Goal: Task Accomplishment & Management: Use online tool/utility

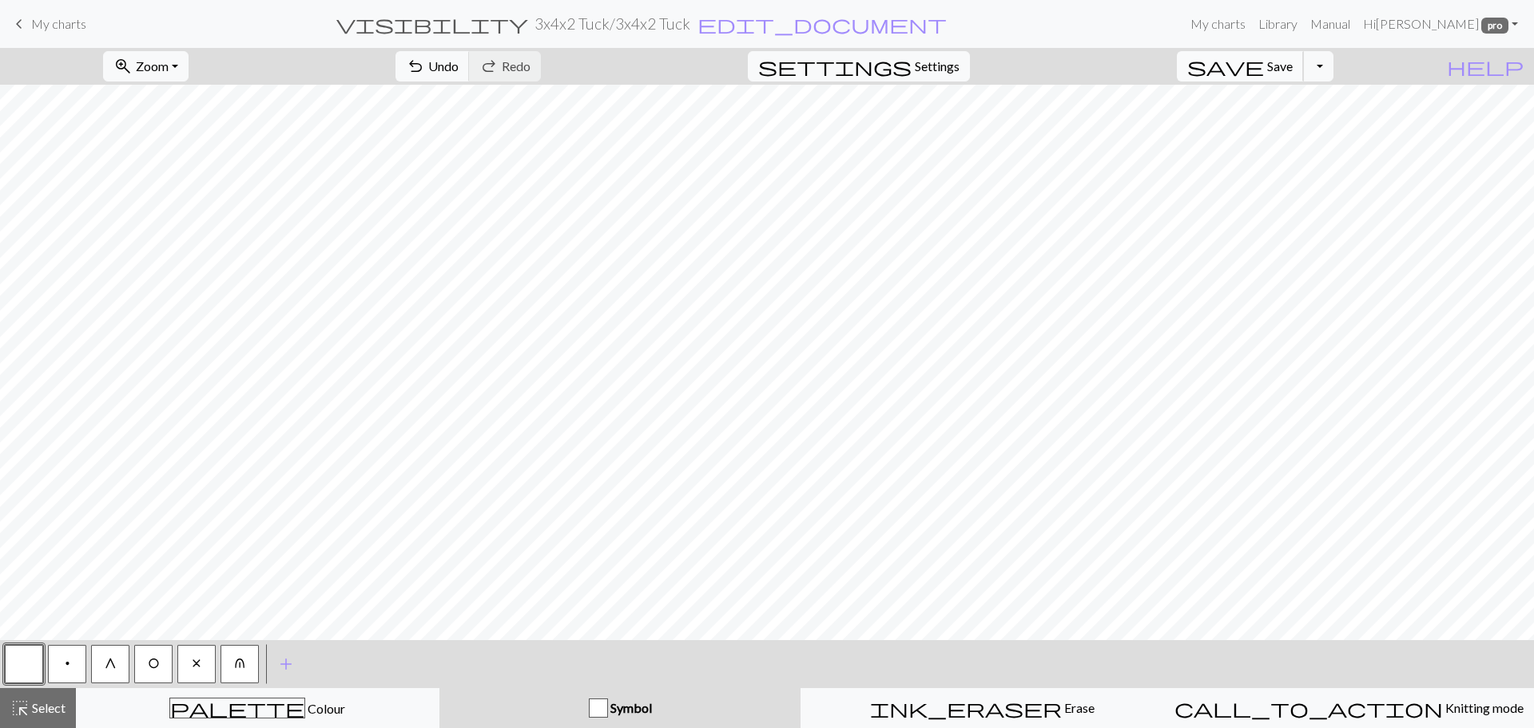
click at [1291, 65] on button "save Save Save" at bounding box center [1240, 66] width 127 height 30
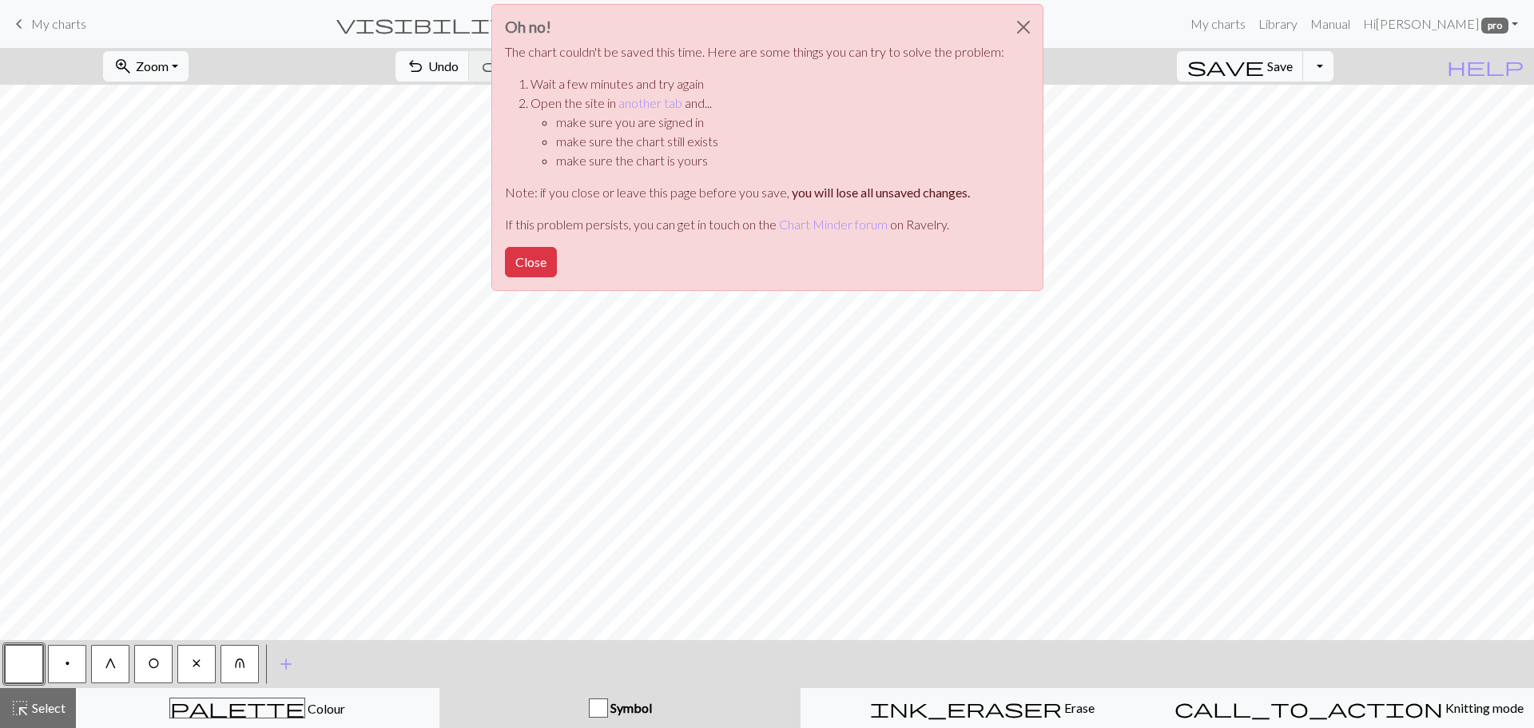
click at [528, 276] on button "Close" at bounding box center [531, 262] width 52 height 30
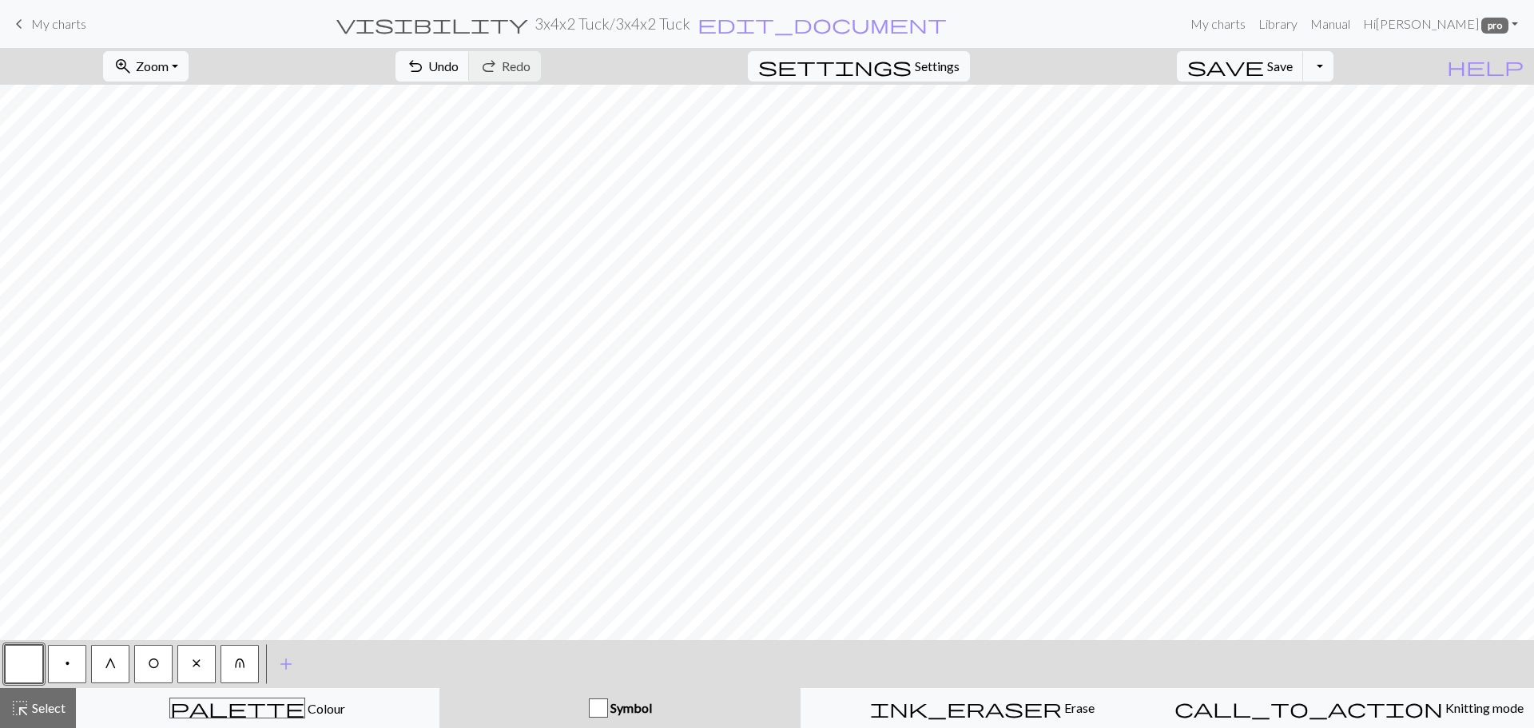
drag, startPoint x: 54, startPoint y: 22, endPoint x: 828, endPoint y: 50, distance: 775.3
click at [54, 22] on span "My charts" at bounding box center [58, 23] width 55 height 15
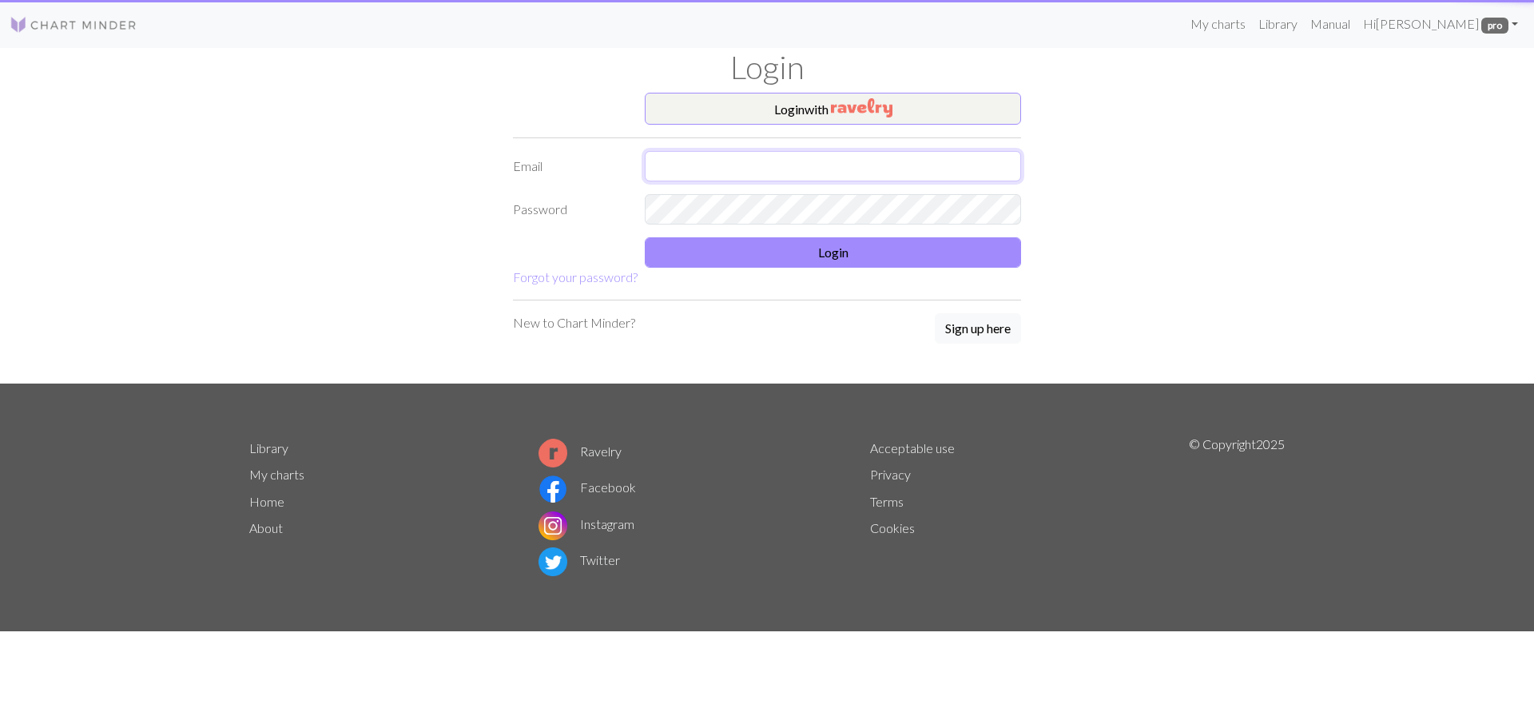
type input "juliamarywilmott@gmail.com"
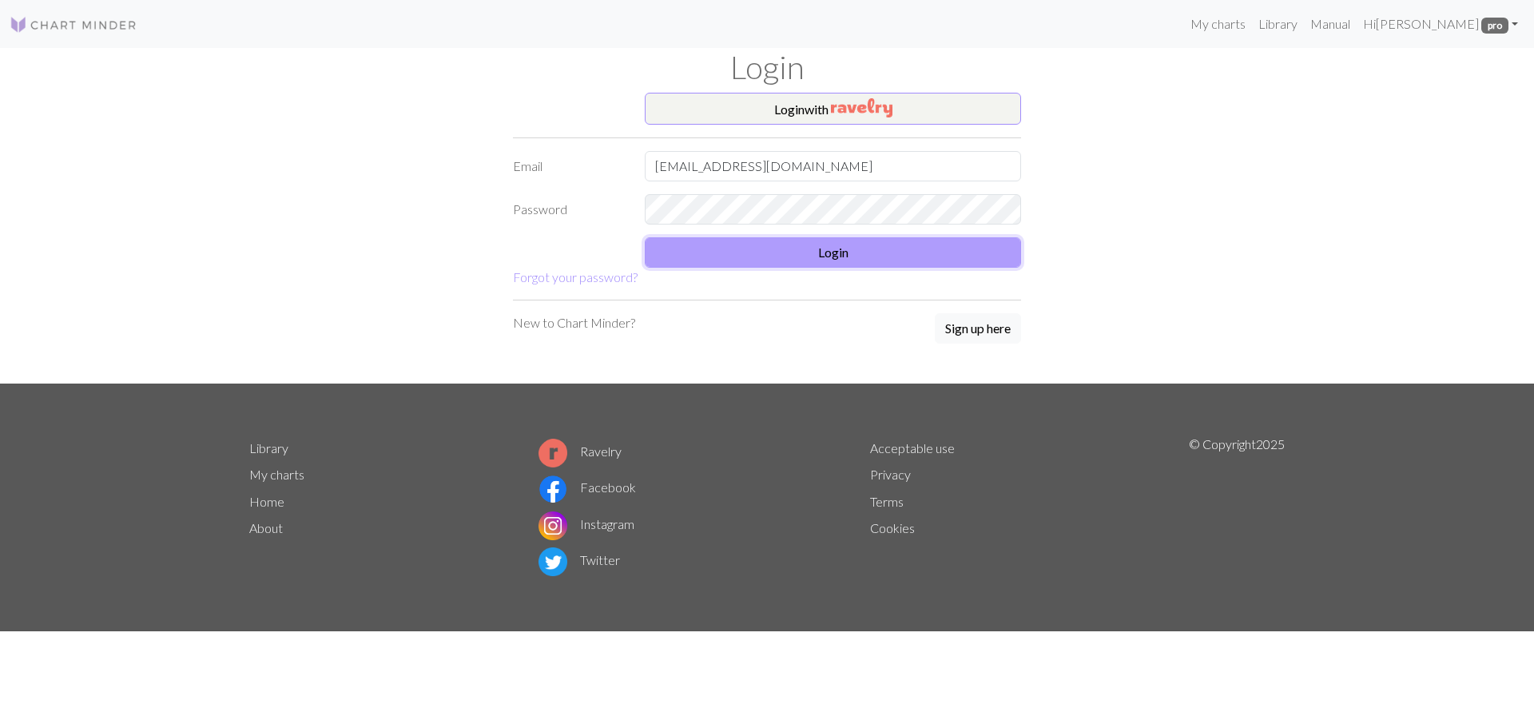
click at [760, 249] on button "Login" at bounding box center [833, 252] width 376 height 30
type input "[EMAIL_ADDRESS][DOMAIN_NAME]"
click at [822, 261] on button "Login" at bounding box center [833, 252] width 376 height 30
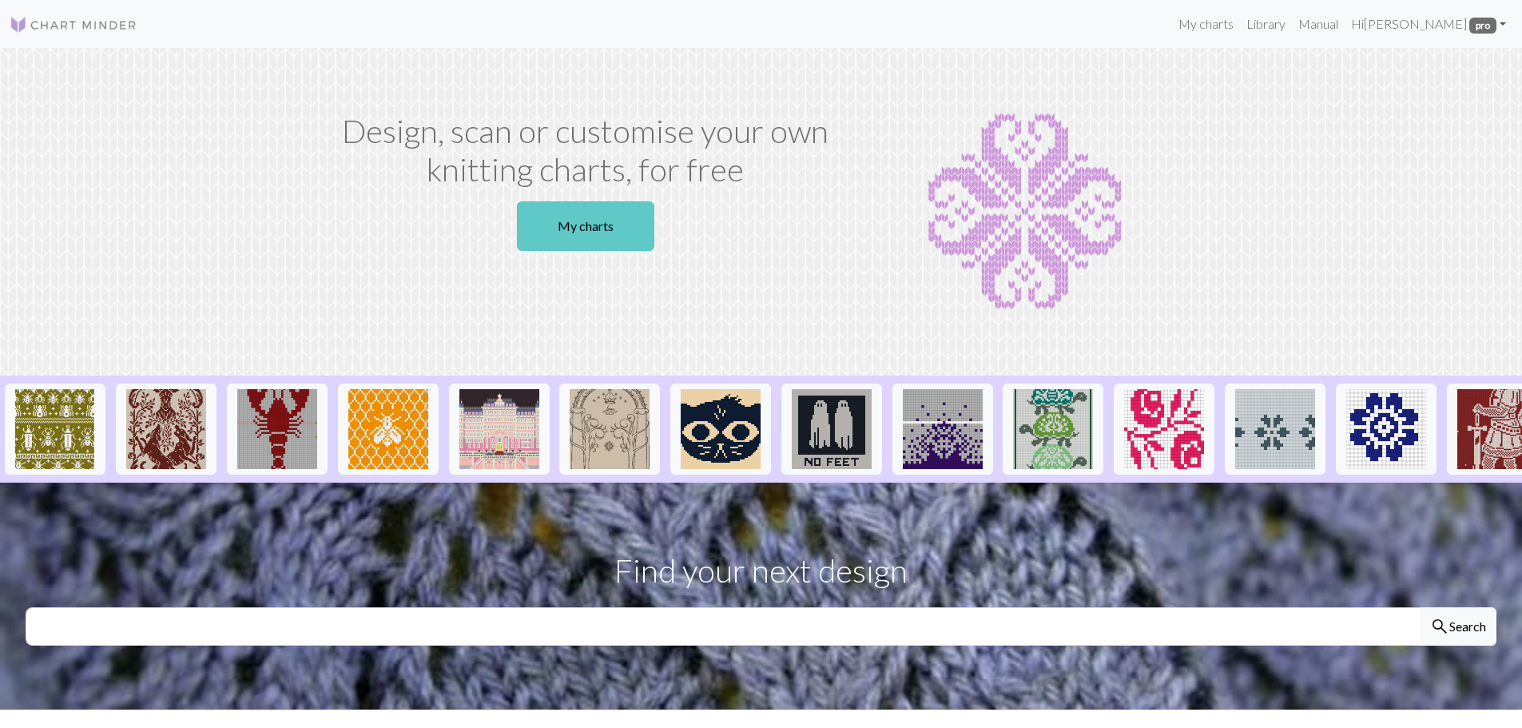
click at [620, 223] on link "My charts" at bounding box center [585, 226] width 137 height 50
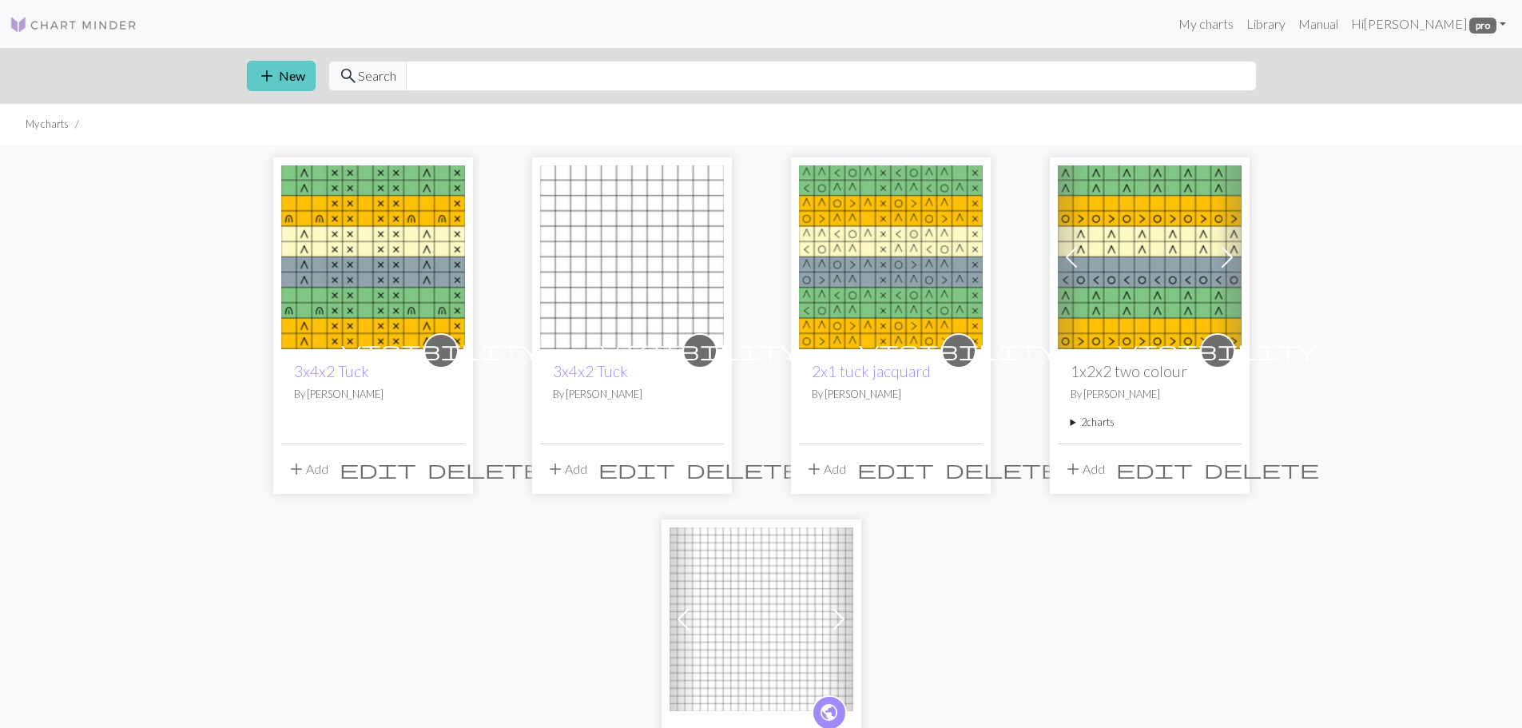
click at [292, 75] on button "add New" at bounding box center [281, 76] width 69 height 30
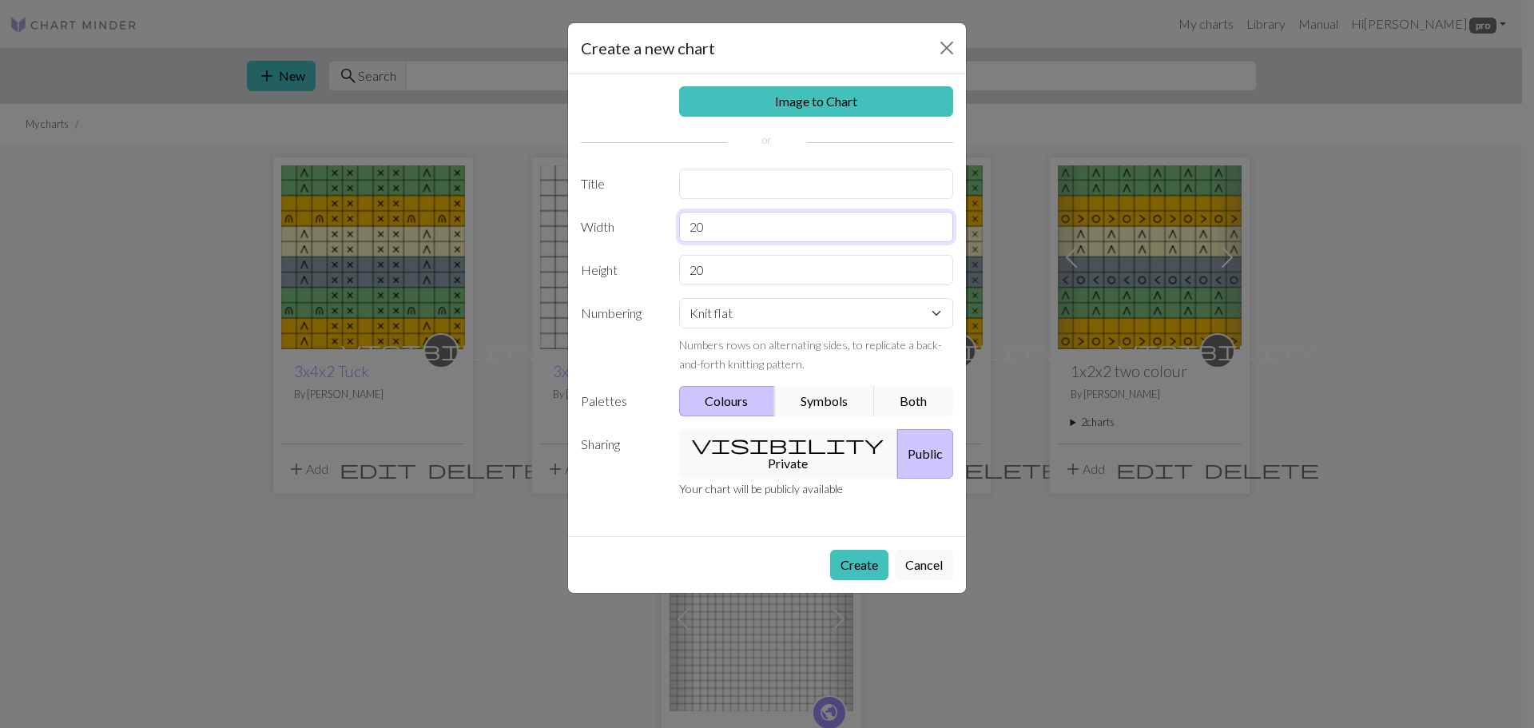
click at [709, 229] on input "20" at bounding box center [816, 227] width 275 height 30
type input "2"
type input "16"
click at [909, 400] on button "Both" at bounding box center [914, 401] width 80 height 30
drag, startPoint x: 788, startPoint y: 436, endPoint x: 792, endPoint y: 447, distance: 12.2
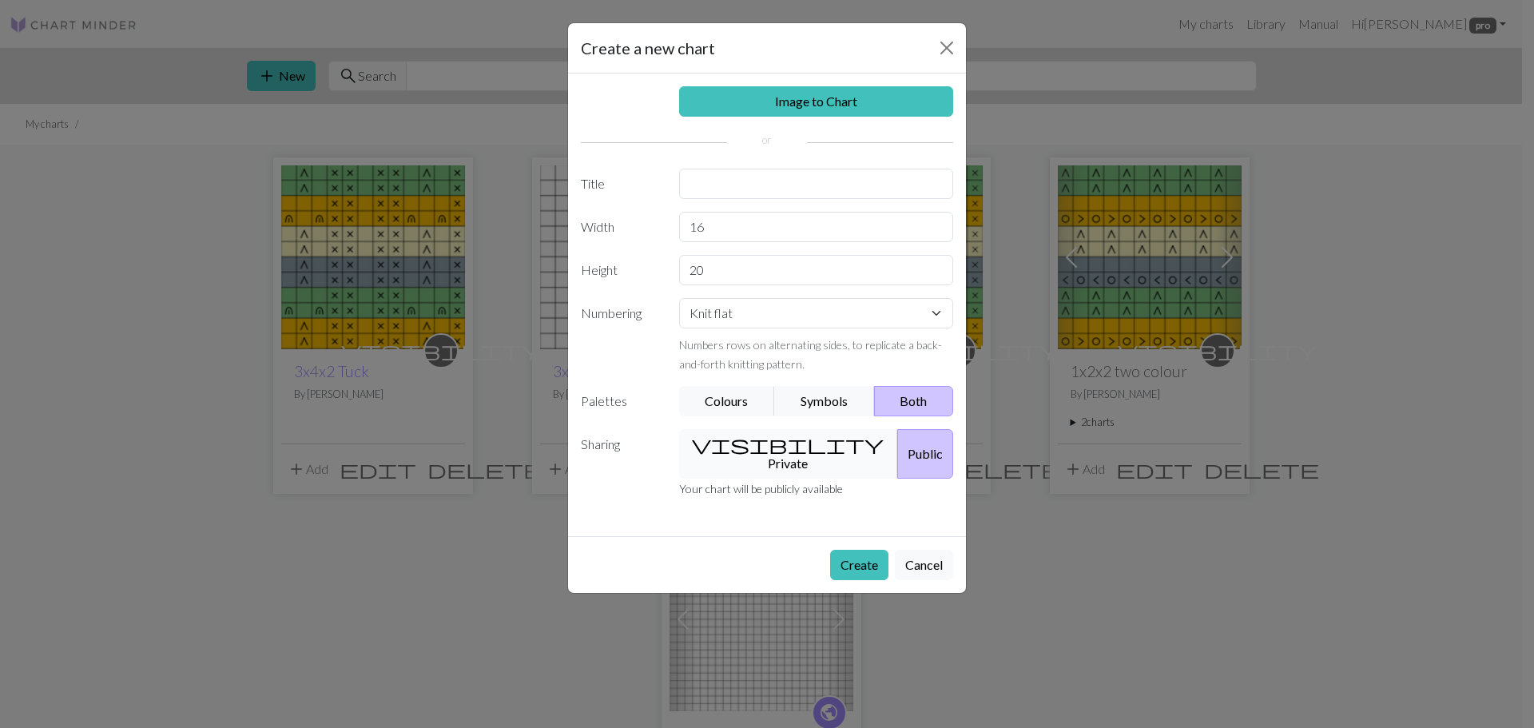
click at [788, 437] on button "visibility Private" at bounding box center [789, 454] width 220 height 50
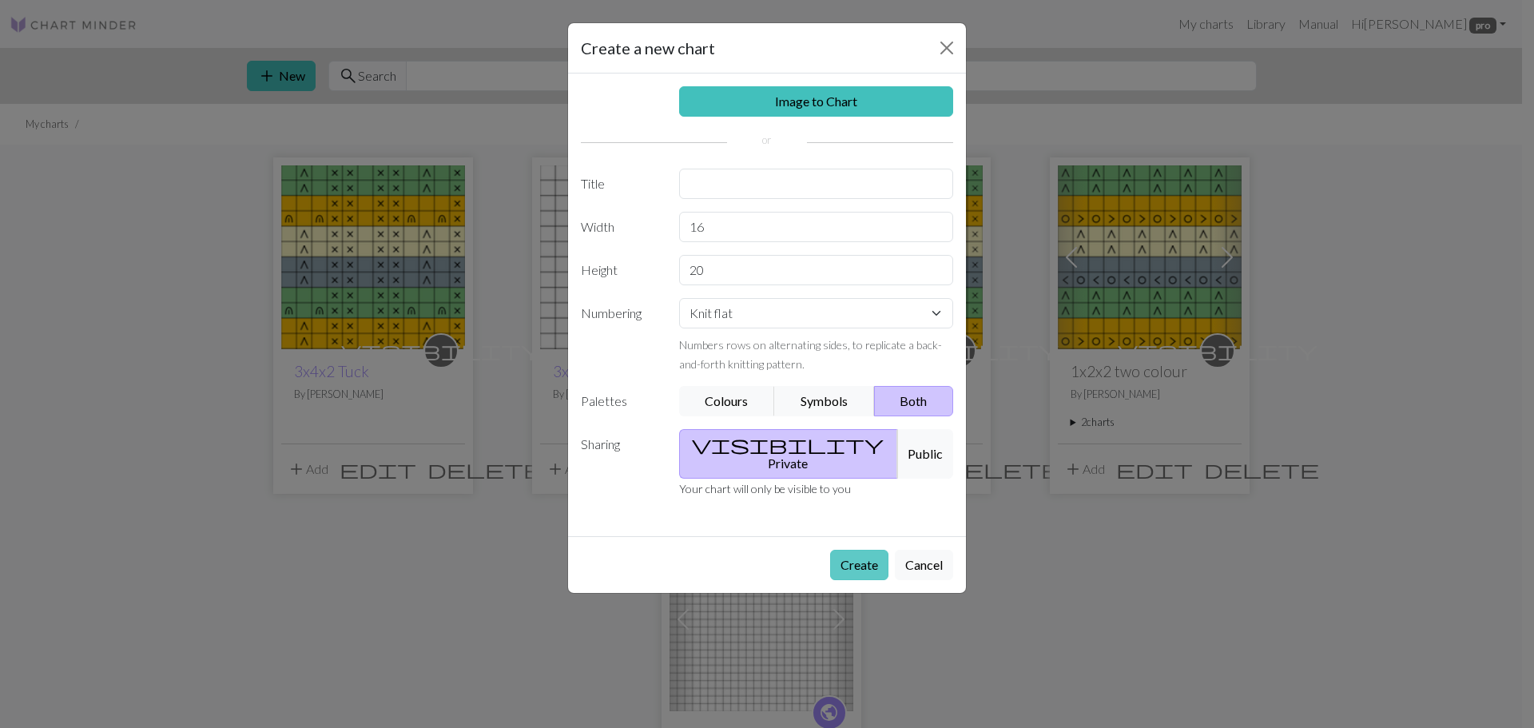
click at [868, 550] on button "Create" at bounding box center [859, 565] width 58 height 30
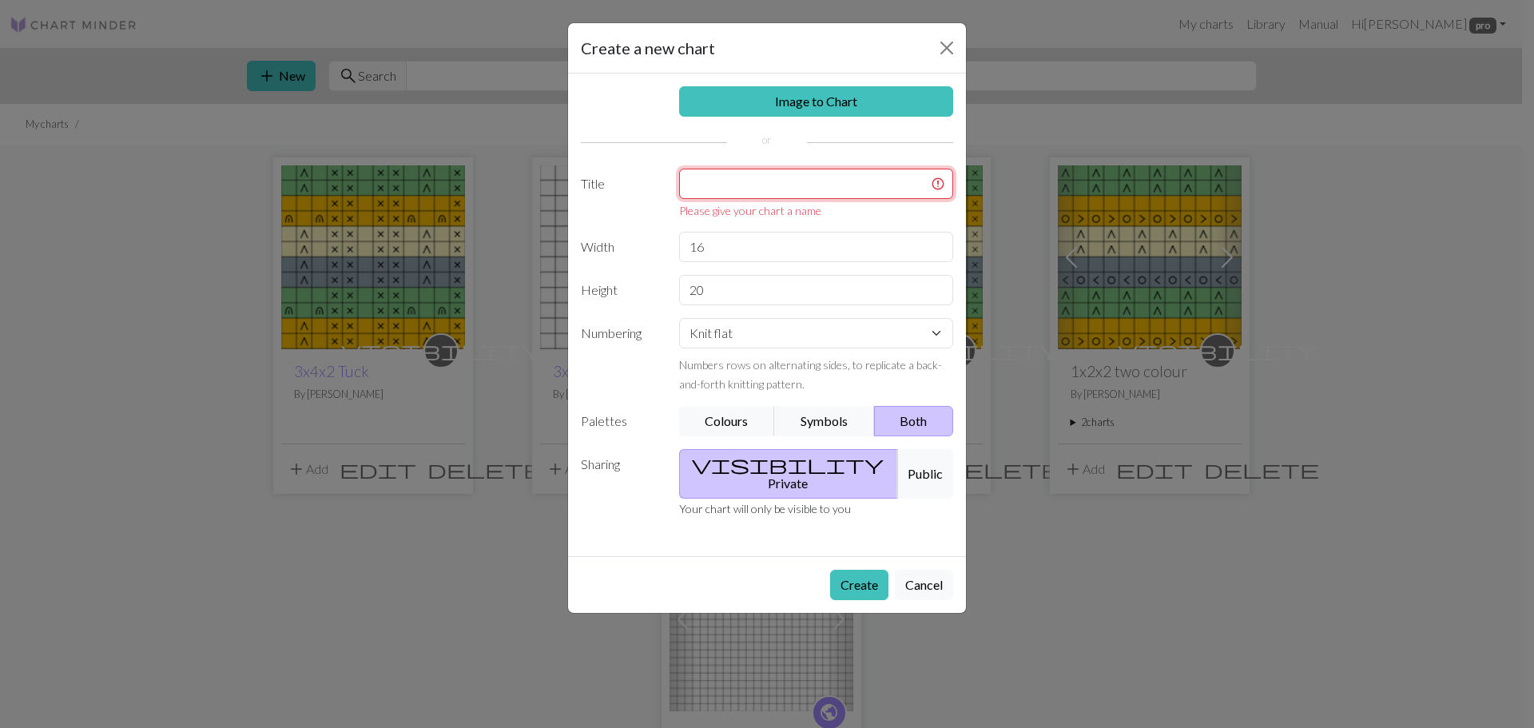
click at [732, 189] on input "text" at bounding box center [816, 184] width 275 height 30
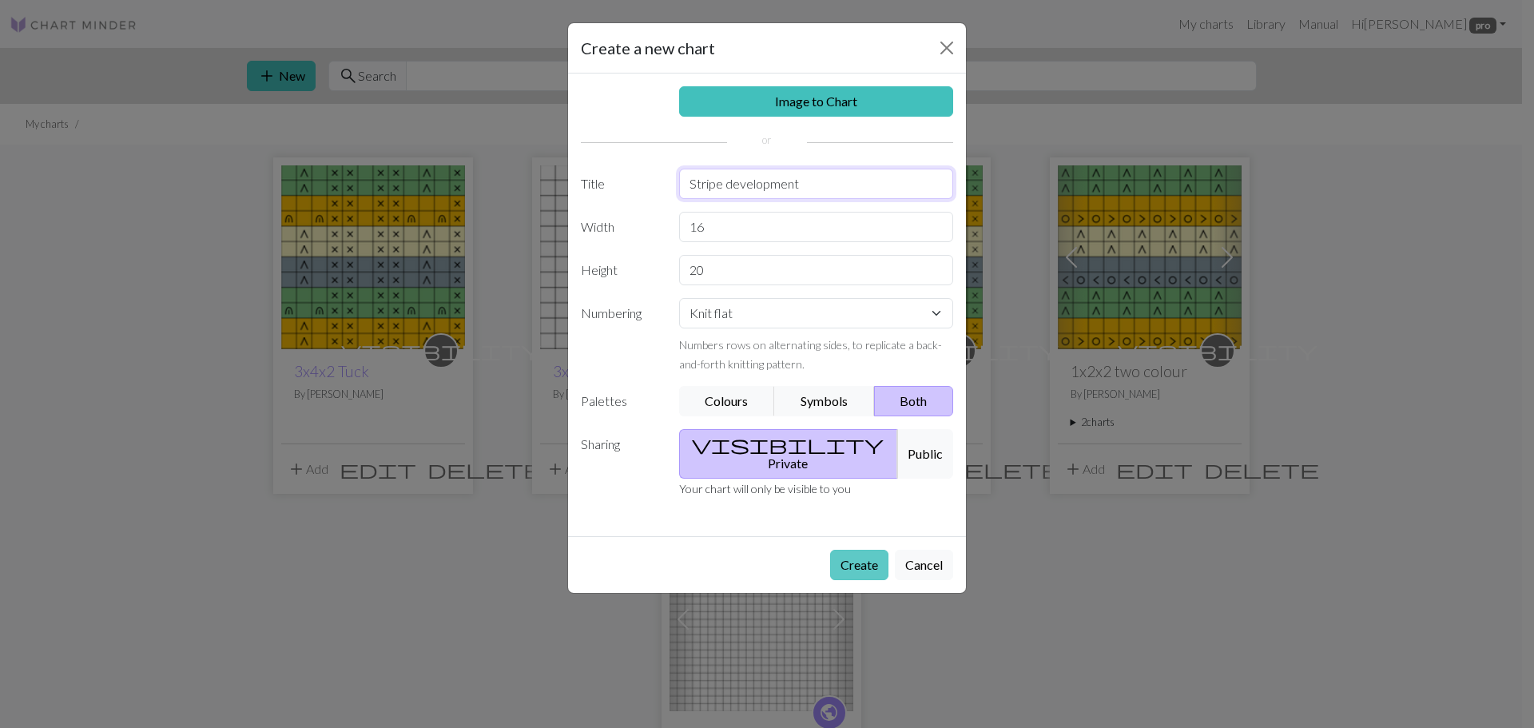
type input "Stripe development"
click at [863, 550] on button "Create" at bounding box center [859, 565] width 58 height 30
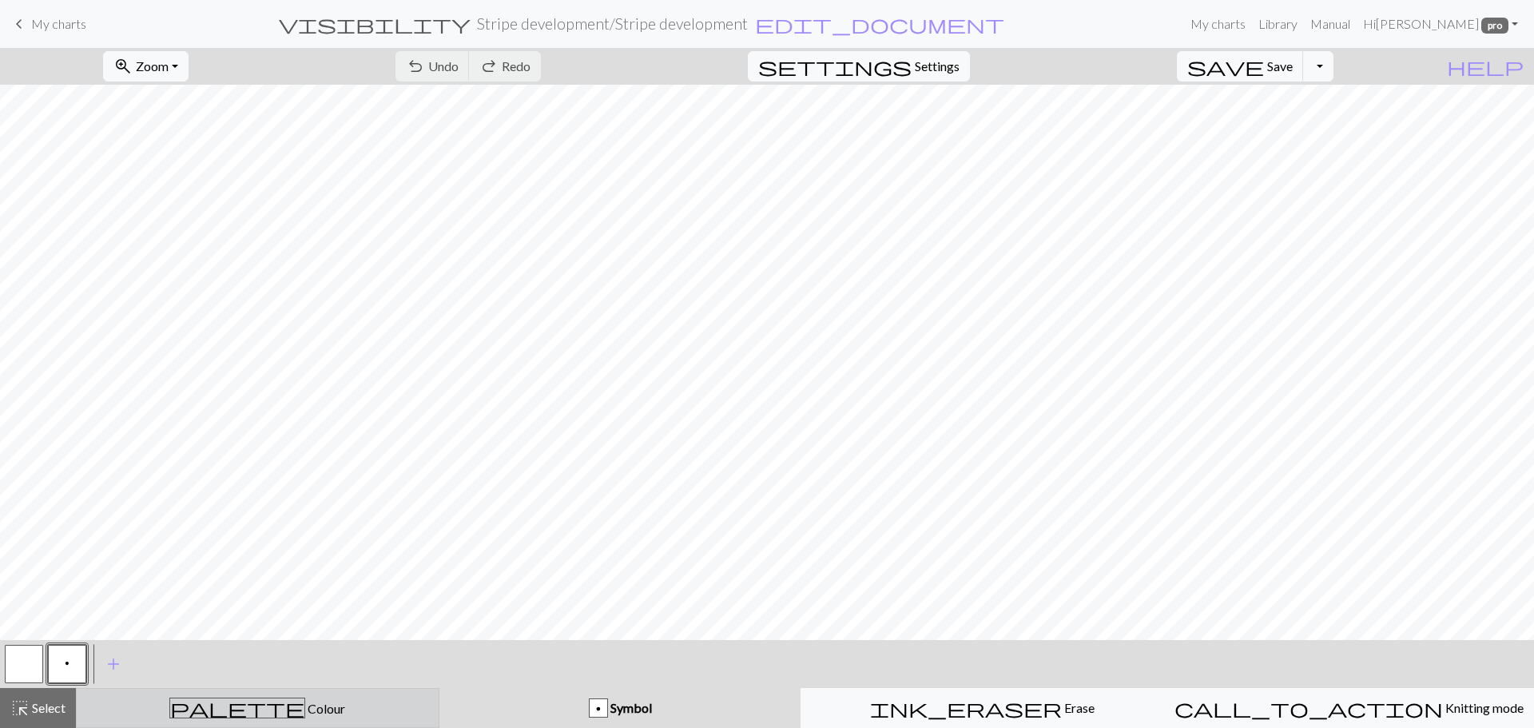
click at [305, 711] on span "Colour" at bounding box center [325, 708] width 40 height 15
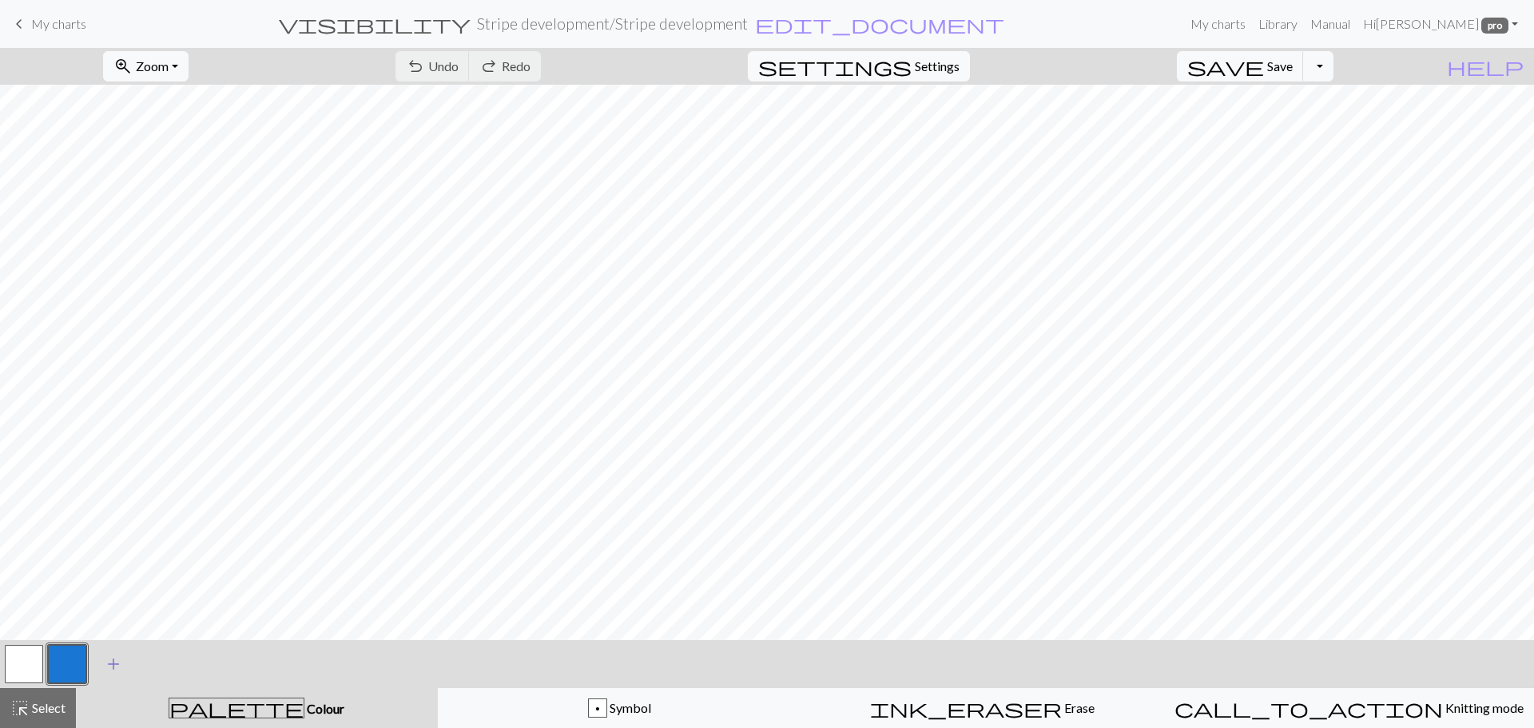
click at [119, 657] on span "add" at bounding box center [113, 664] width 19 height 22
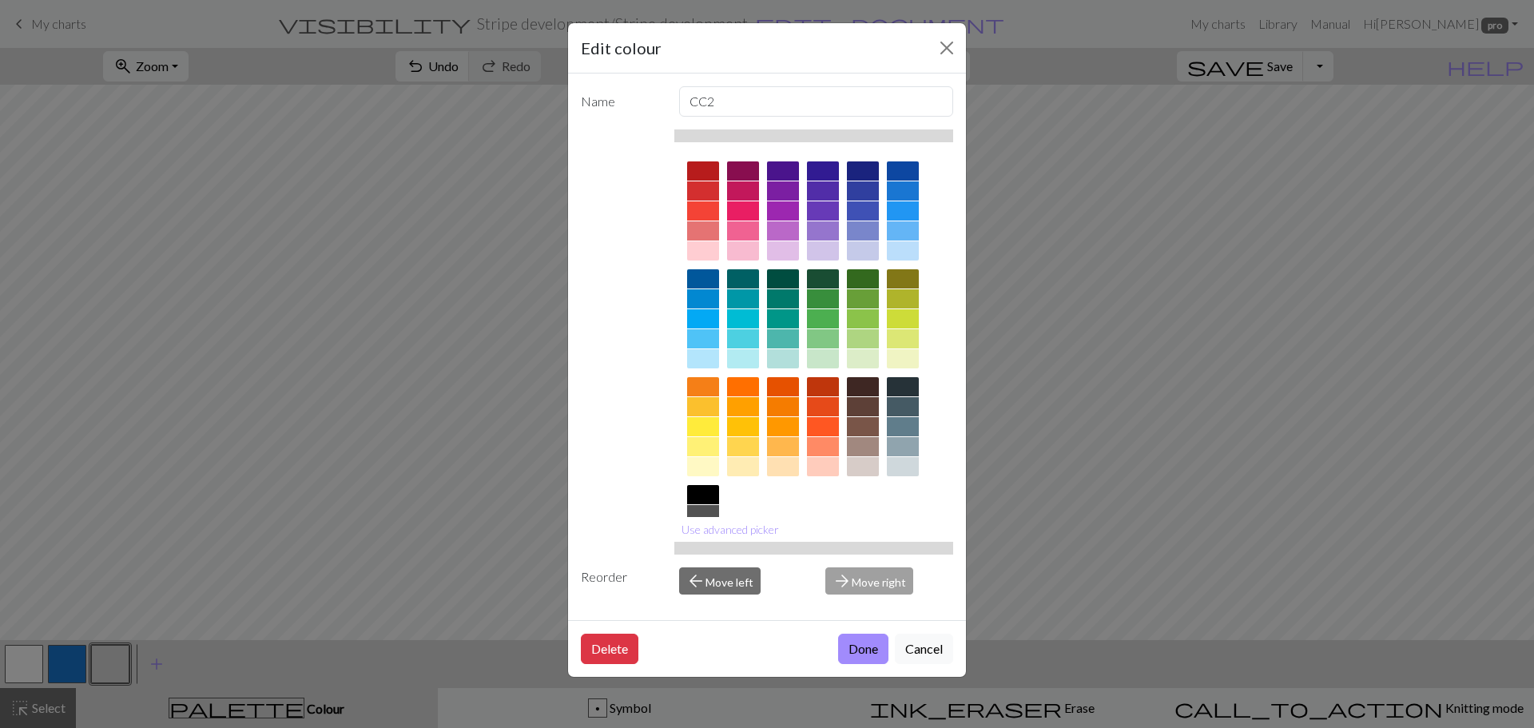
click at [698, 465] on div at bounding box center [703, 466] width 32 height 19
click at [855, 645] on button "Done" at bounding box center [863, 648] width 50 height 30
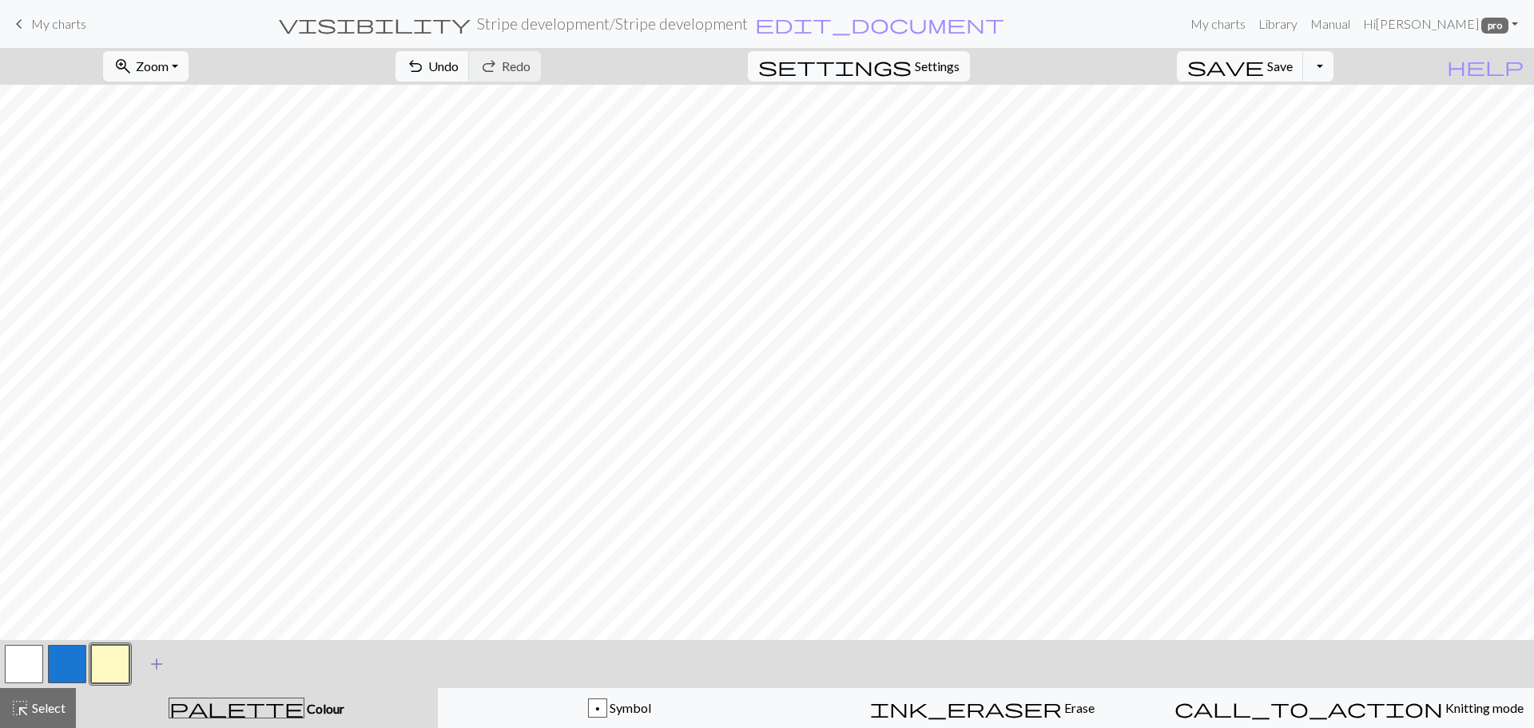
click at [161, 659] on span "add" at bounding box center [156, 664] width 19 height 22
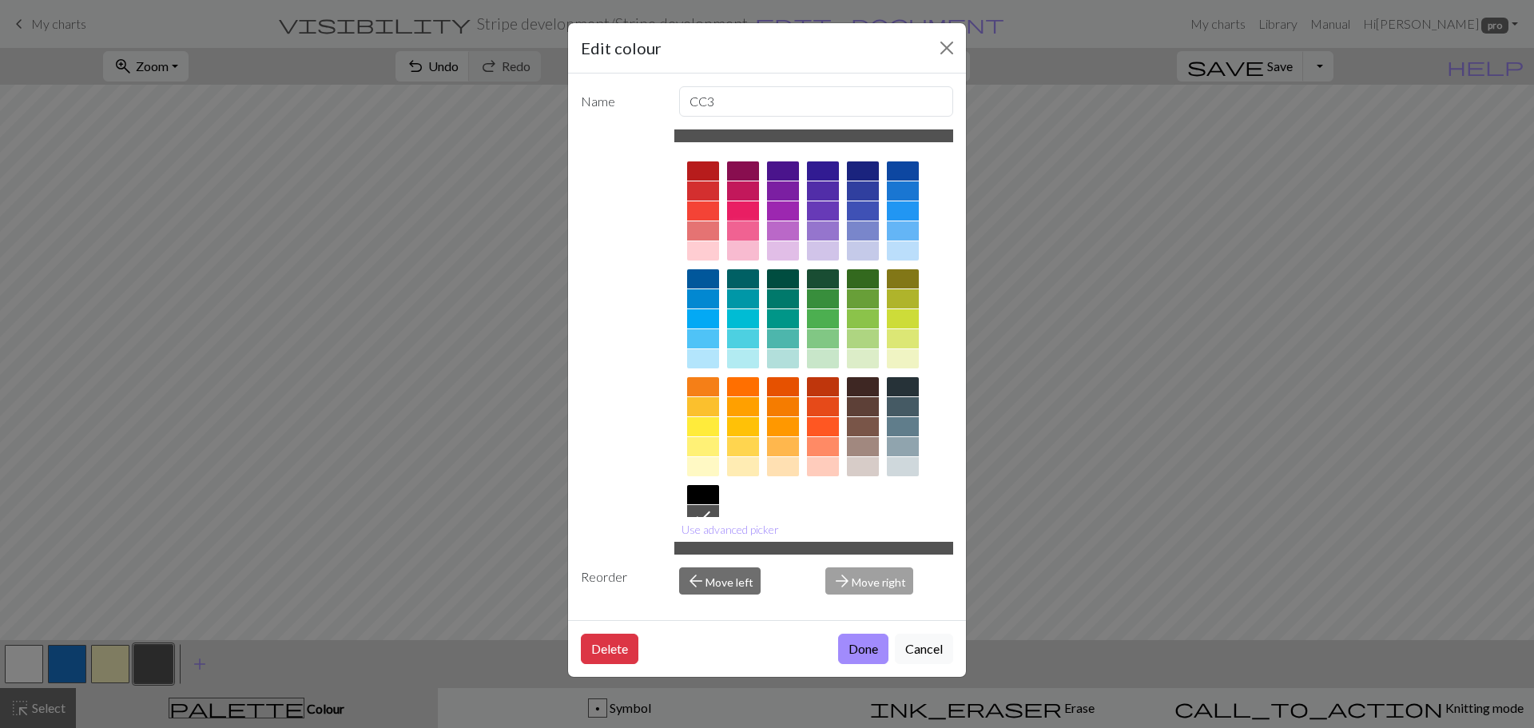
click at [743, 227] on div at bounding box center [743, 230] width 32 height 19
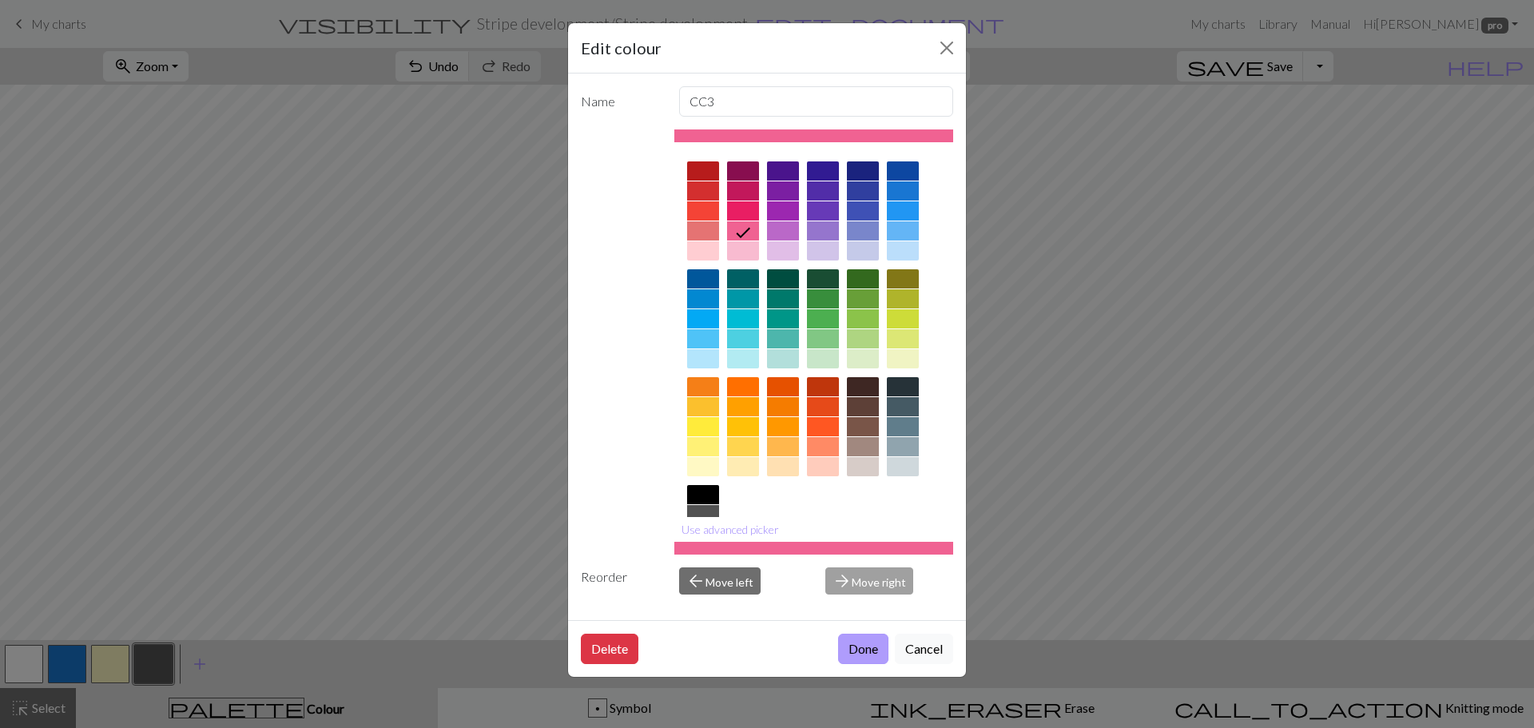
click at [860, 652] on button "Done" at bounding box center [863, 648] width 50 height 30
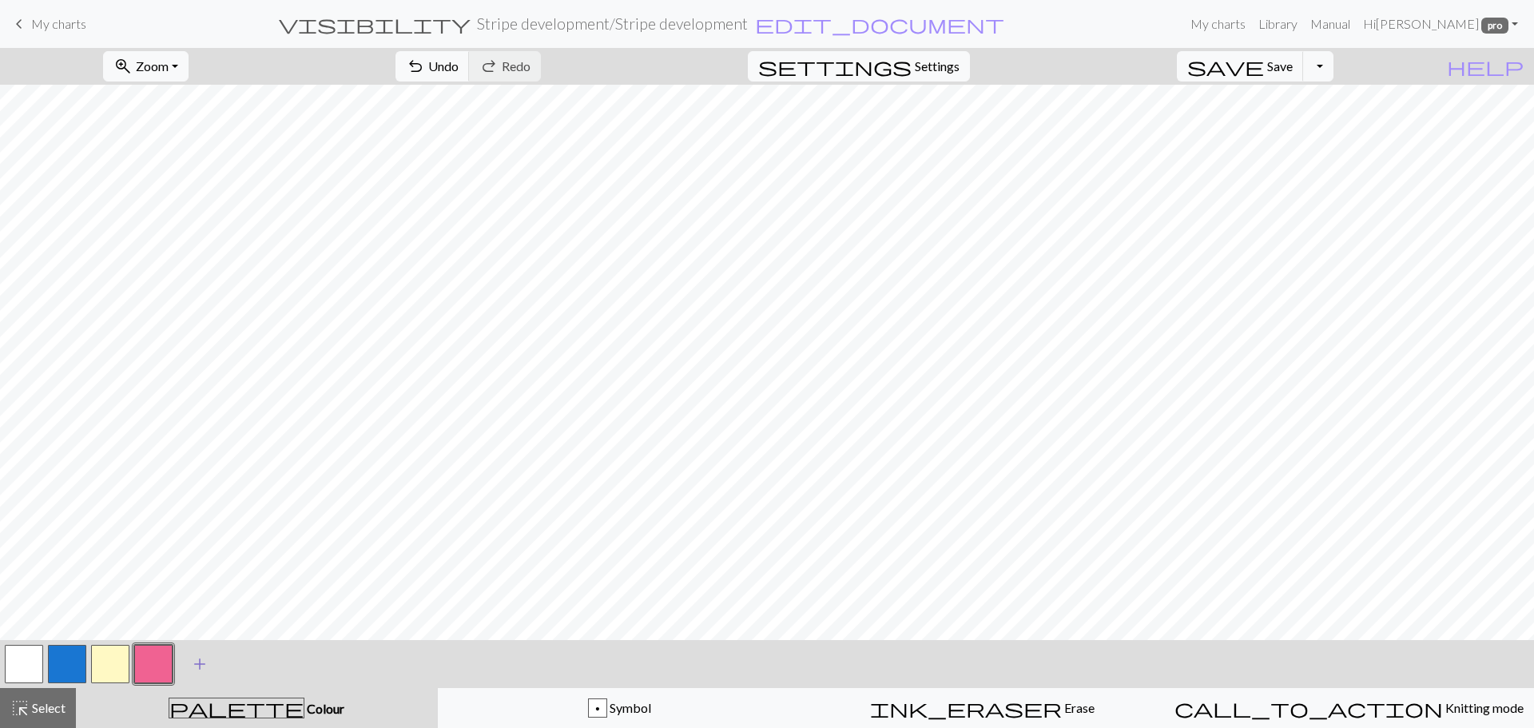
click at [202, 657] on span "add" at bounding box center [199, 664] width 19 height 22
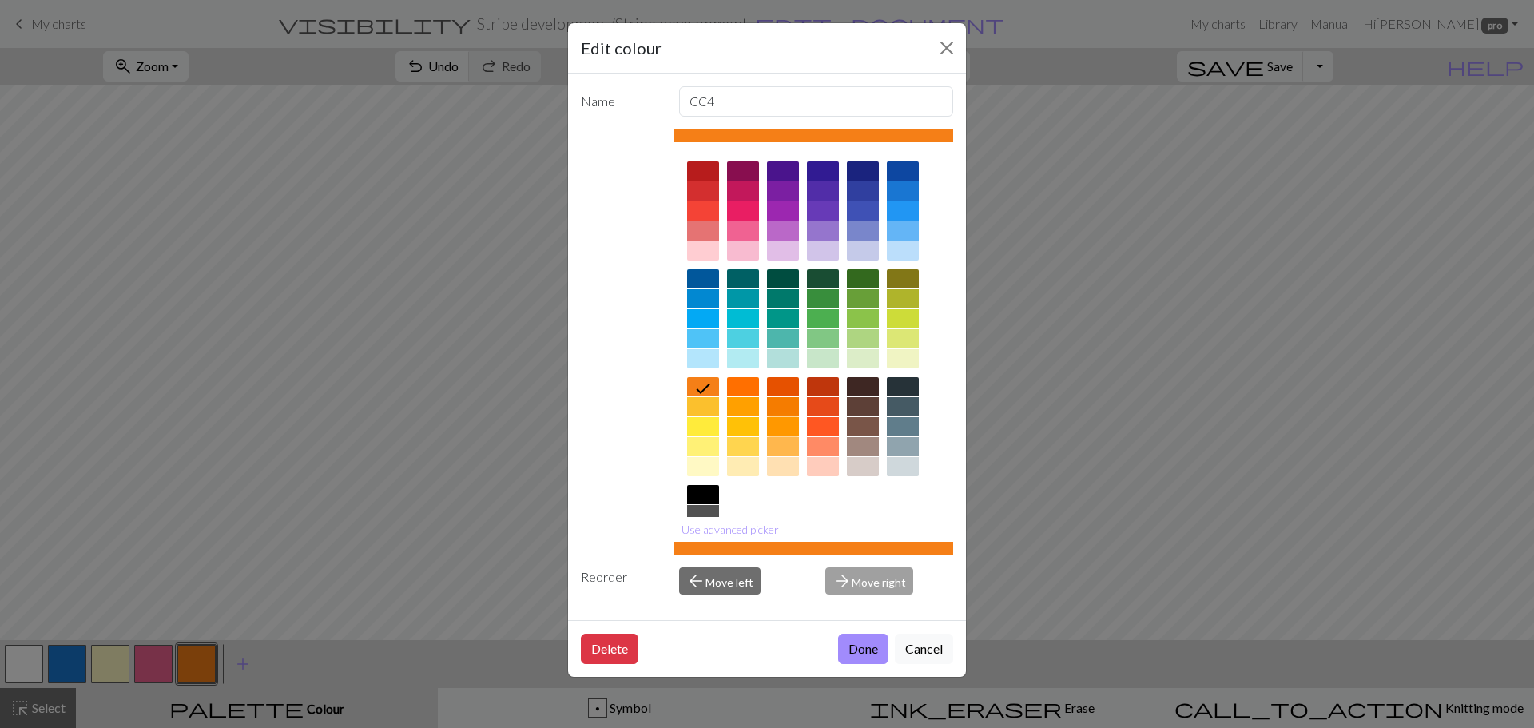
click at [785, 419] on div at bounding box center [783, 426] width 32 height 19
click at [866, 652] on button "Done" at bounding box center [863, 648] width 50 height 30
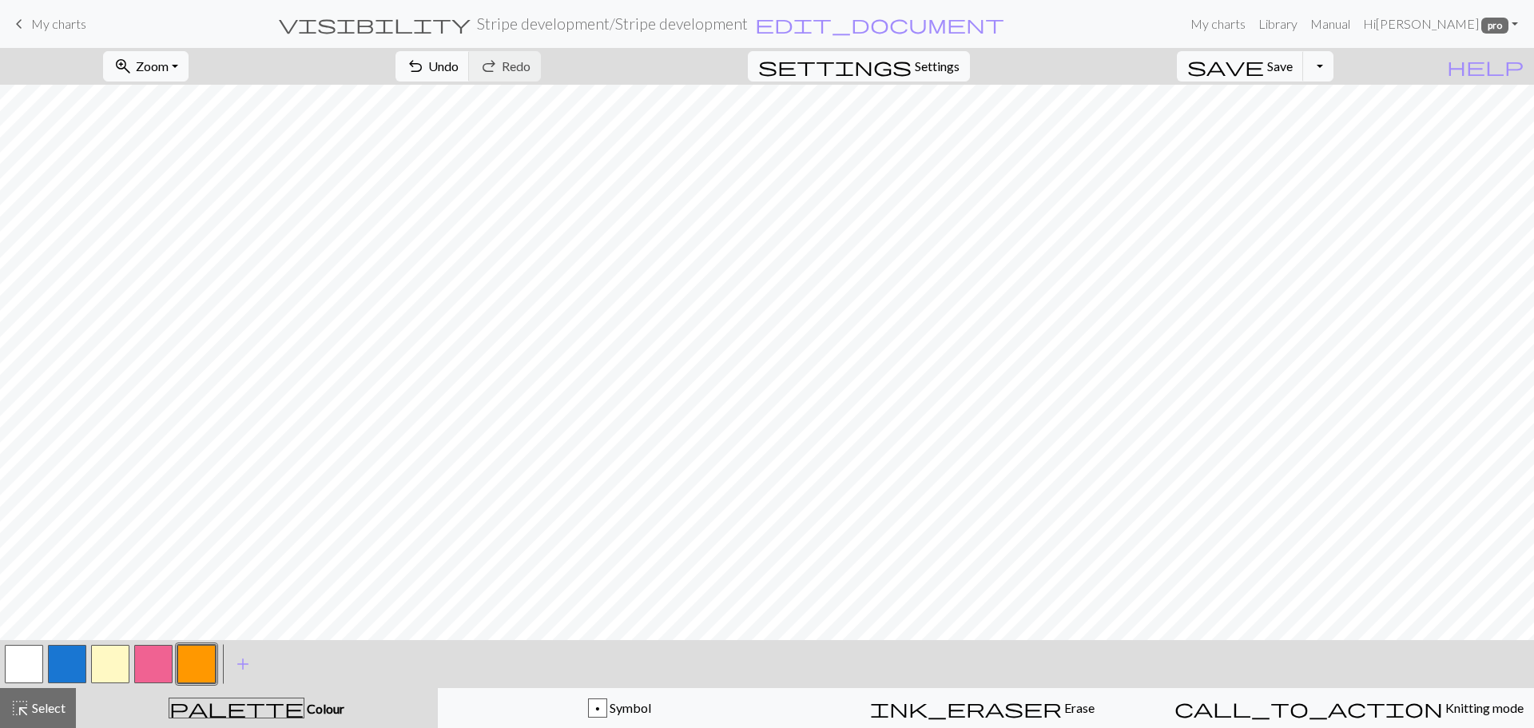
click at [105, 660] on button "button" at bounding box center [110, 664] width 38 height 38
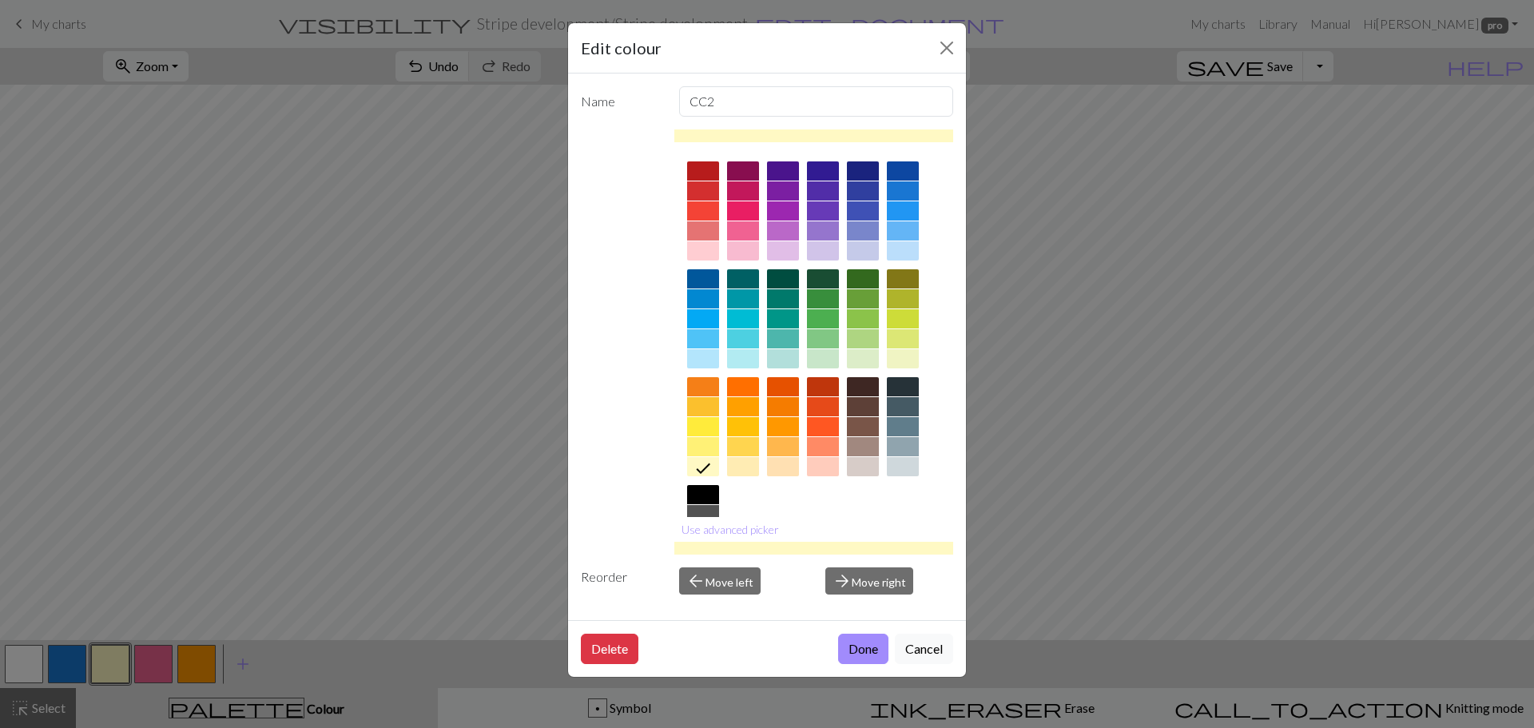
click at [690, 545] on div at bounding box center [814, 548] width 280 height 13
click at [693, 546] on div at bounding box center [814, 548] width 280 height 13
click at [728, 527] on button "Use advanced picker" at bounding box center [730, 529] width 112 height 25
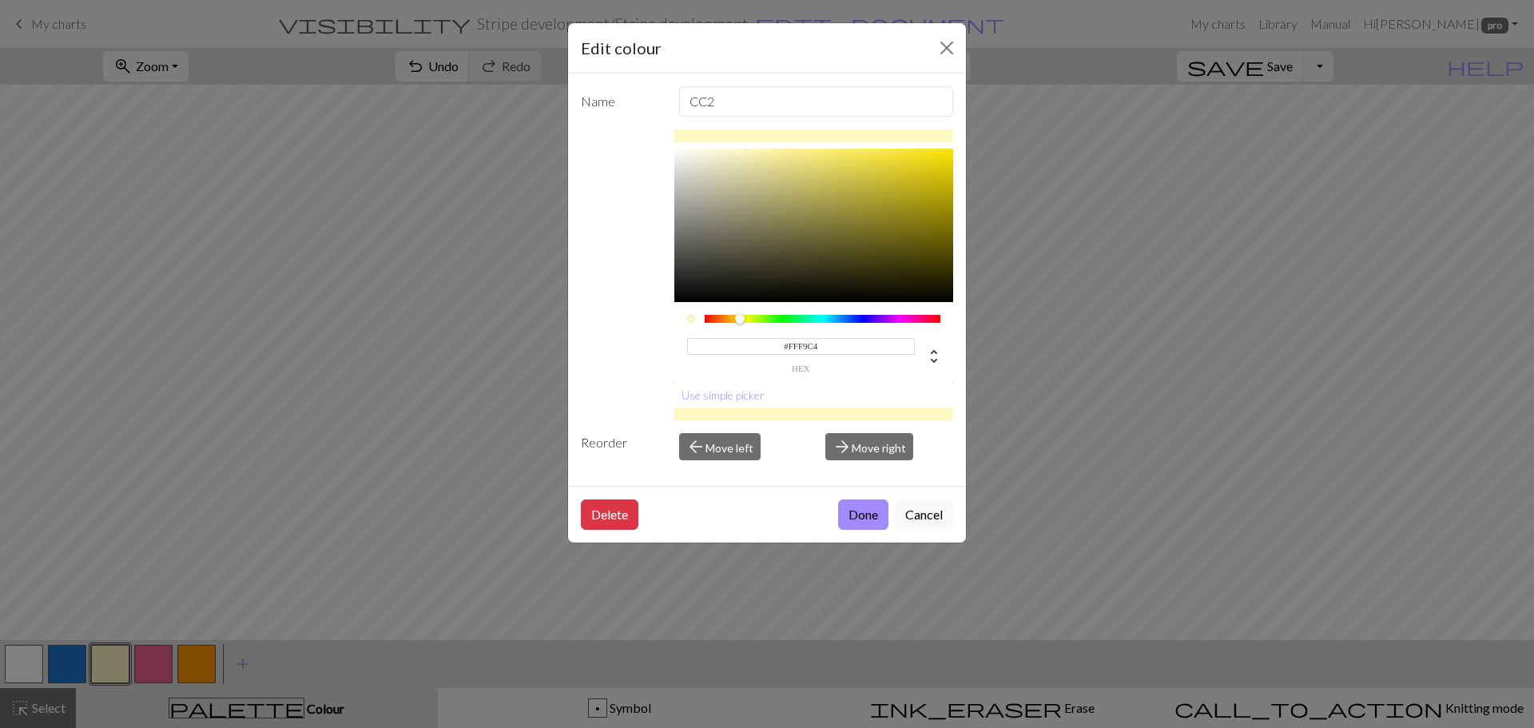
type input "#FAF7E0"
click at [703, 152] on div at bounding box center [814, 225] width 280 height 153
click at [853, 510] on button "Done" at bounding box center [863, 514] width 50 height 30
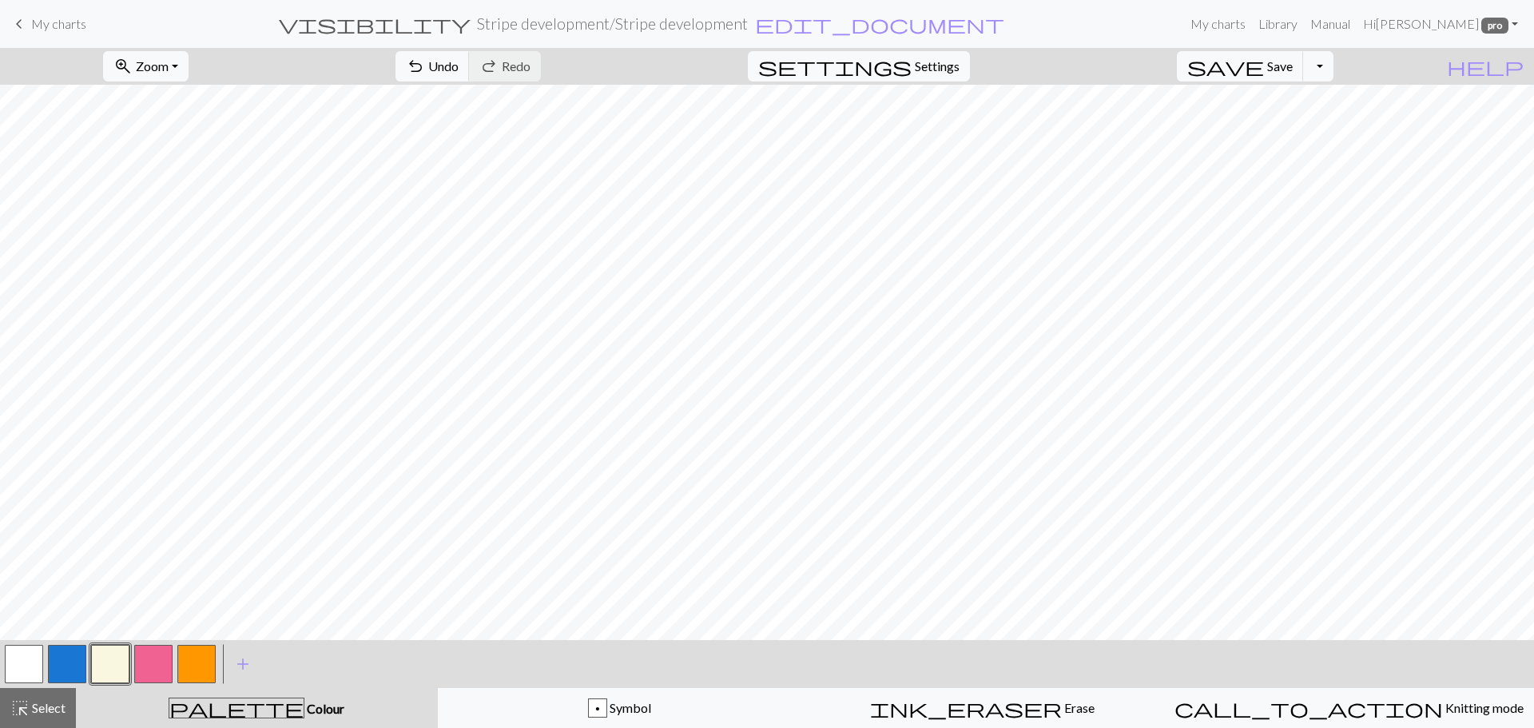
click at [157, 661] on button "button" at bounding box center [153, 664] width 38 height 38
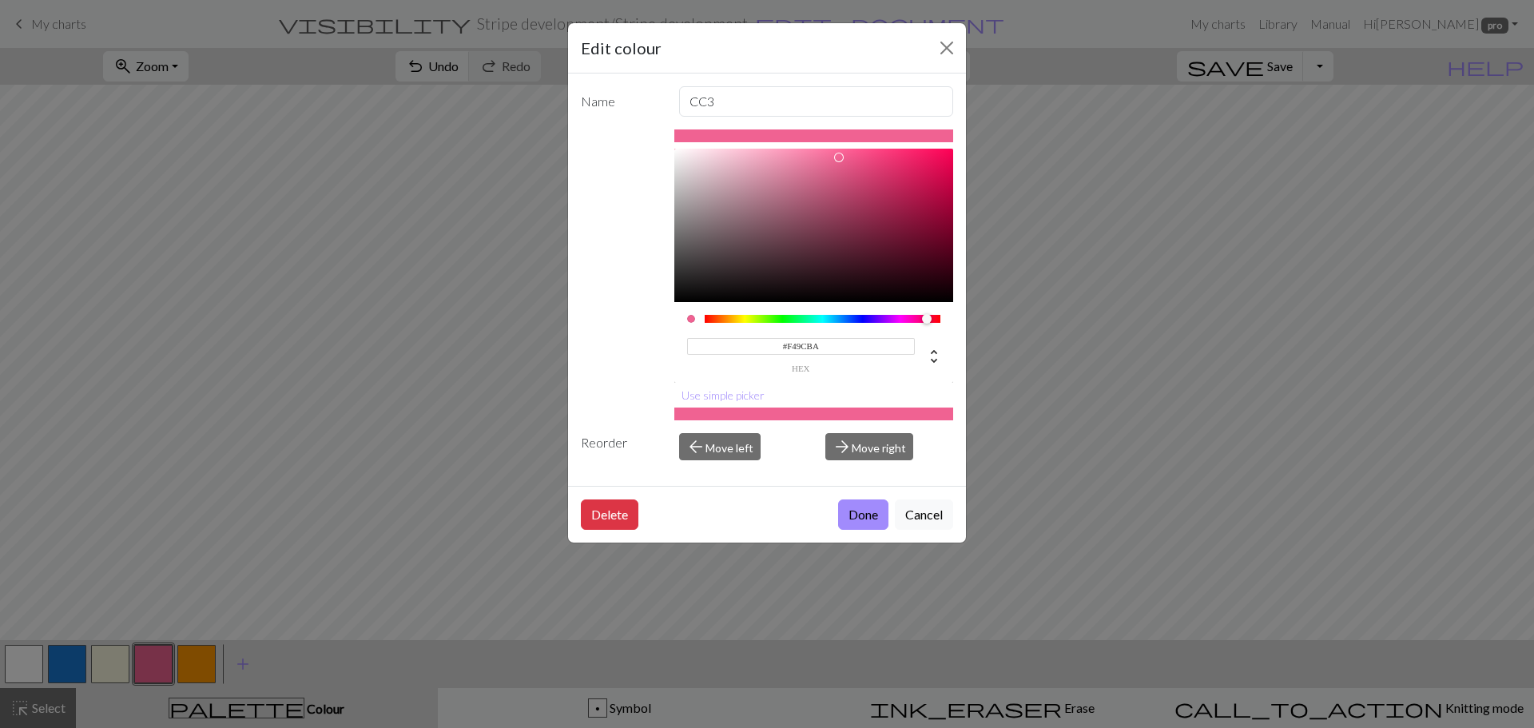
click at [775, 155] on div at bounding box center [814, 225] width 280 height 153
type input "#EC86A9"
click at [795, 160] on div at bounding box center [814, 225] width 280 height 153
click at [862, 517] on button "Done" at bounding box center [863, 514] width 50 height 30
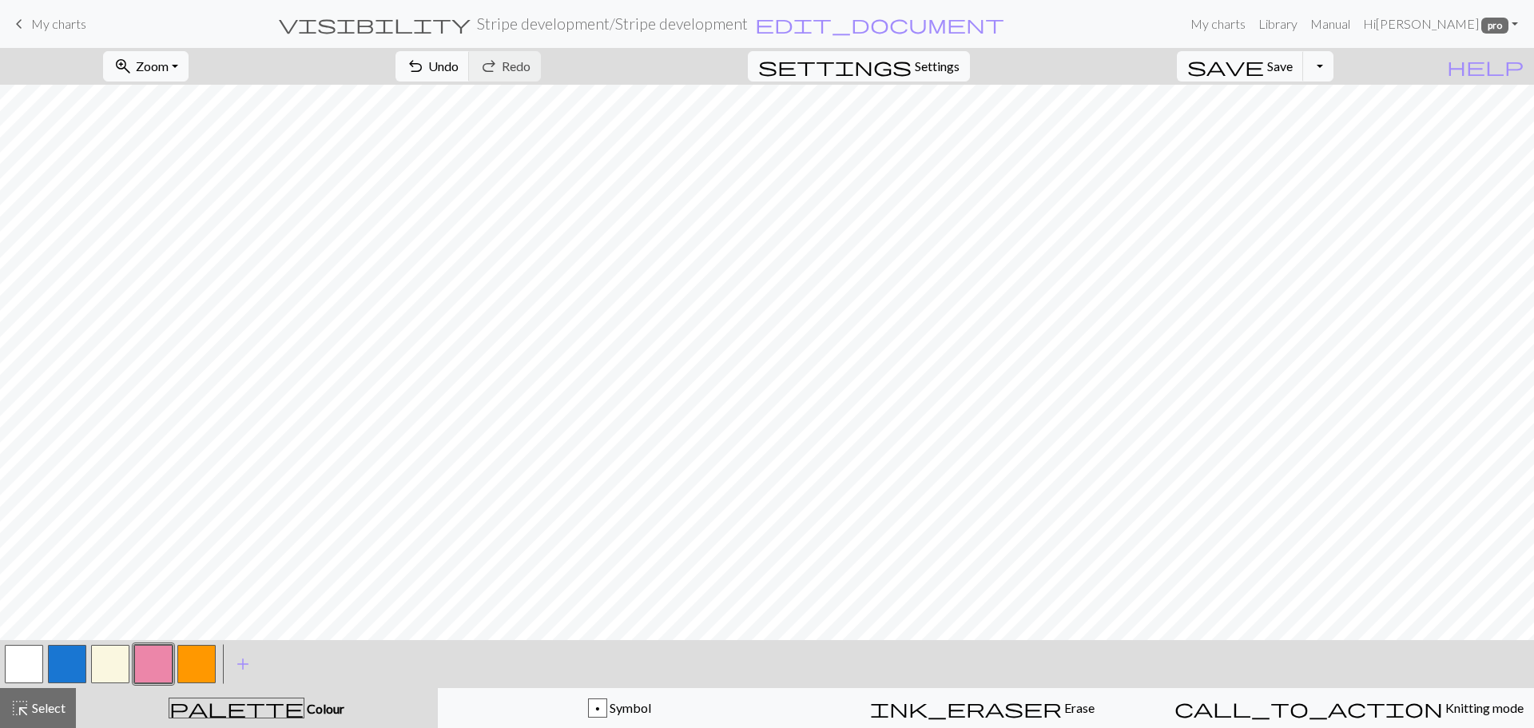
click at [206, 657] on button "button" at bounding box center [196, 664] width 38 height 38
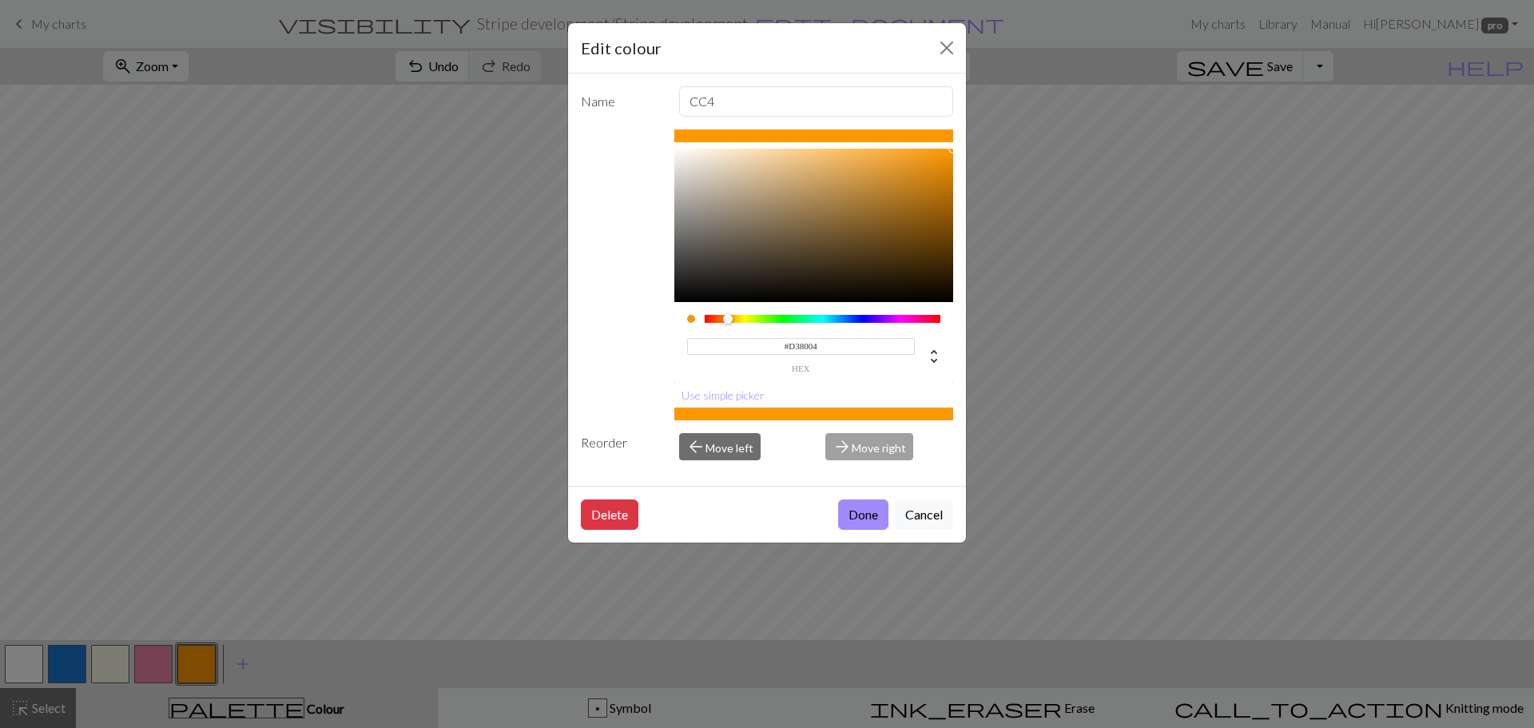
click at [947, 175] on div at bounding box center [814, 225] width 280 height 153
click at [943, 164] on div at bounding box center [814, 225] width 280 height 153
click at [951, 153] on div at bounding box center [814, 225] width 280 height 153
type input "#F4980E"
click at [937, 155] on div at bounding box center [814, 225] width 280 height 153
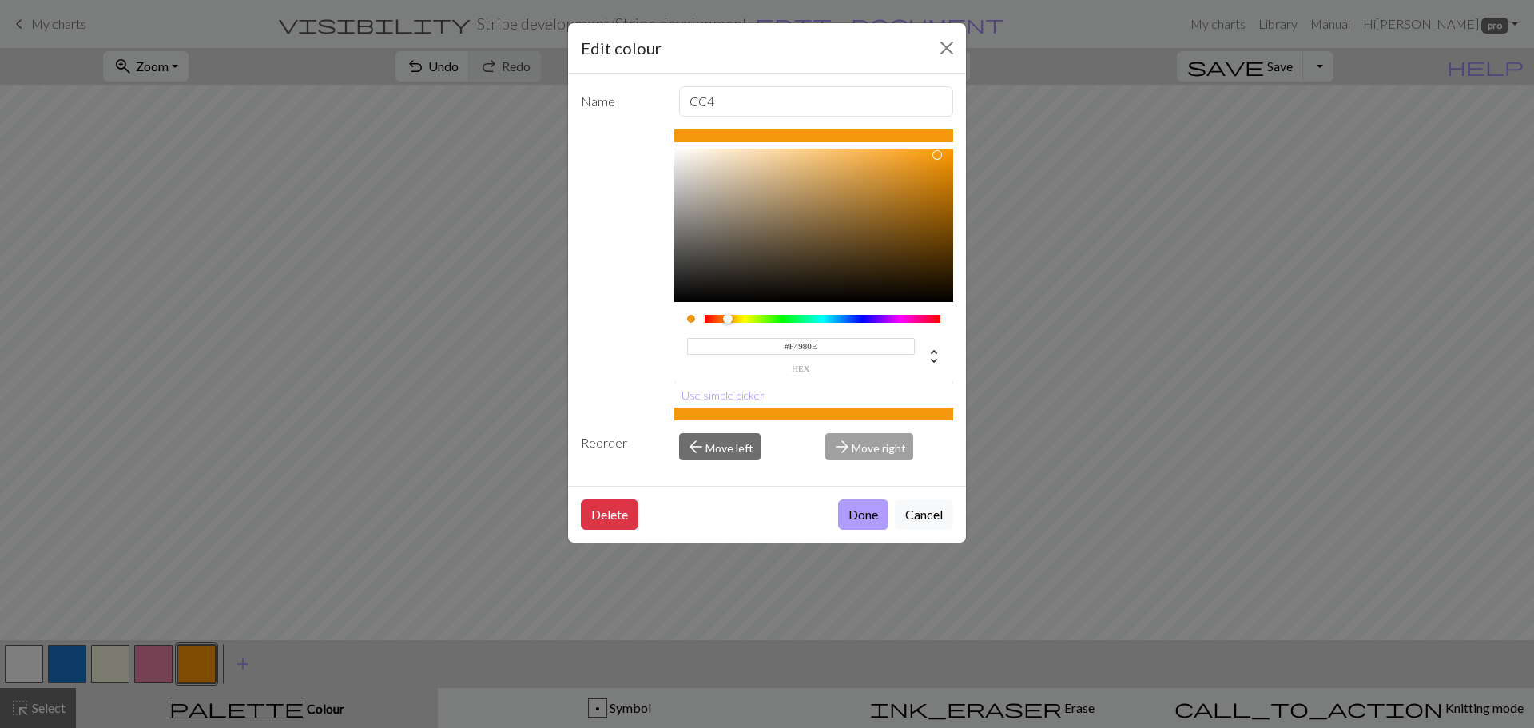
click at [864, 519] on button "Done" at bounding box center [863, 514] width 50 height 30
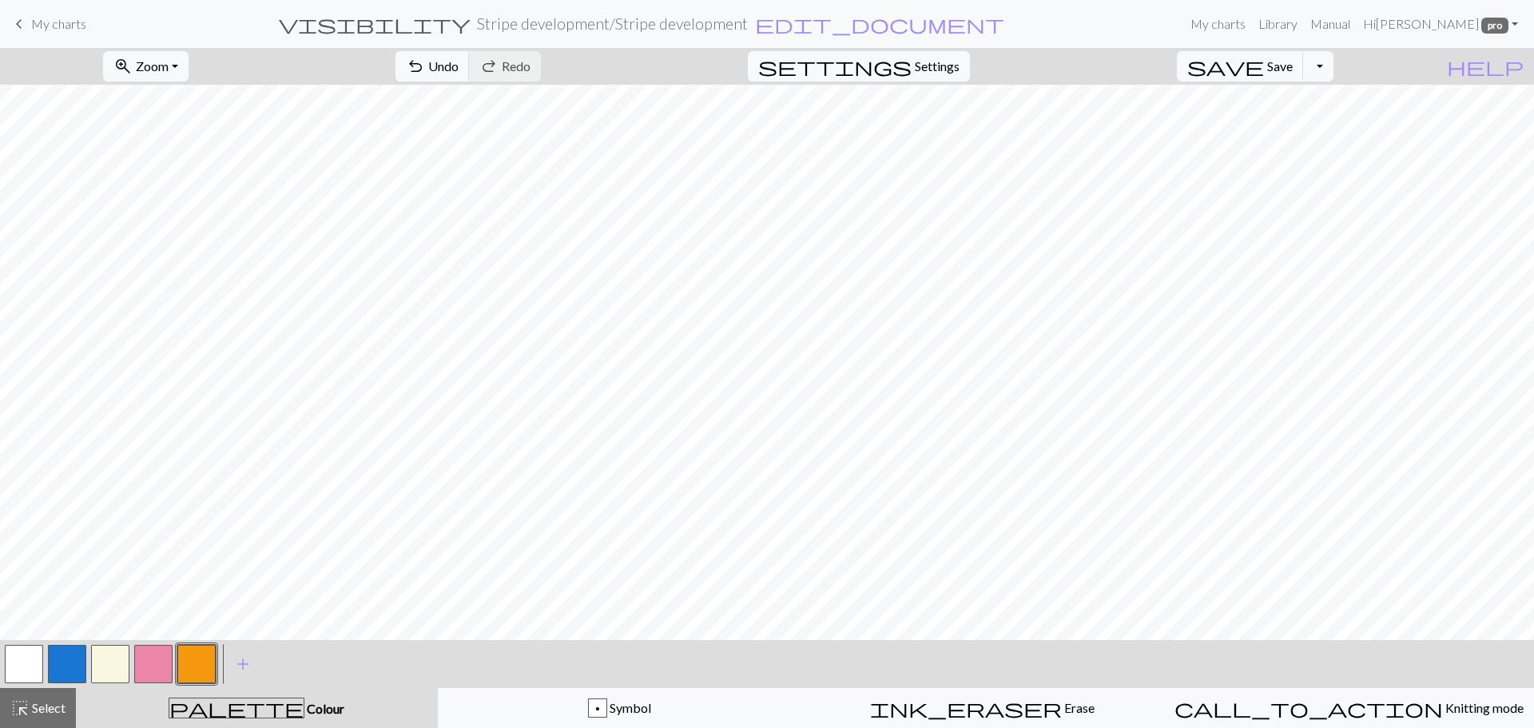
click at [68, 666] on button "button" at bounding box center [67, 664] width 38 height 38
click at [69, 665] on button "button" at bounding box center [67, 664] width 38 height 38
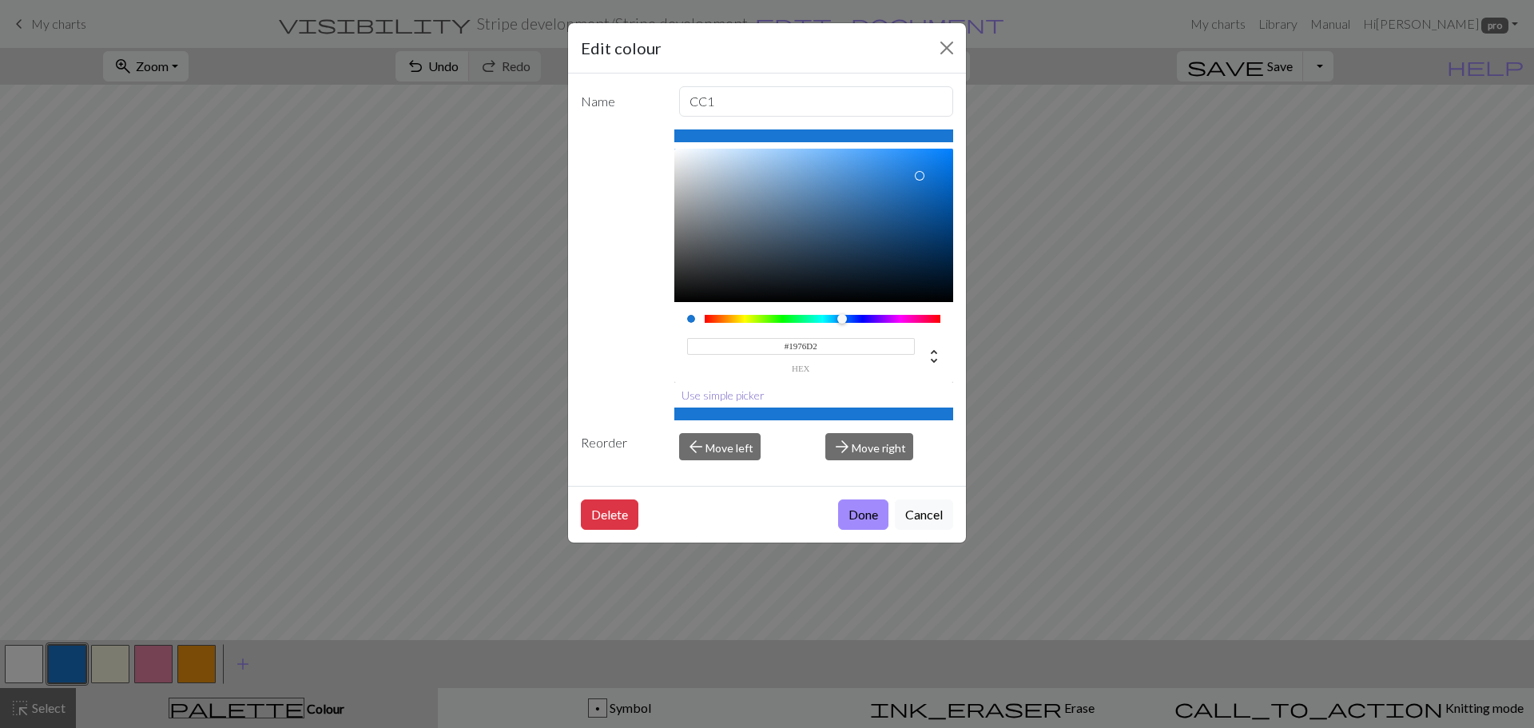
click at [736, 399] on button "Use simple picker" at bounding box center [722, 395] width 97 height 25
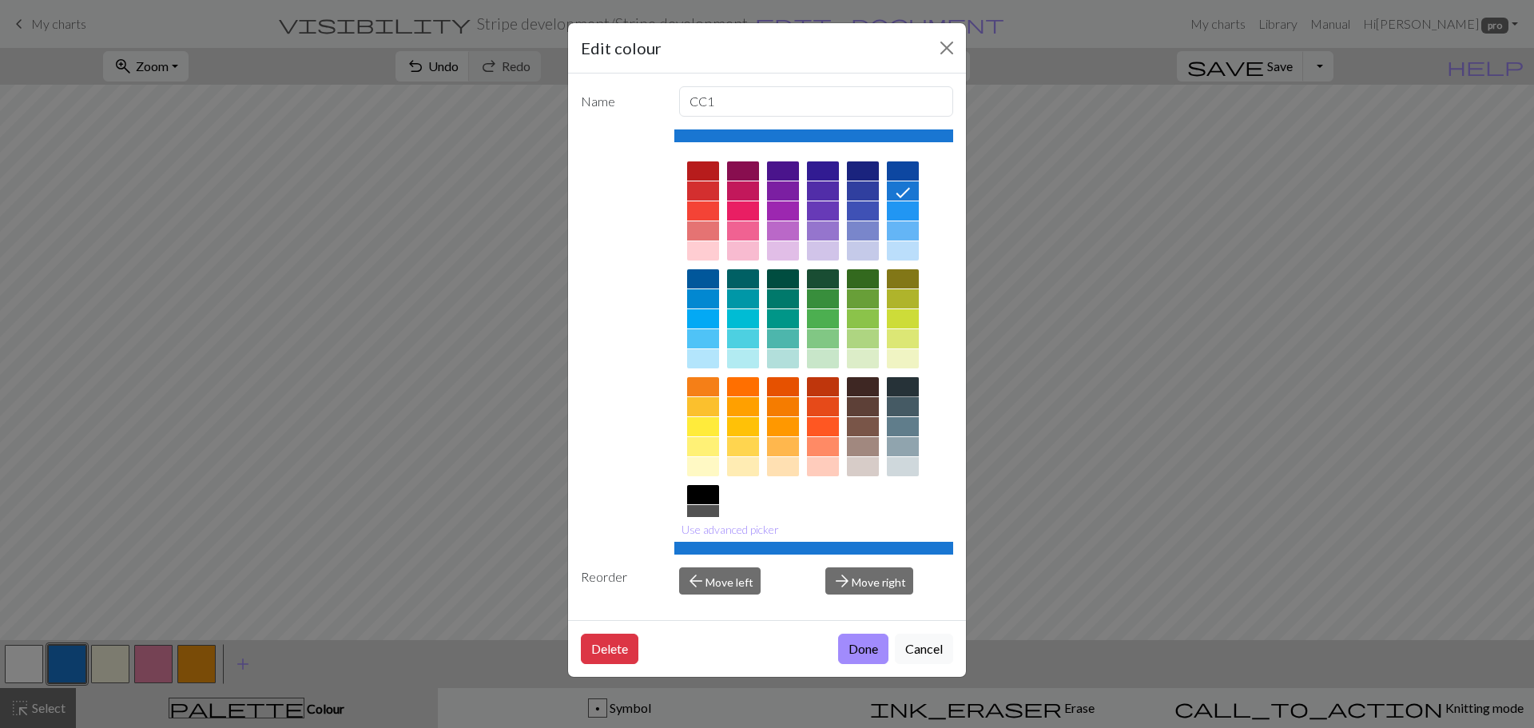
click at [905, 379] on div at bounding box center [903, 386] width 32 height 19
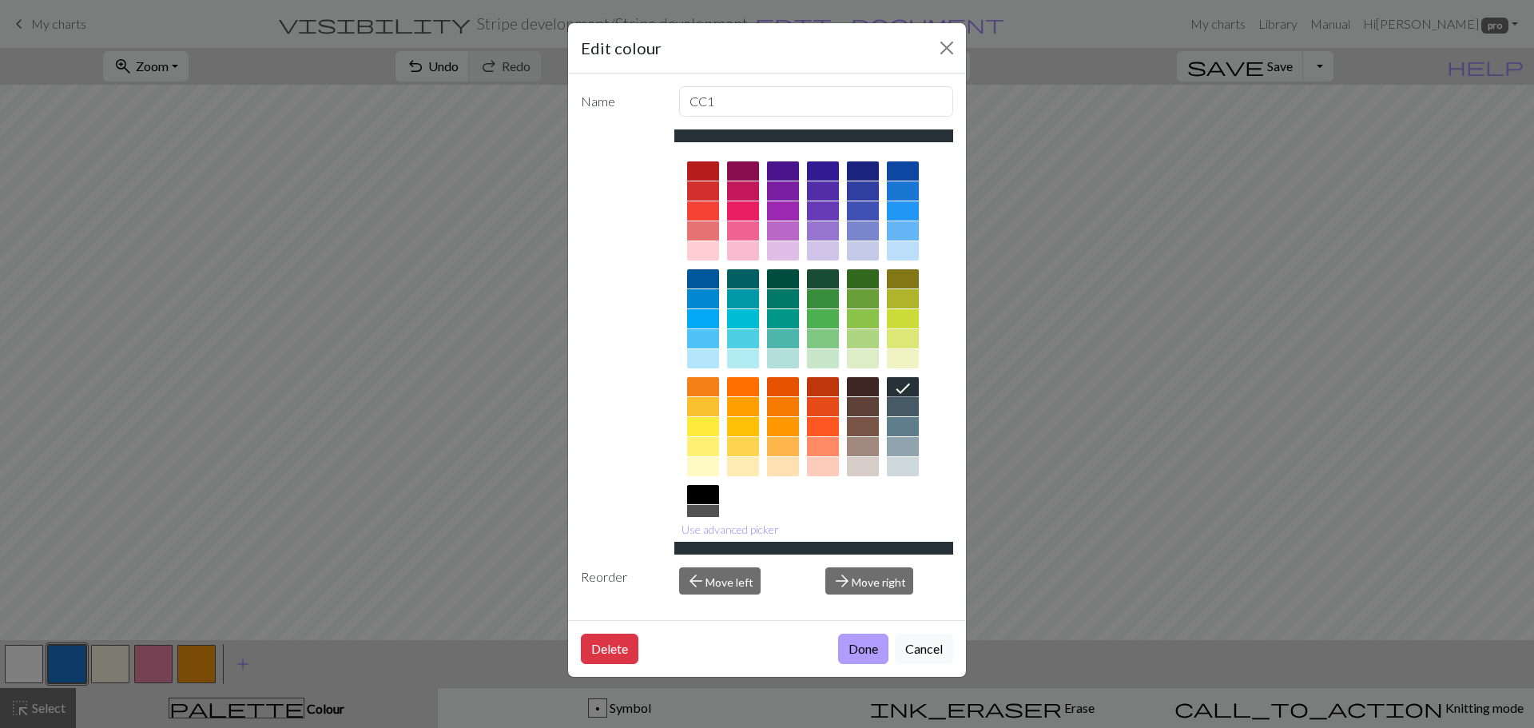
click at [867, 638] on button "Done" at bounding box center [863, 648] width 50 height 30
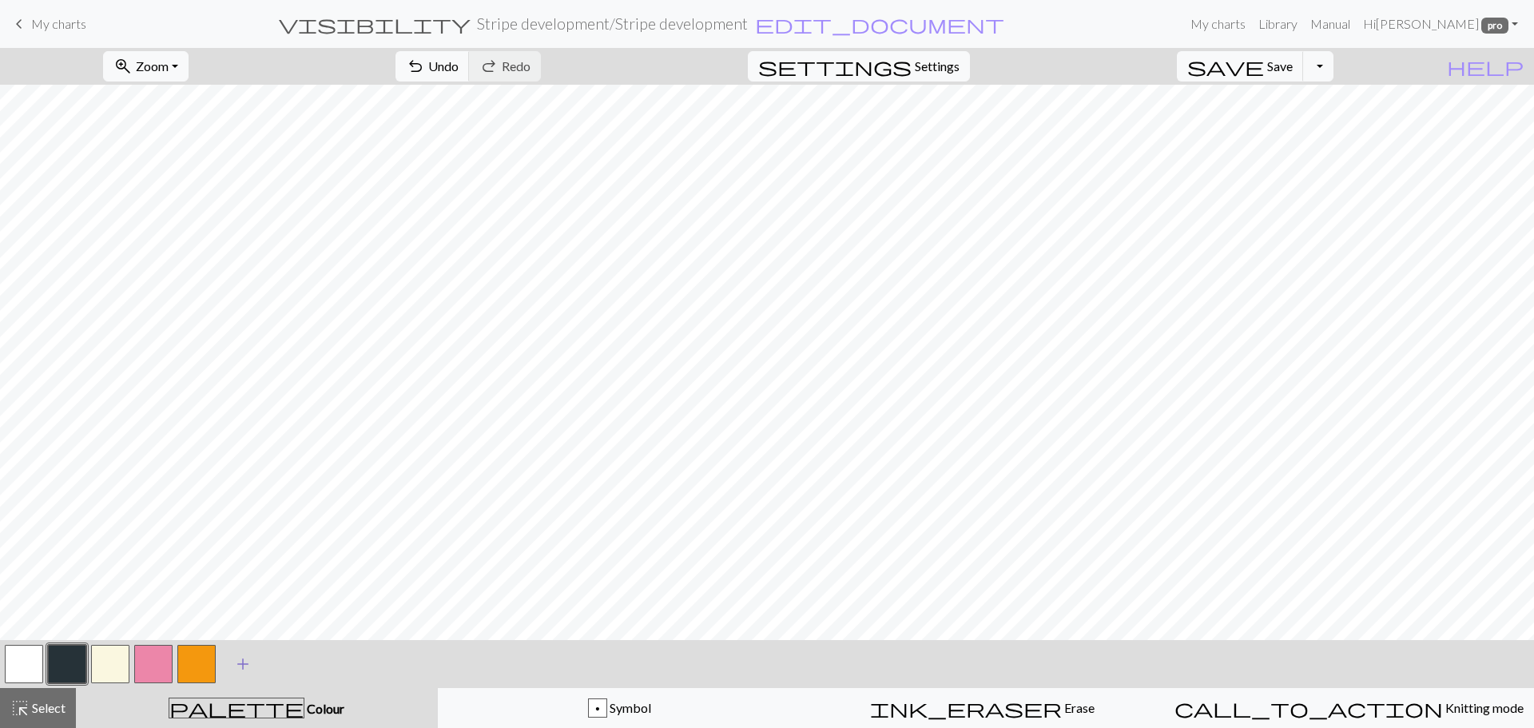
click at [246, 660] on span "add" at bounding box center [242, 664] width 19 height 22
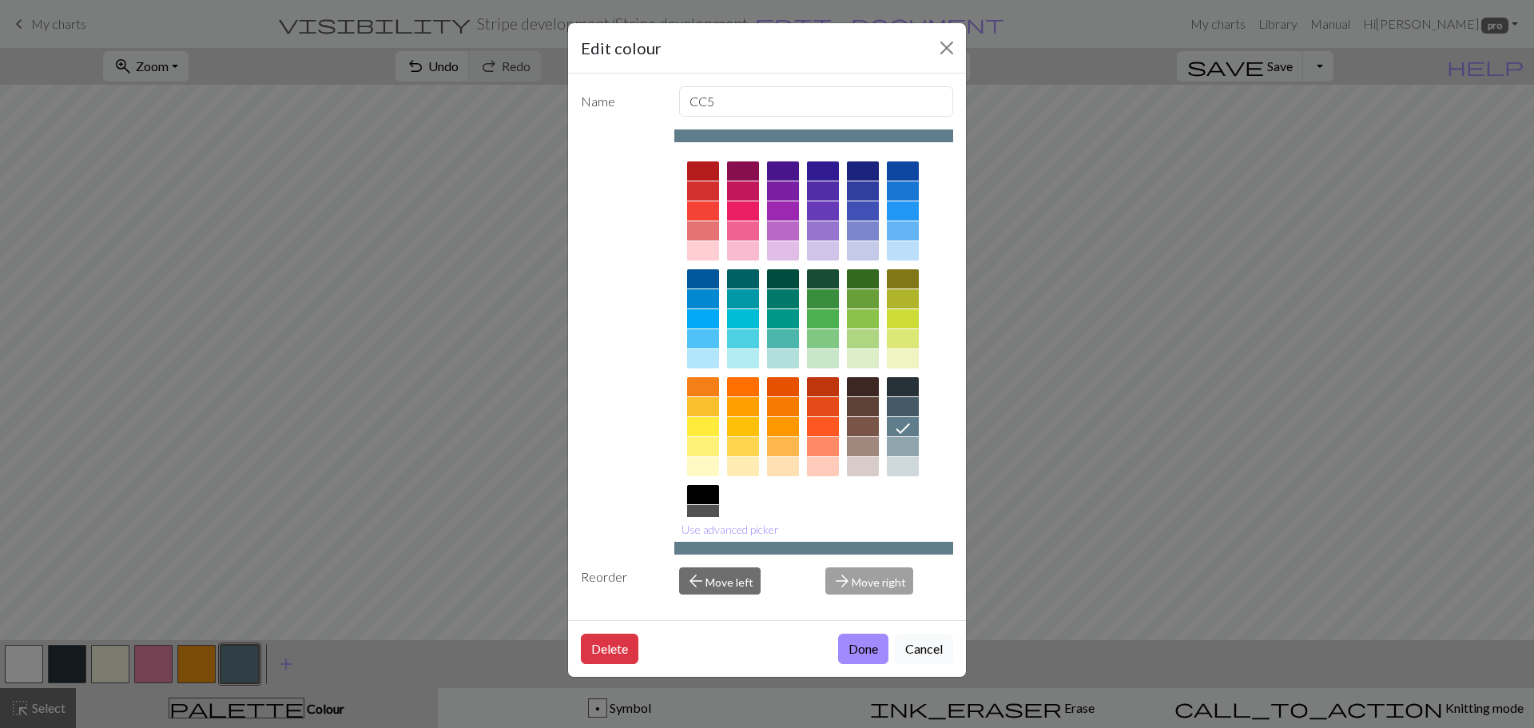
click at [909, 469] on div at bounding box center [903, 466] width 32 height 19
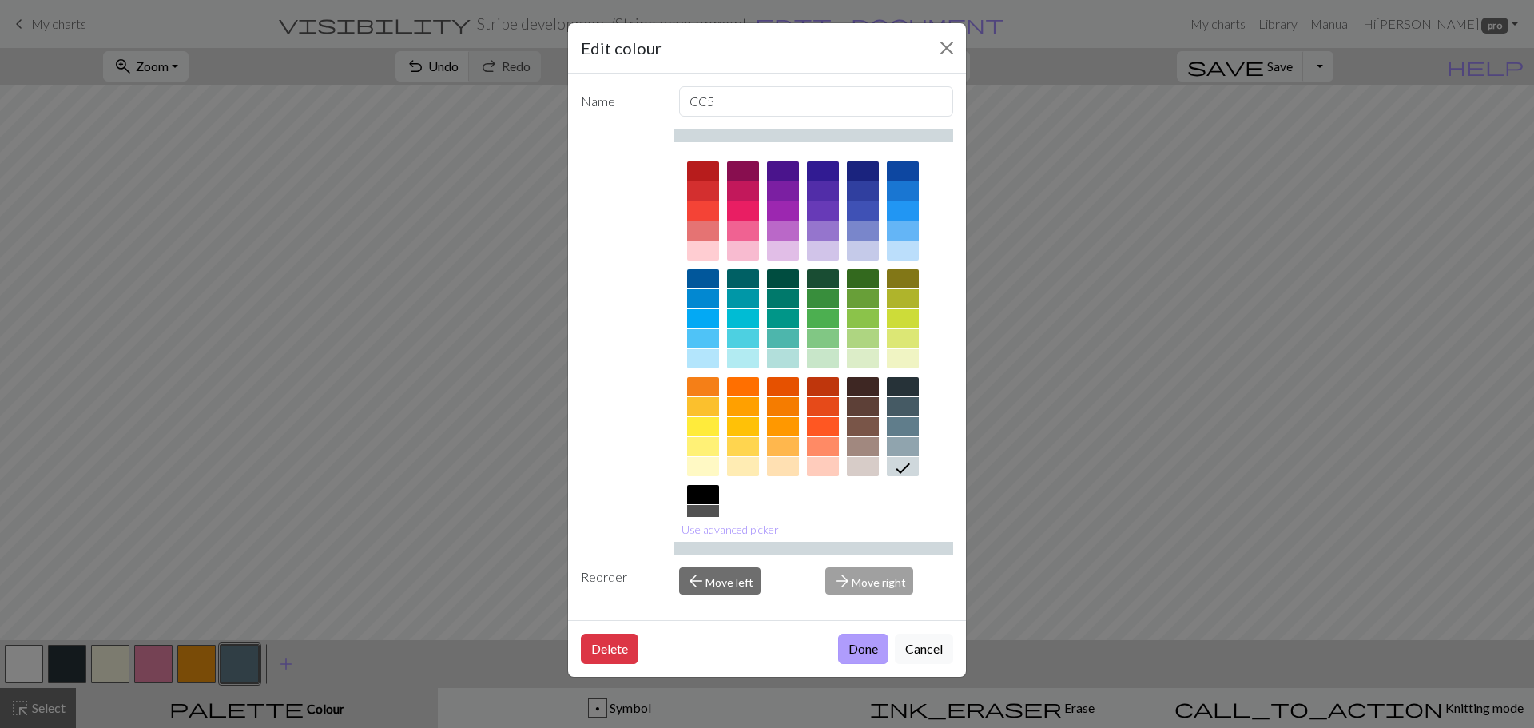
click at [855, 646] on button "Done" at bounding box center [863, 648] width 50 height 30
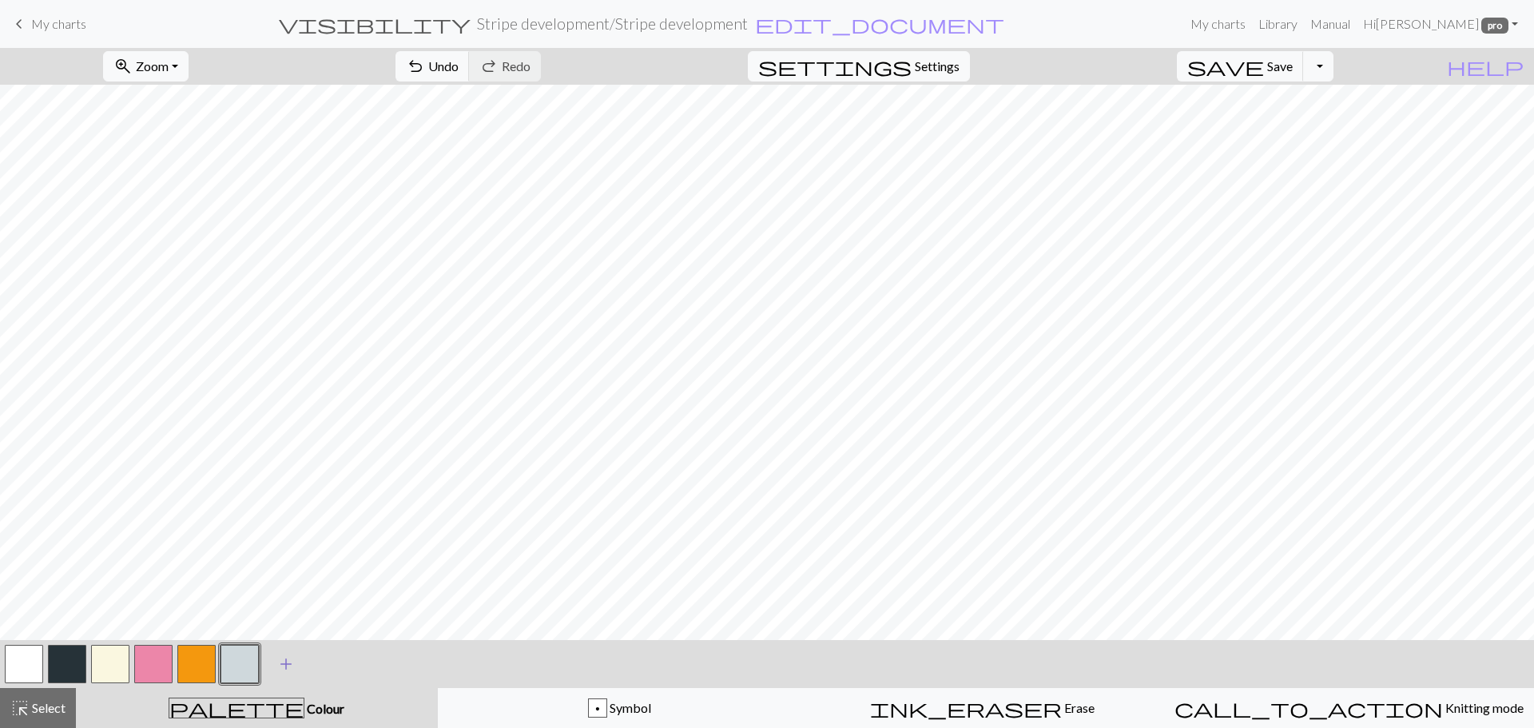
click at [290, 662] on span "add" at bounding box center [285, 664] width 19 height 22
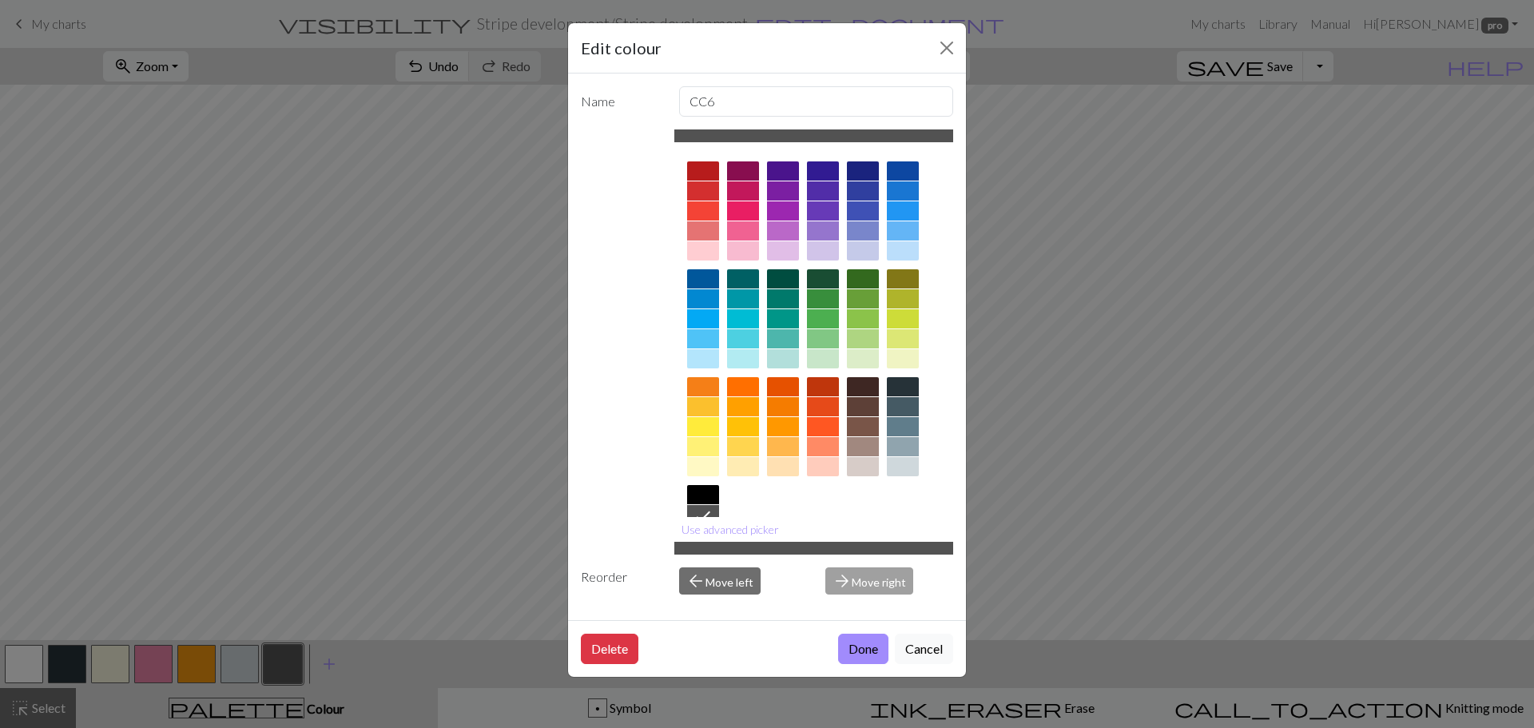
click at [903, 399] on div at bounding box center [903, 406] width 32 height 19
click at [847, 644] on button "Done" at bounding box center [863, 648] width 50 height 30
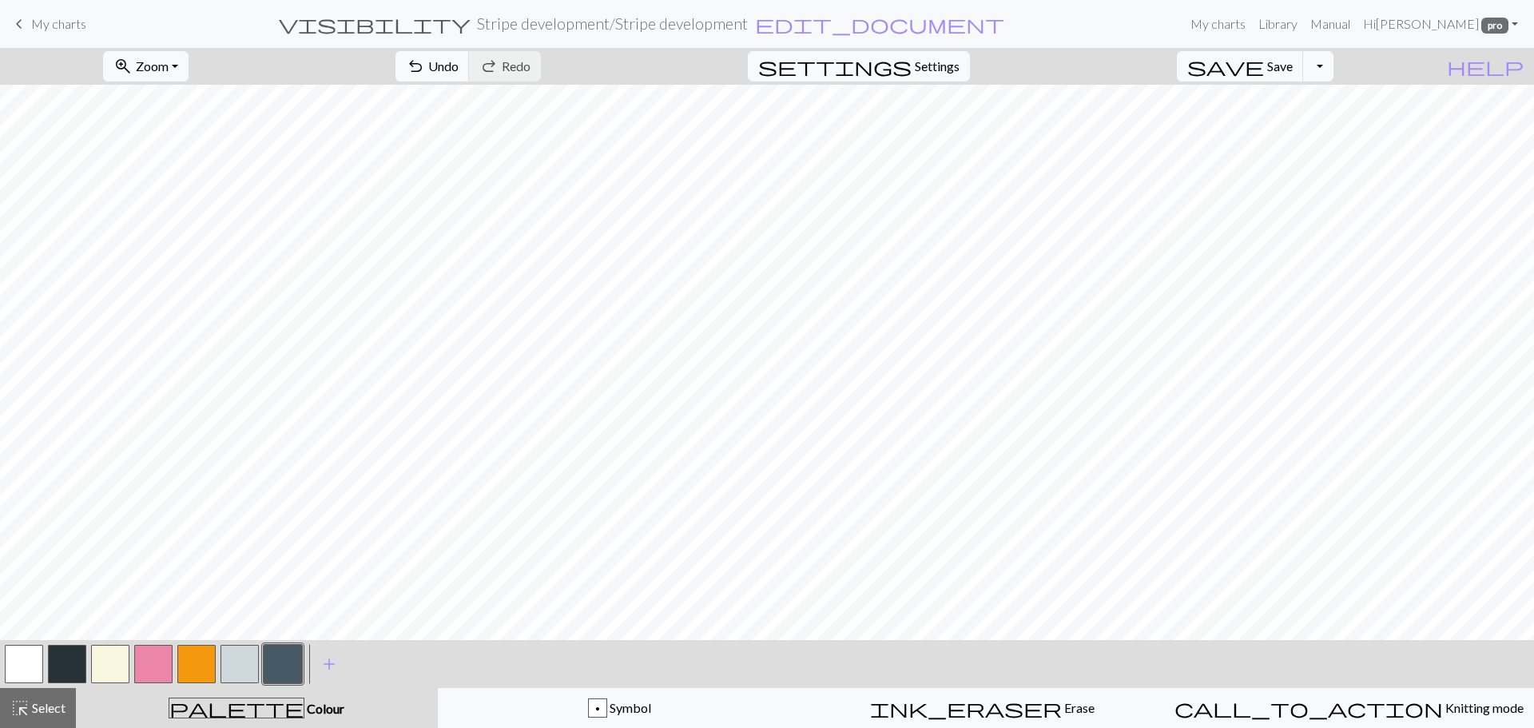
click at [485, 645] on div "< > add Add a colour" at bounding box center [767, 664] width 1534 height 48
click at [109, 668] on button "button" at bounding box center [110, 664] width 38 height 38
click at [327, 663] on span "add" at bounding box center [329, 664] width 19 height 22
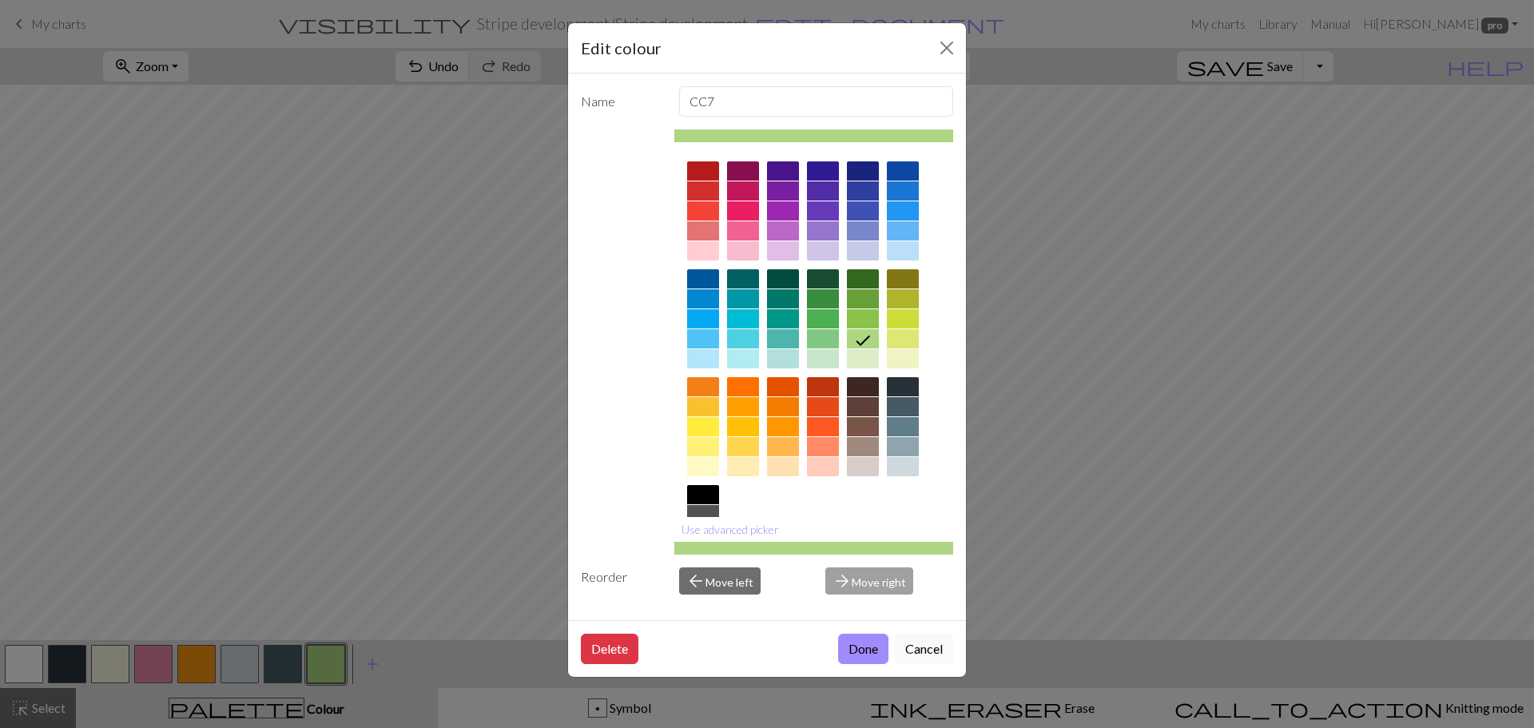
click at [743, 427] on div at bounding box center [743, 426] width 32 height 19
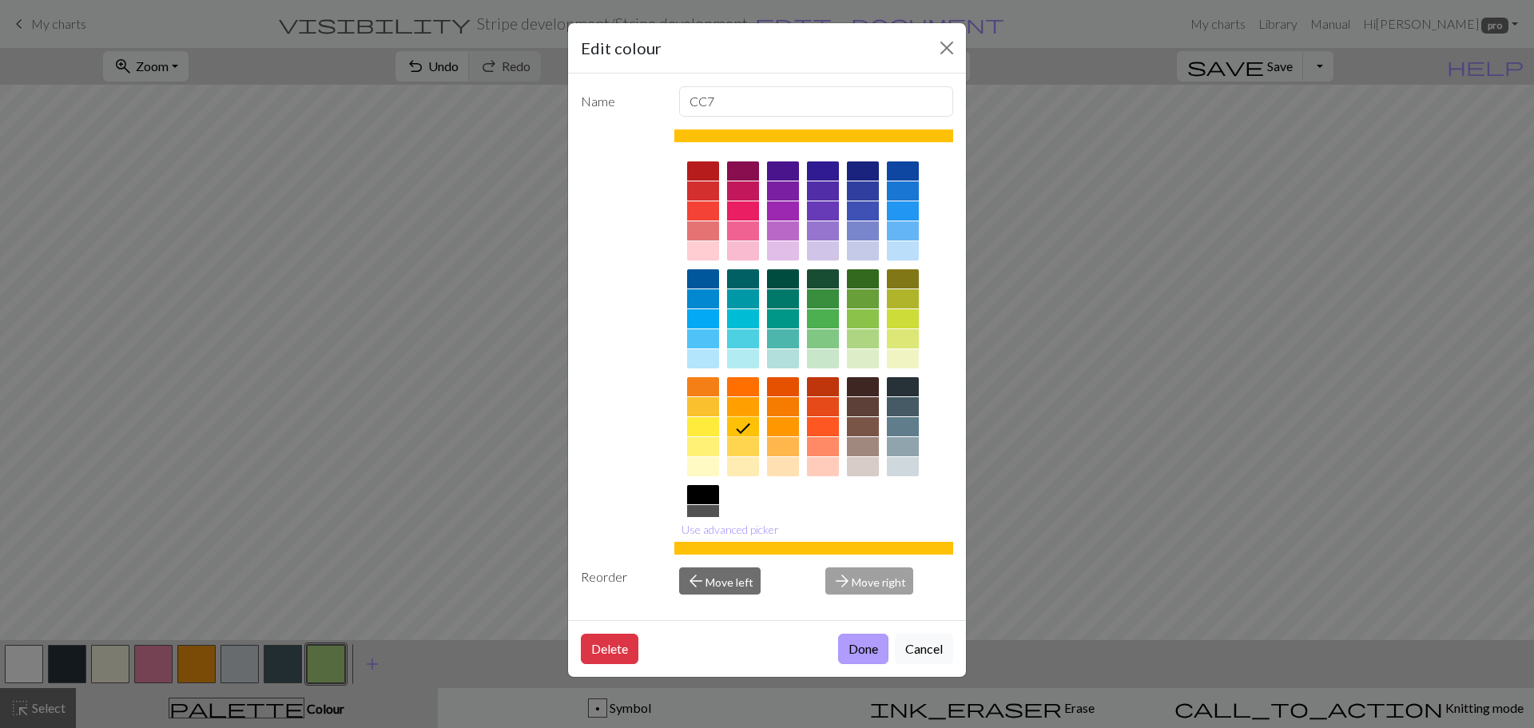
click at [851, 644] on button "Done" at bounding box center [863, 648] width 50 height 30
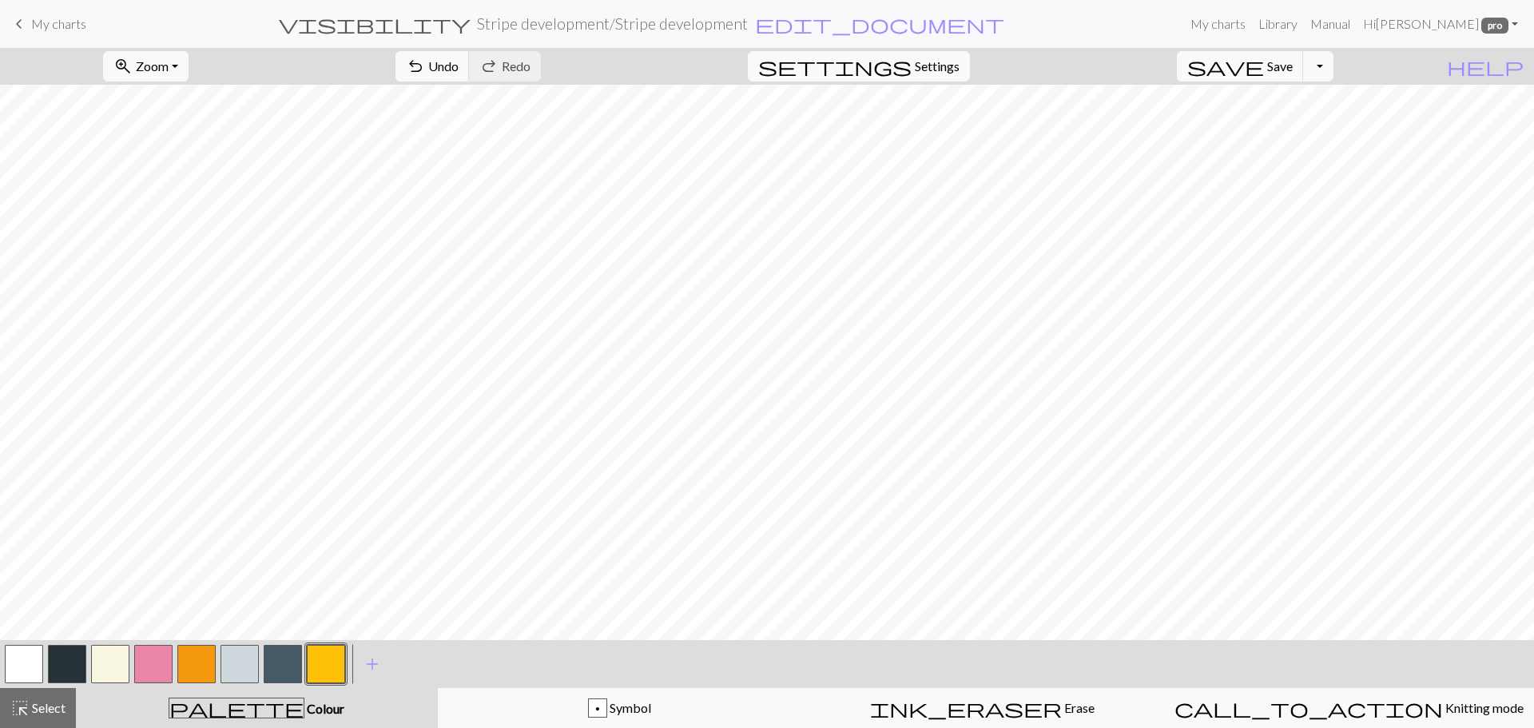
click at [147, 669] on button "button" at bounding box center [153, 664] width 38 height 38
drag, startPoint x: 111, startPoint y: 662, endPoint x: 173, endPoint y: 646, distance: 63.5
click at [113, 663] on button "button" at bounding box center [110, 664] width 38 height 38
click at [153, 655] on button "button" at bounding box center [153, 664] width 38 height 38
click at [101, 669] on button "button" at bounding box center [110, 664] width 38 height 38
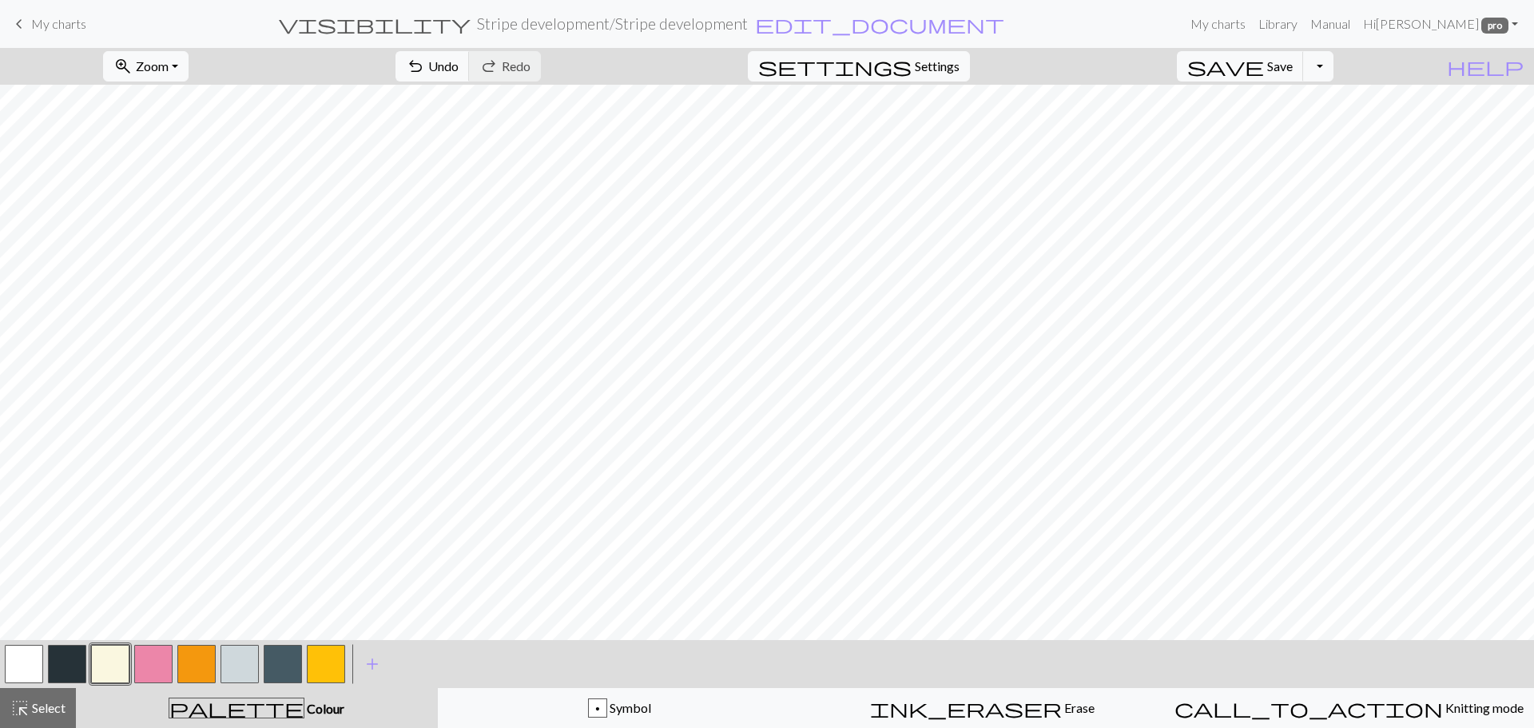
drag, startPoint x: 146, startPoint y: 665, endPoint x: 157, endPoint y: 657, distance: 13.1
click at [145, 665] on button "button" at bounding box center [153, 664] width 38 height 38
click at [111, 662] on button "button" at bounding box center [110, 664] width 38 height 38
drag, startPoint x: 143, startPoint y: 659, endPoint x: 166, endPoint y: 641, distance: 29.1
click at [143, 658] on button "button" at bounding box center [153, 664] width 38 height 38
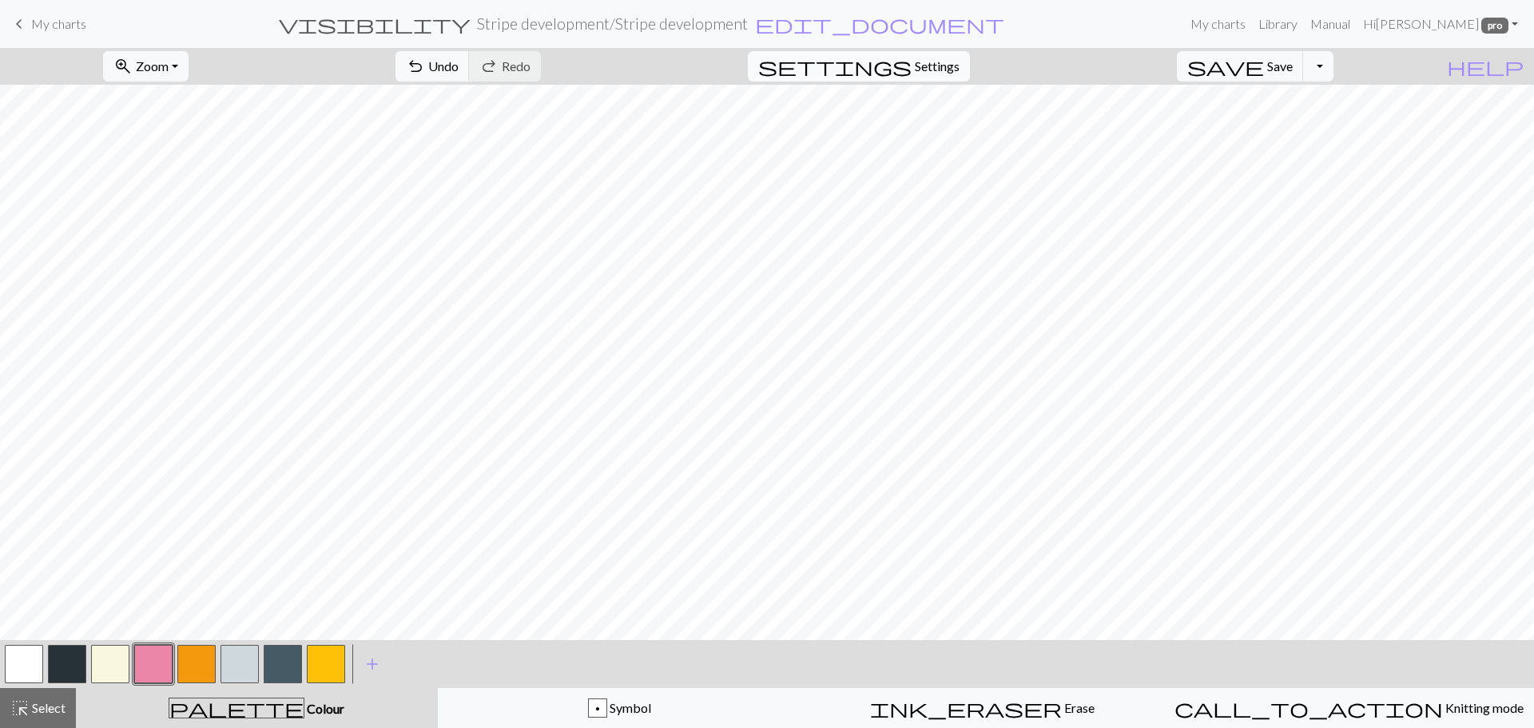
click at [957, 58] on span "Settings" at bounding box center [937, 66] width 45 height 19
select select "aran"
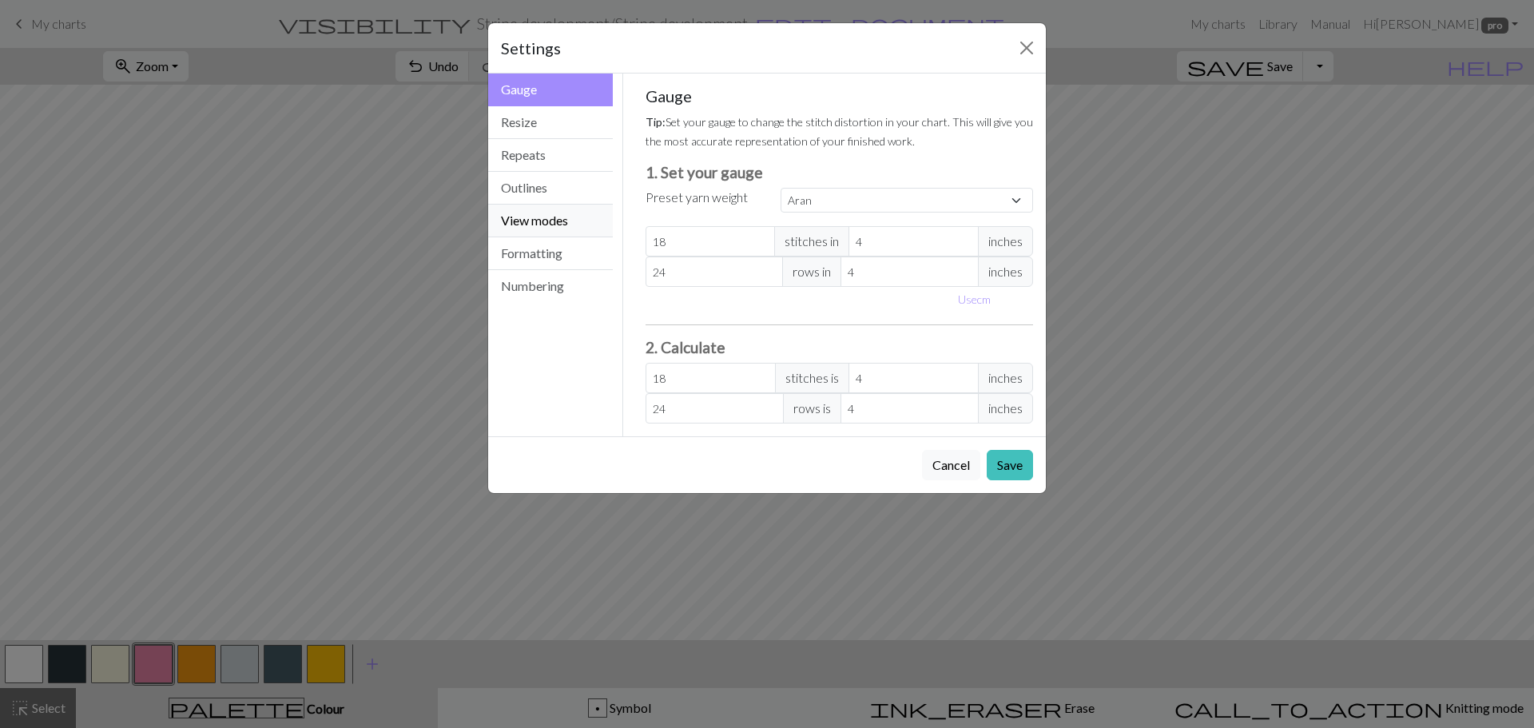
click at [560, 216] on button "View modes" at bounding box center [550, 220] width 125 height 33
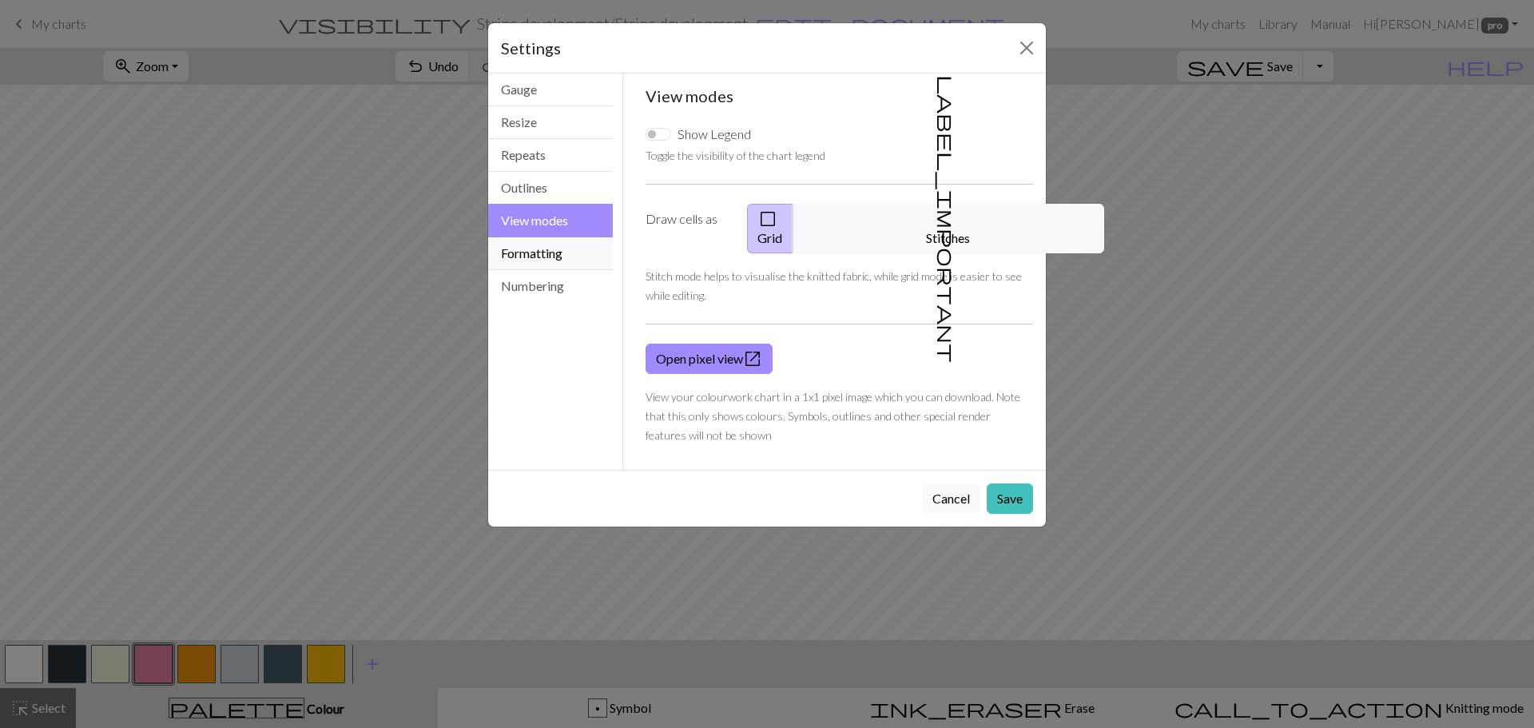
click at [560, 268] on button "Formatting" at bounding box center [550, 253] width 125 height 33
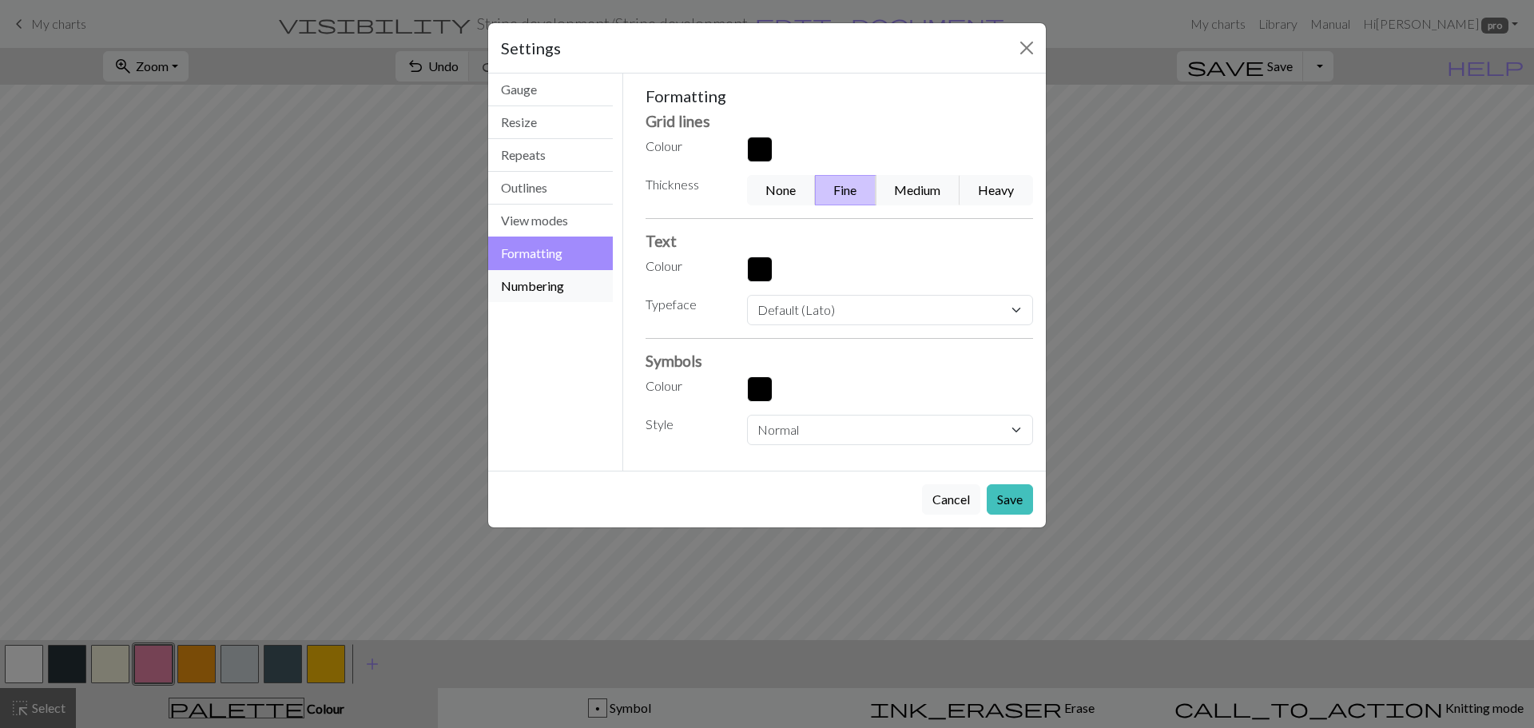
click at [559, 298] on button "Numbering" at bounding box center [550, 286] width 125 height 32
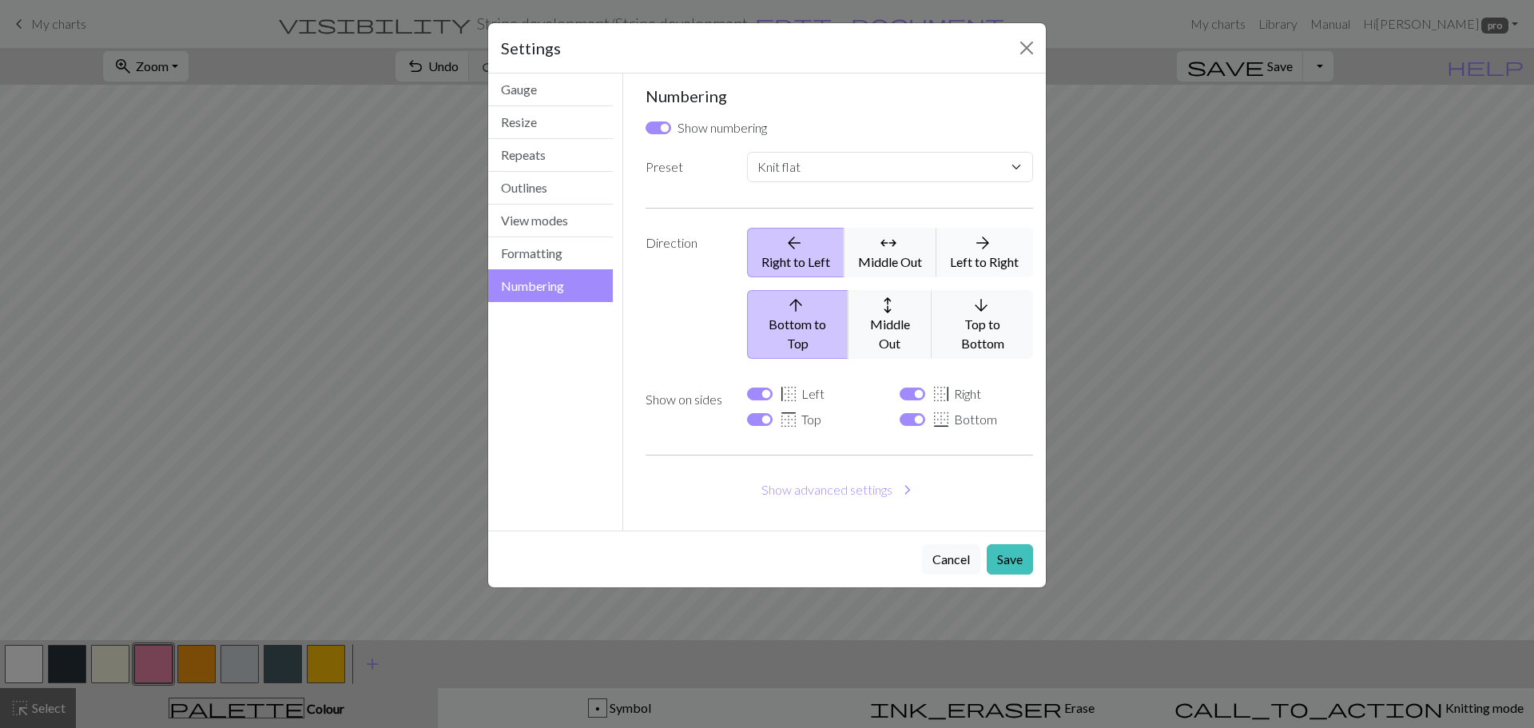
click at [994, 254] on button "arrow_forward Left to Right" at bounding box center [984, 253] width 97 height 50
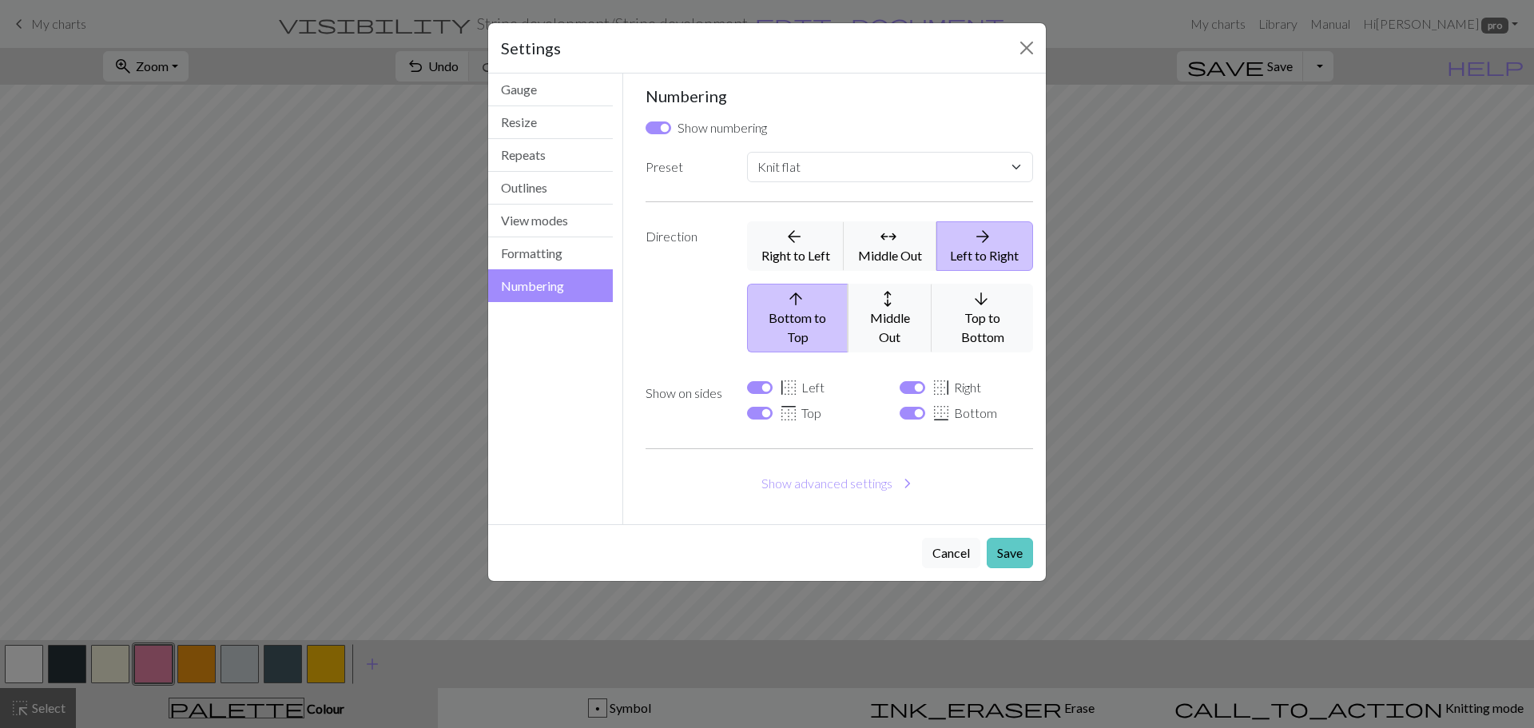
click at [1017, 538] on button "Save" at bounding box center [1009, 553] width 46 height 30
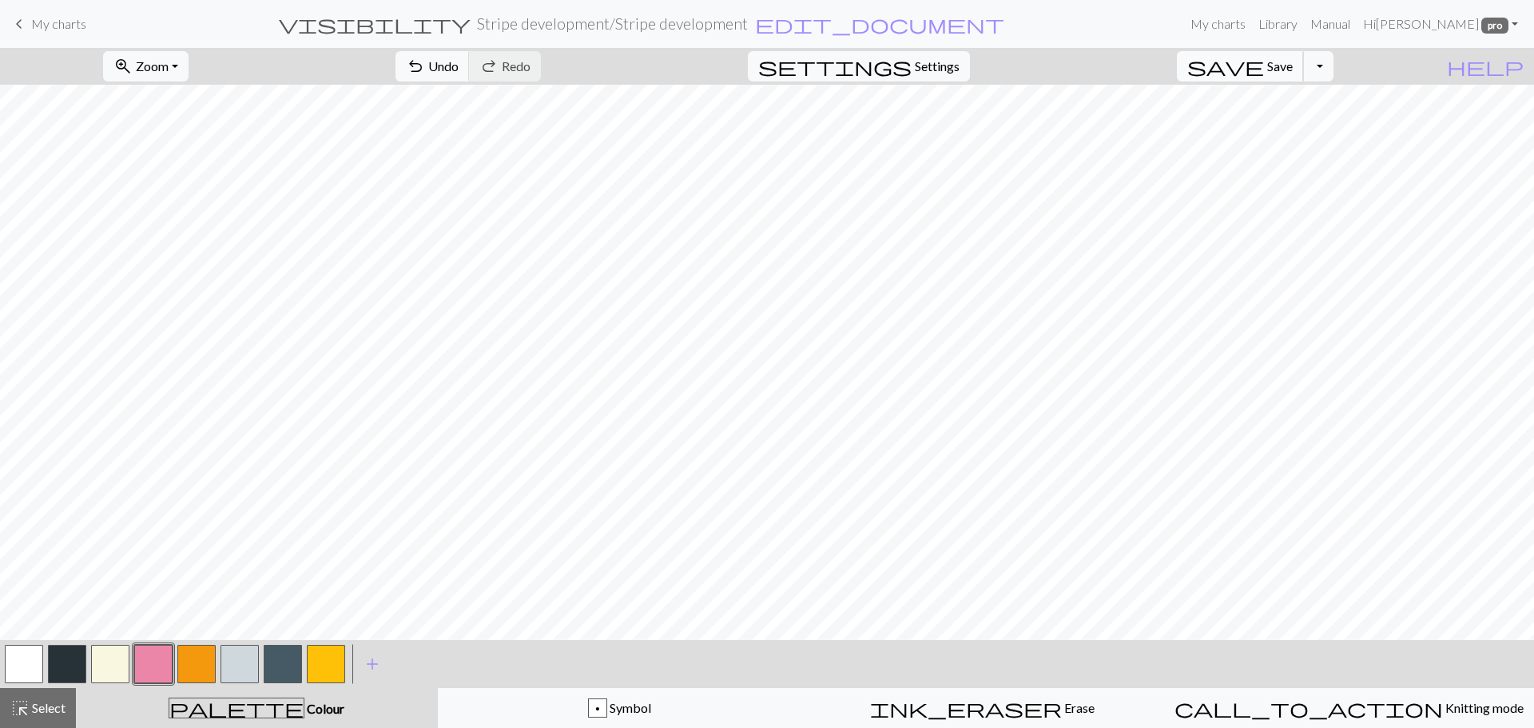
click at [1292, 65] on span "Save" at bounding box center [1280, 65] width 26 height 15
click at [1333, 69] on button "Toggle Dropdown" at bounding box center [1318, 66] width 30 height 30
click at [1286, 133] on button "save_alt Download" at bounding box center [1201, 127] width 264 height 26
click at [732, 53] on button "Download" at bounding box center [727, 52] width 77 height 30
click at [284, 664] on button "button" at bounding box center [283, 664] width 38 height 38
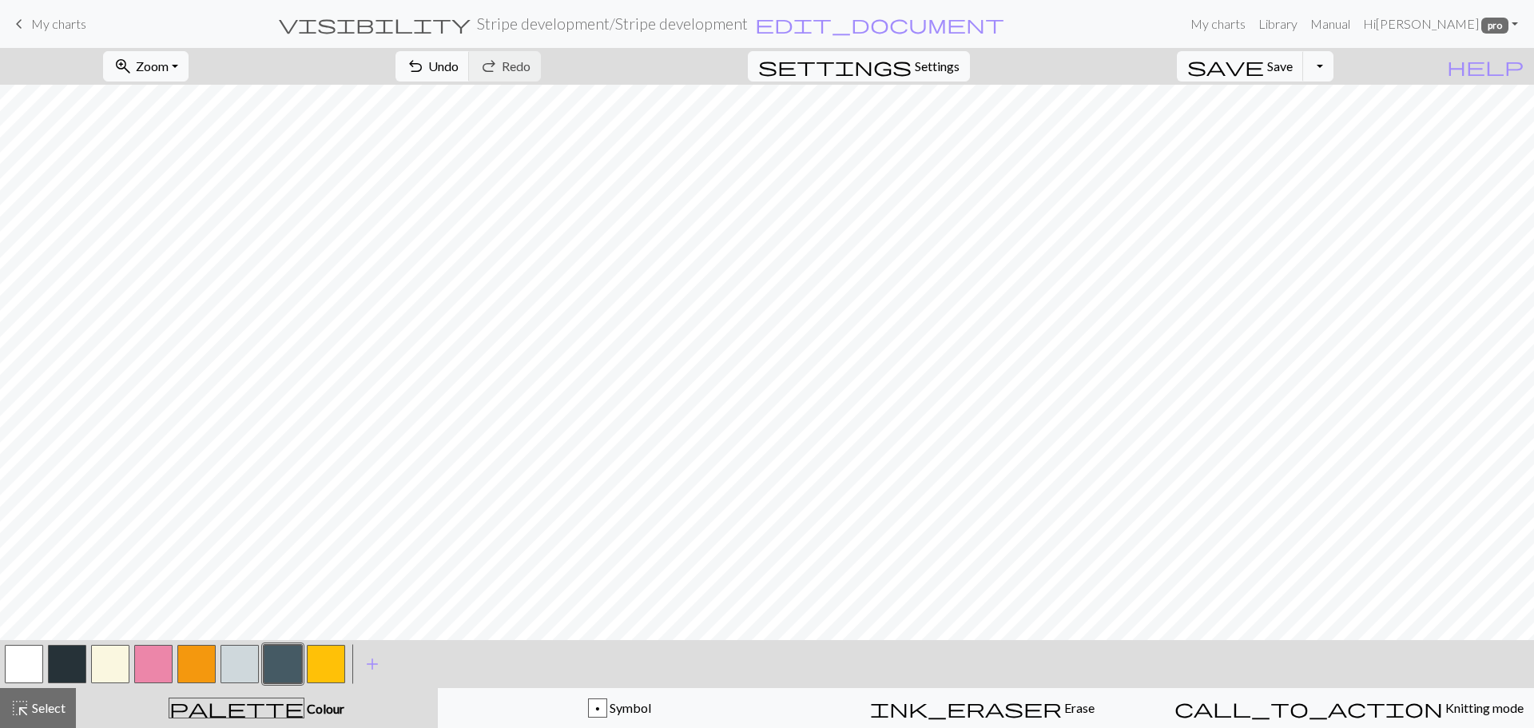
click at [234, 657] on button "button" at bounding box center [239, 664] width 38 height 38
click at [272, 659] on button "button" at bounding box center [283, 664] width 38 height 38
drag, startPoint x: 228, startPoint y: 658, endPoint x: 260, endPoint y: 644, distance: 34.3
click at [229, 658] on button "button" at bounding box center [239, 664] width 38 height 38
click at [1292, 65] on span "Save" at bounding box center [1280, 65] width 26 height 15
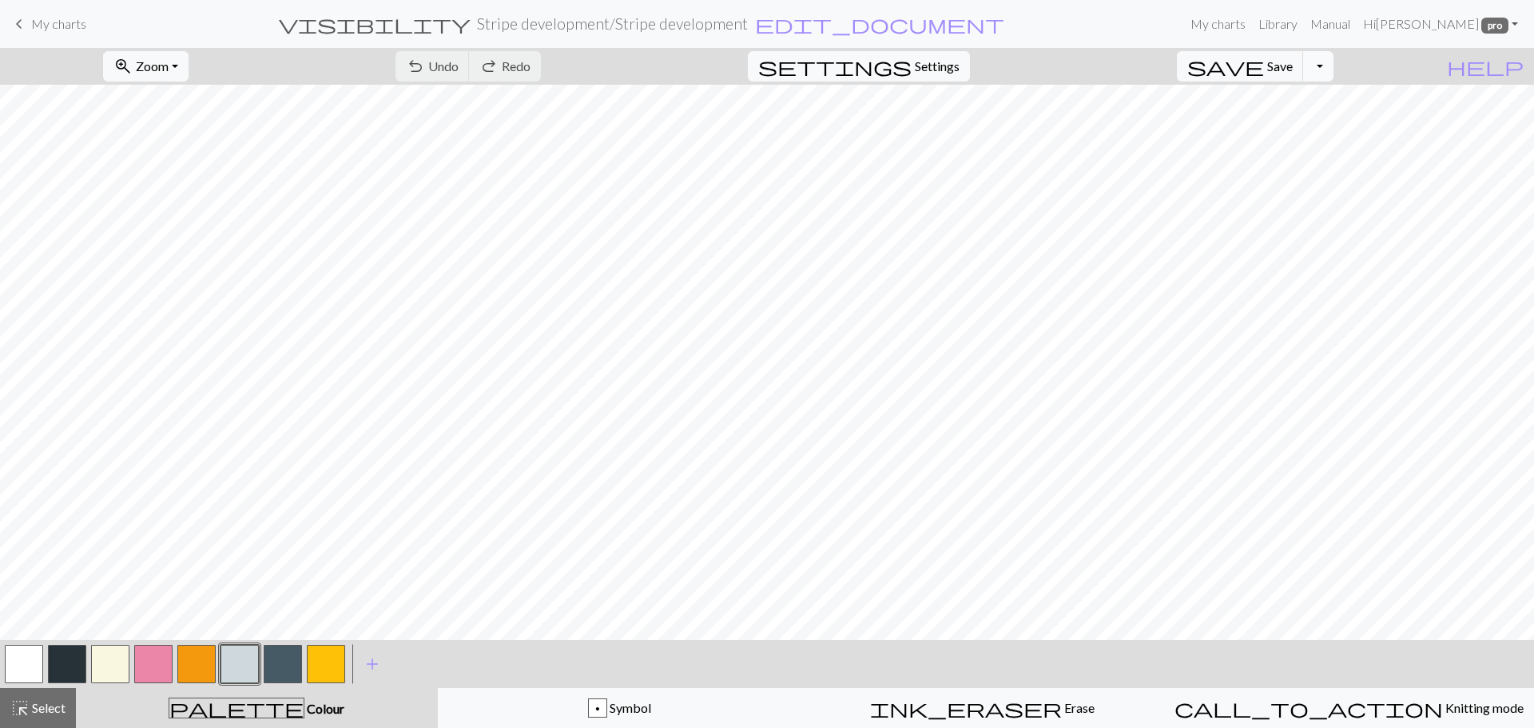
click at [1333, 66] on button "Toggle Dropdown" at bounding box center [1318, 66] width 30 height 30
click at [1286, 129] on button "save_alt Download" at bounding box center [1201, 127] width 264 height 26
click at [737, 54] on button "Download" at bounding box center [727, 52] width 77 height 30
click at [146, 667] on button "button" at bounding box center [153, 664] width 38 height 38
click at [204, 661] on button "button" at bounding box center [196, 664] width 38 height 38
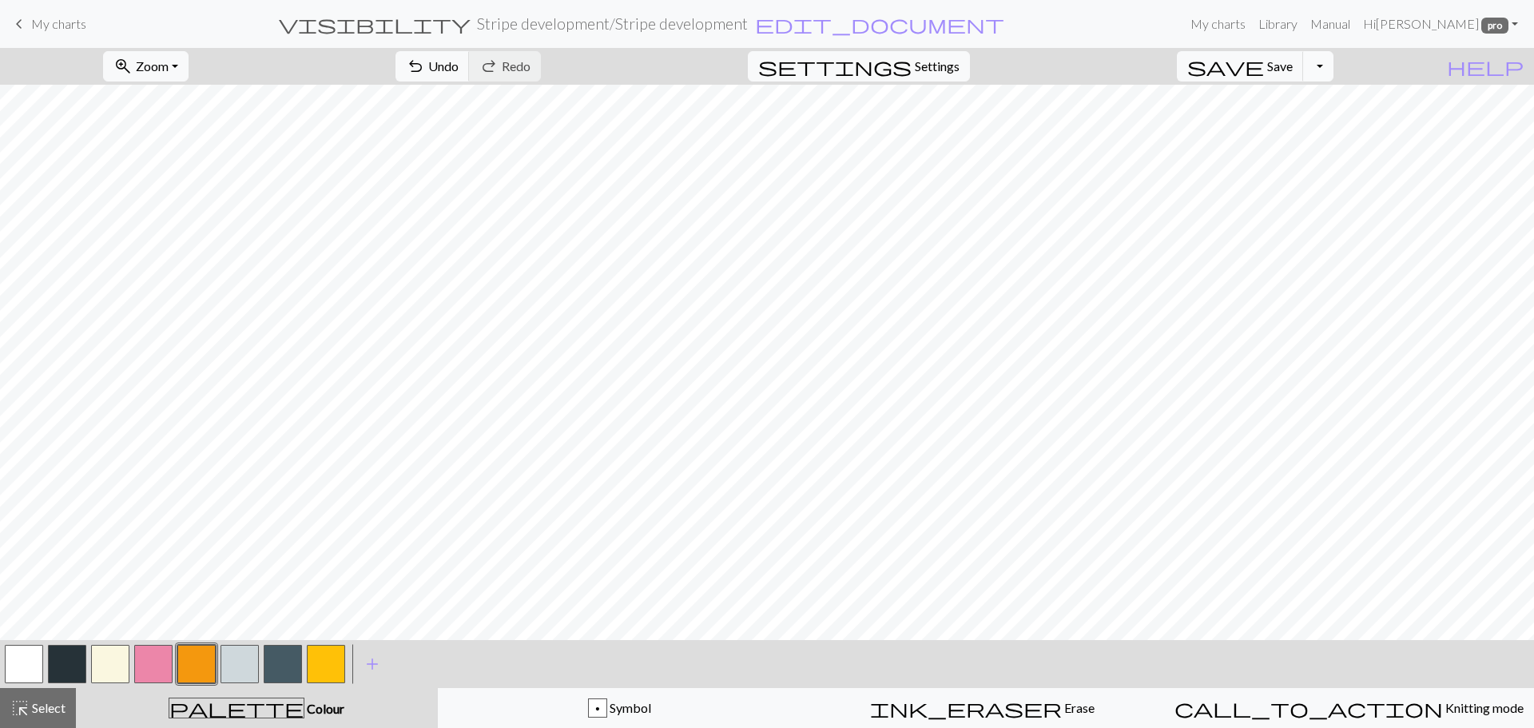
click at [1333, 65] on button "Toggle Dropdown" at bounding box center [1318, 66] width 30 height 30
click at [1296, 122] on button "save_alt Download" at bounding box center [1201, 127] width 264 height 26
click at [740, 55] on button "Download" at bounding box center [727, 52] width 77 height 30
click at [959, 66] on span "Settings" at bounding box center [937, 66] width 45 height 19
select select "flat"
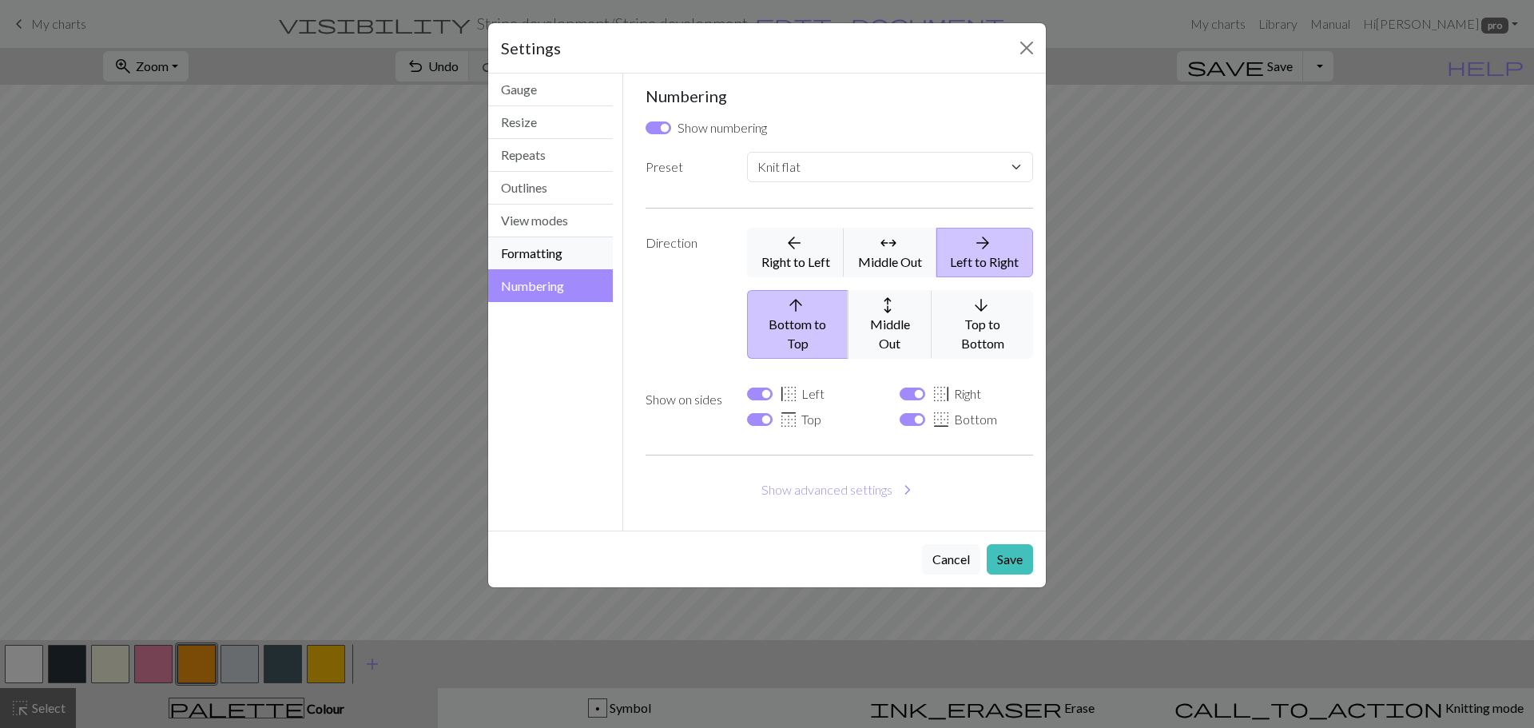
click at [600, 250] on button "Formatting" at bounding box center [550, 253] width 125 height 33
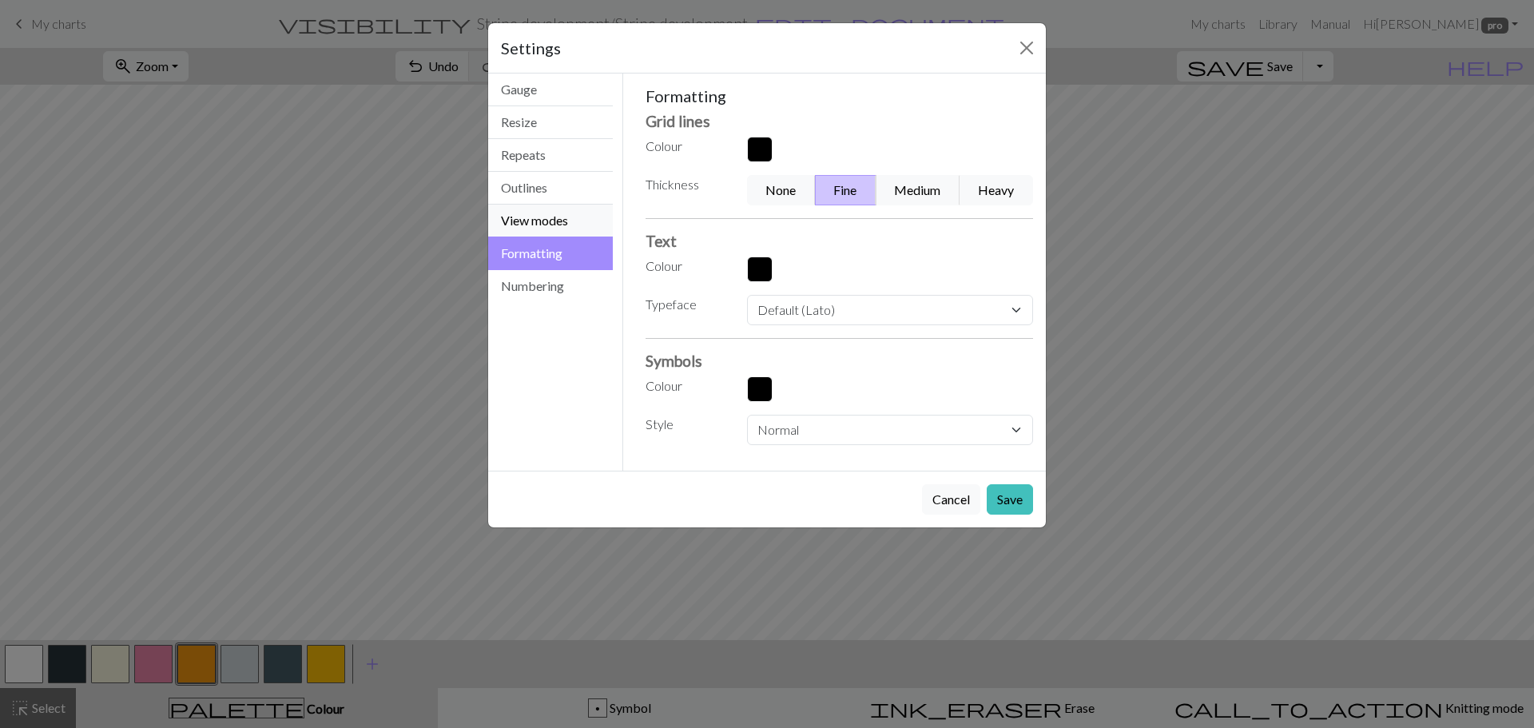
click at [589, 222] on button "View modes" at bounding box center [550, 220] width 125 height 33
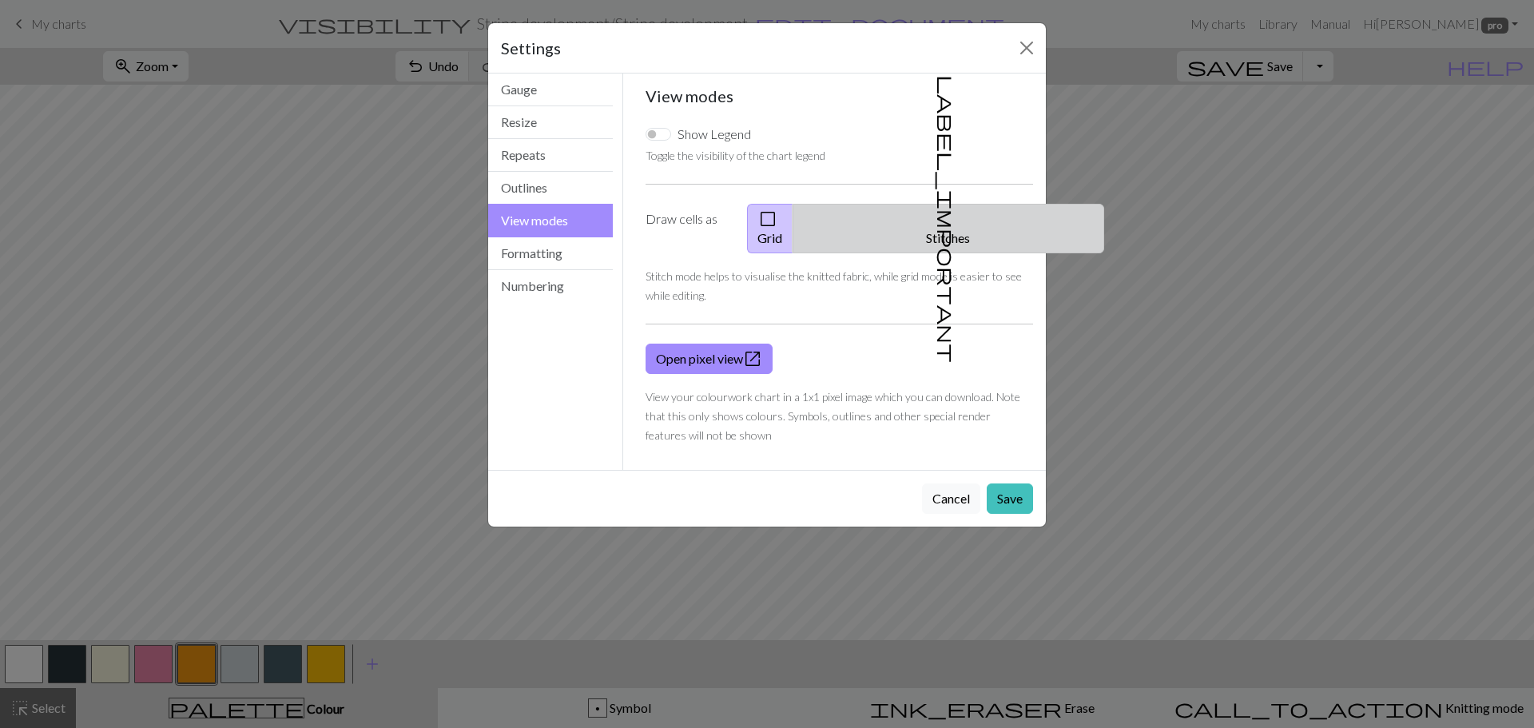
click at [979, 216] on button "label_important Stitches" at bounding box center [948, 229] width 312 height 50
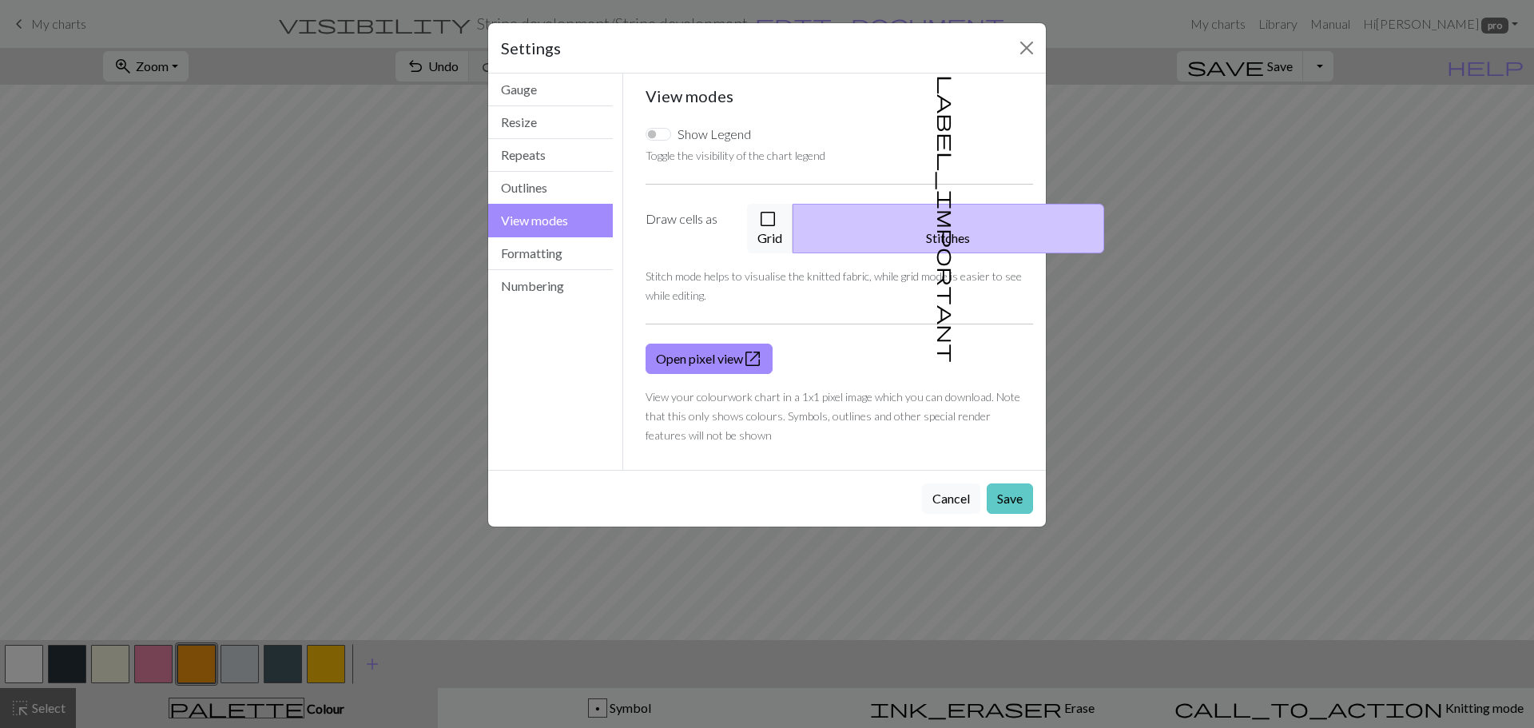
click at [1018, 483] on button "Save" at bounding box center [1009, 498] width 46 height 30
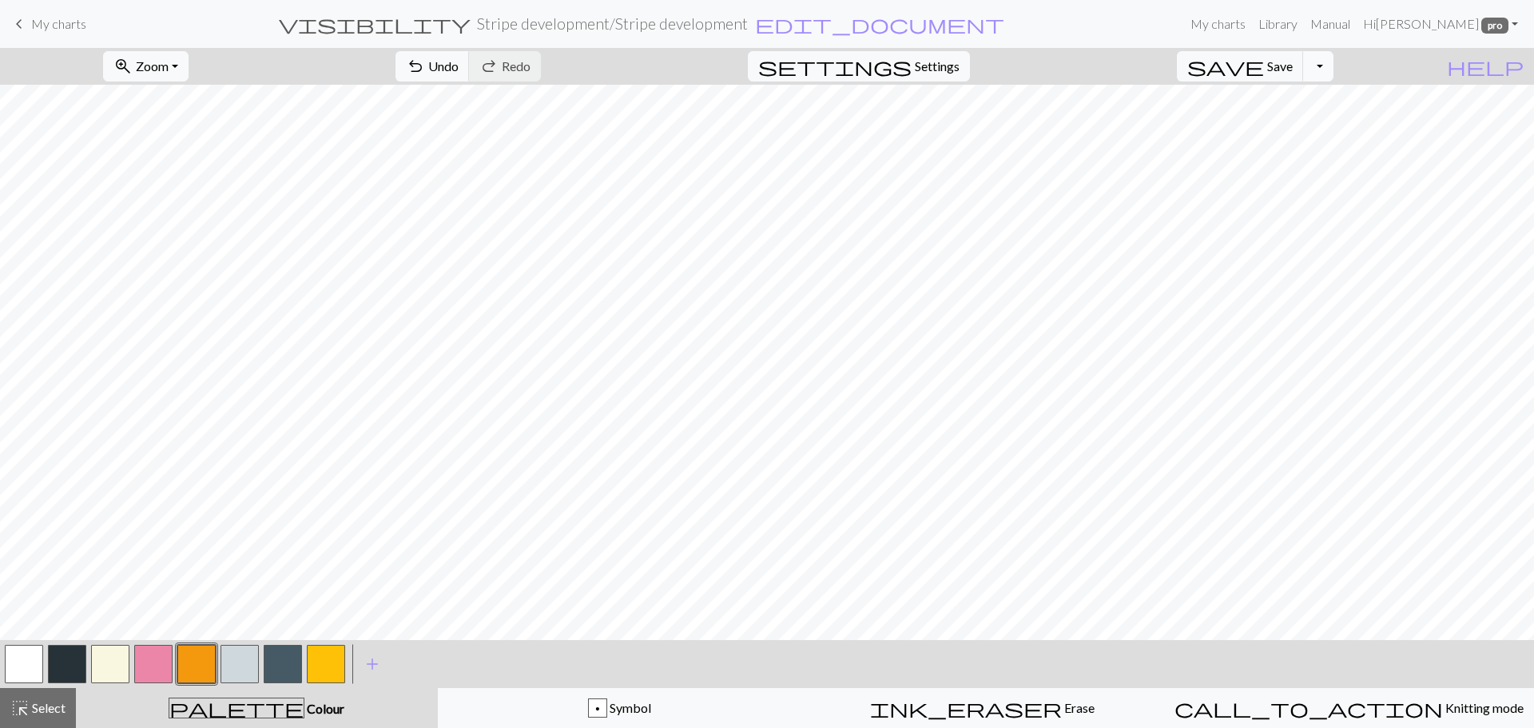
click at [1333, 69] on button "Toggle Dropdown" at bounding box center [1318, 66] width 30 height 30
click at [1299, 121] on button "save_alt Download" at bounding box center [1201, 127] width 264 height 26
click at [746, 46] on button "Download" at bounding box center [727, 52] width 77 height 30
click at [947, 58] on span "Settings" at bounding box center [937, 66] width 45 height 19
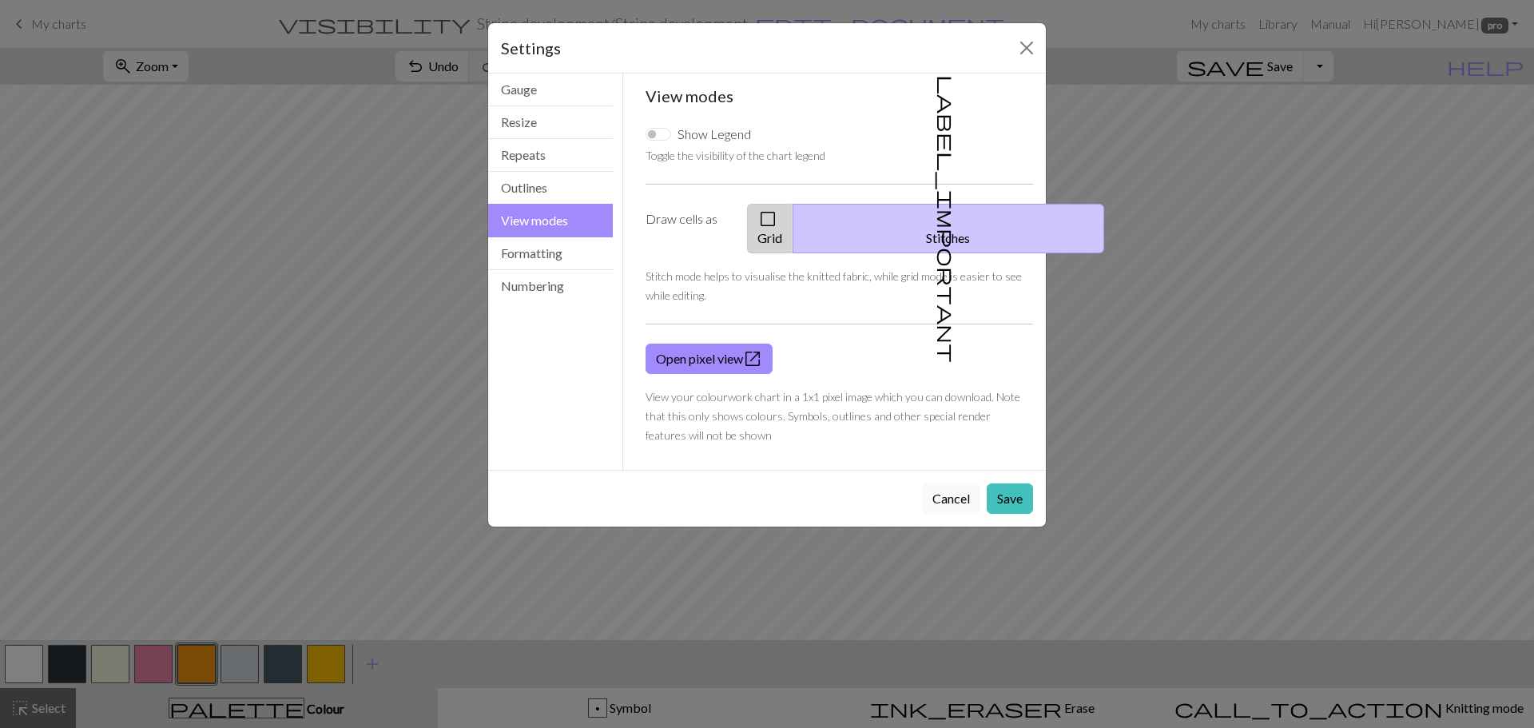
click at [793, 219] on button "check_box_outline_blank Grid" at bounding box center [770, 229] width 46 height 50
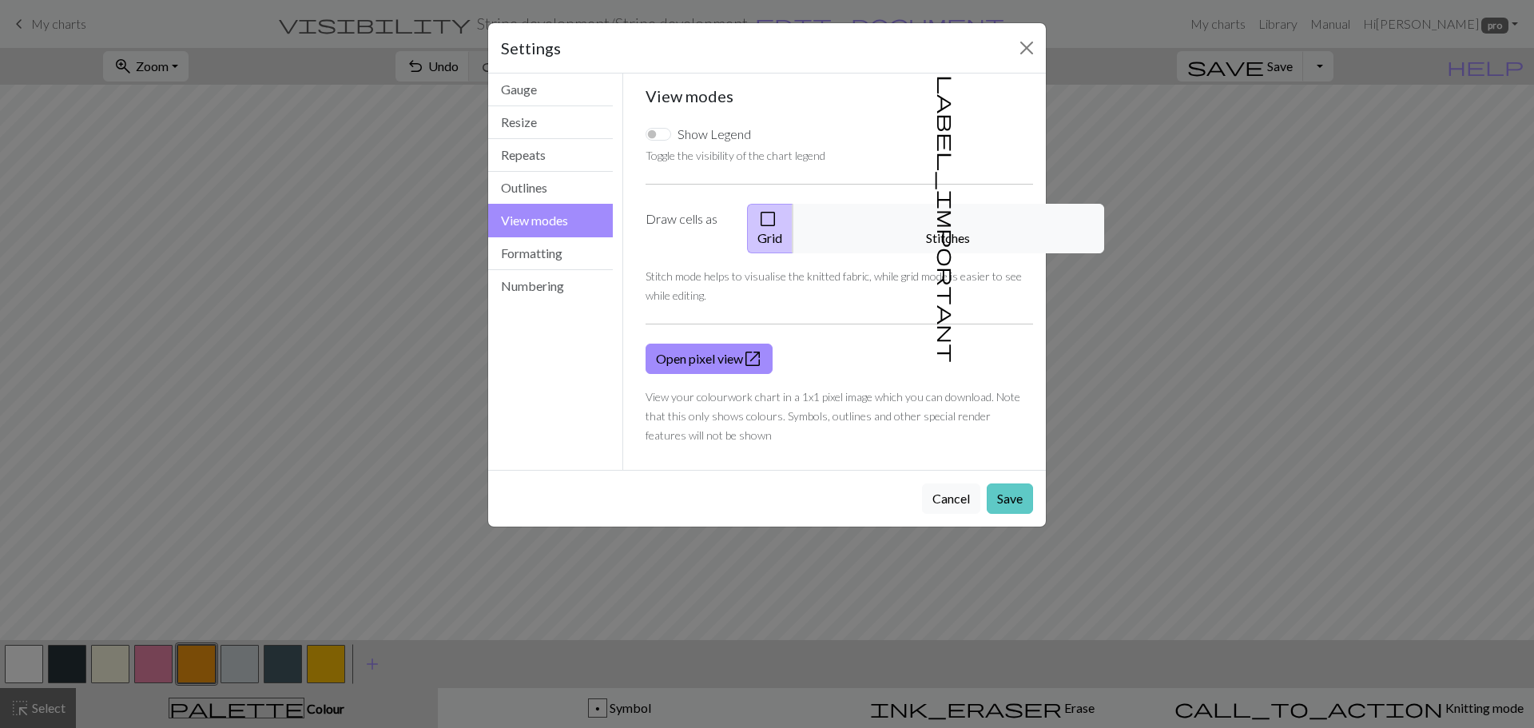
click at [1010, 485] on button "Save" at bounding box center [1009, 498] width 46 height 30
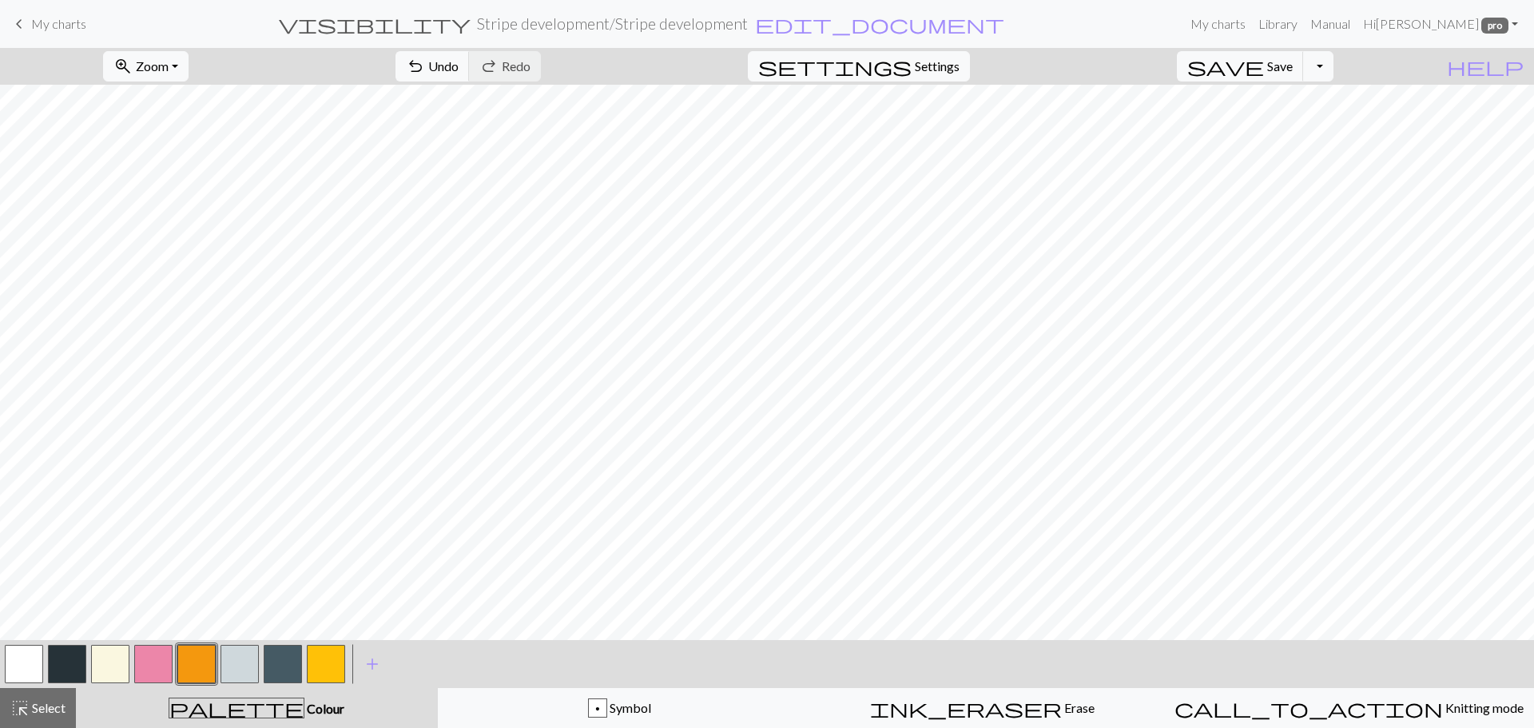
click at [18, 663] on button "button" at bounding box center [24, 664] width 38 height 38
click at [370, 662] on span "add" at bounding box center [372, 664] width 19 height 22
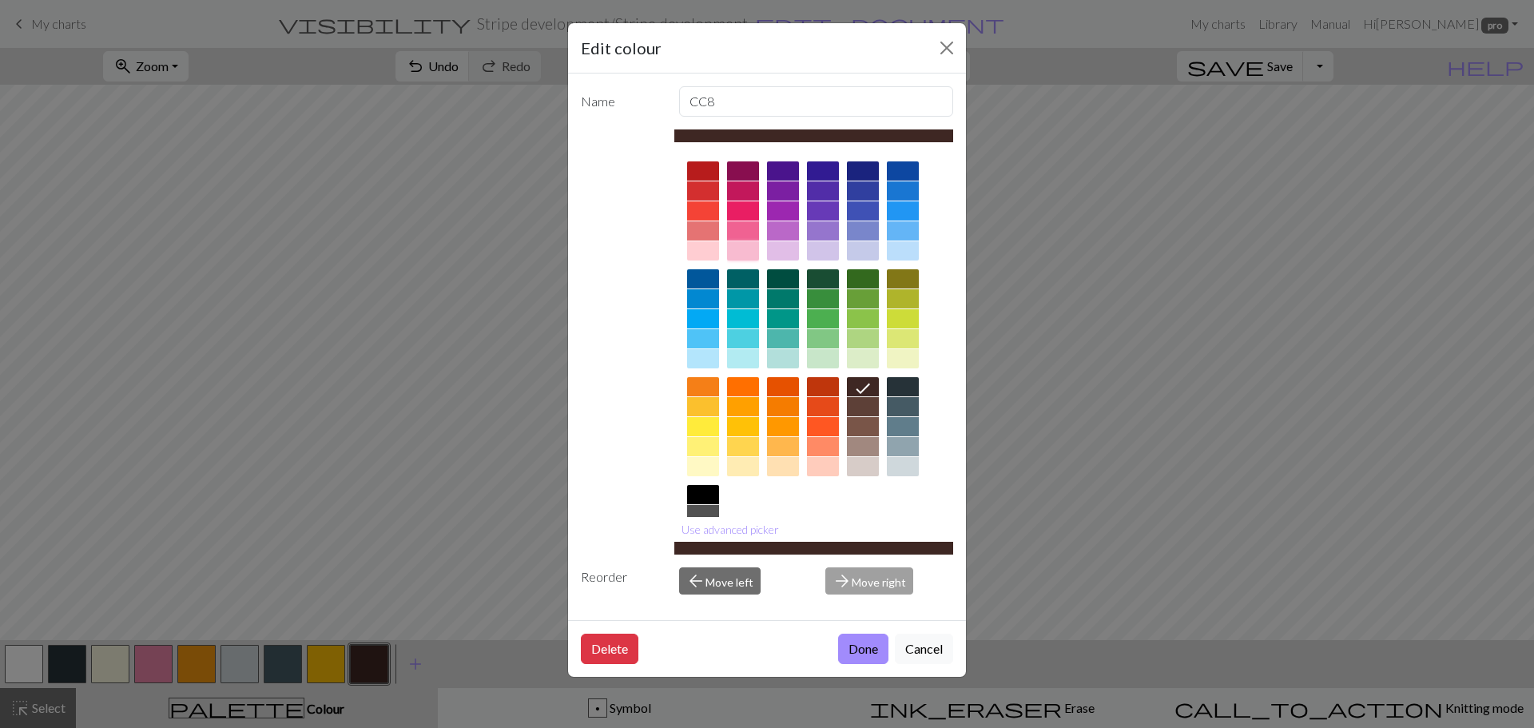
click at [744, 249] on div at bounding box center [743, 250] width 32 height 19
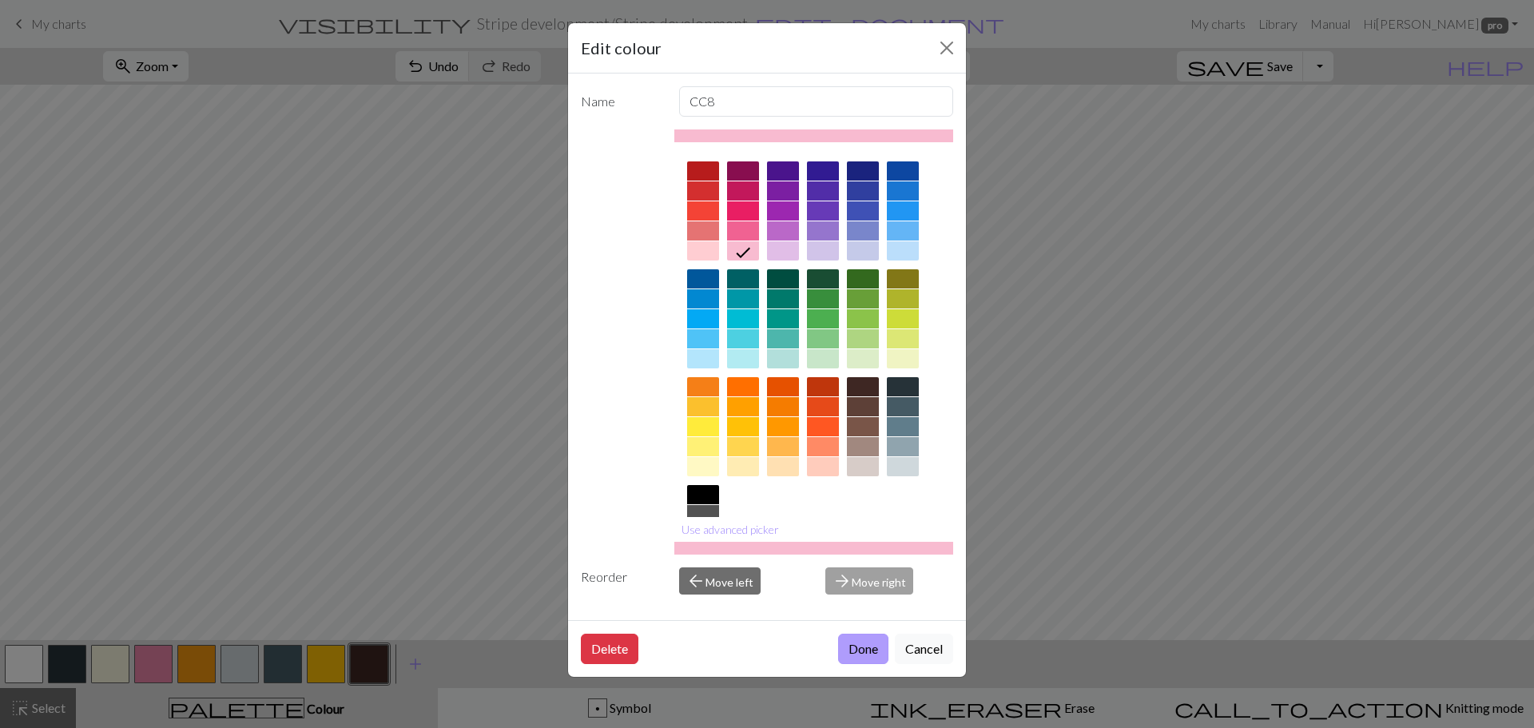
click at [860, 645] on button "Done" at bounding box center [863, 648] width 50 height 30
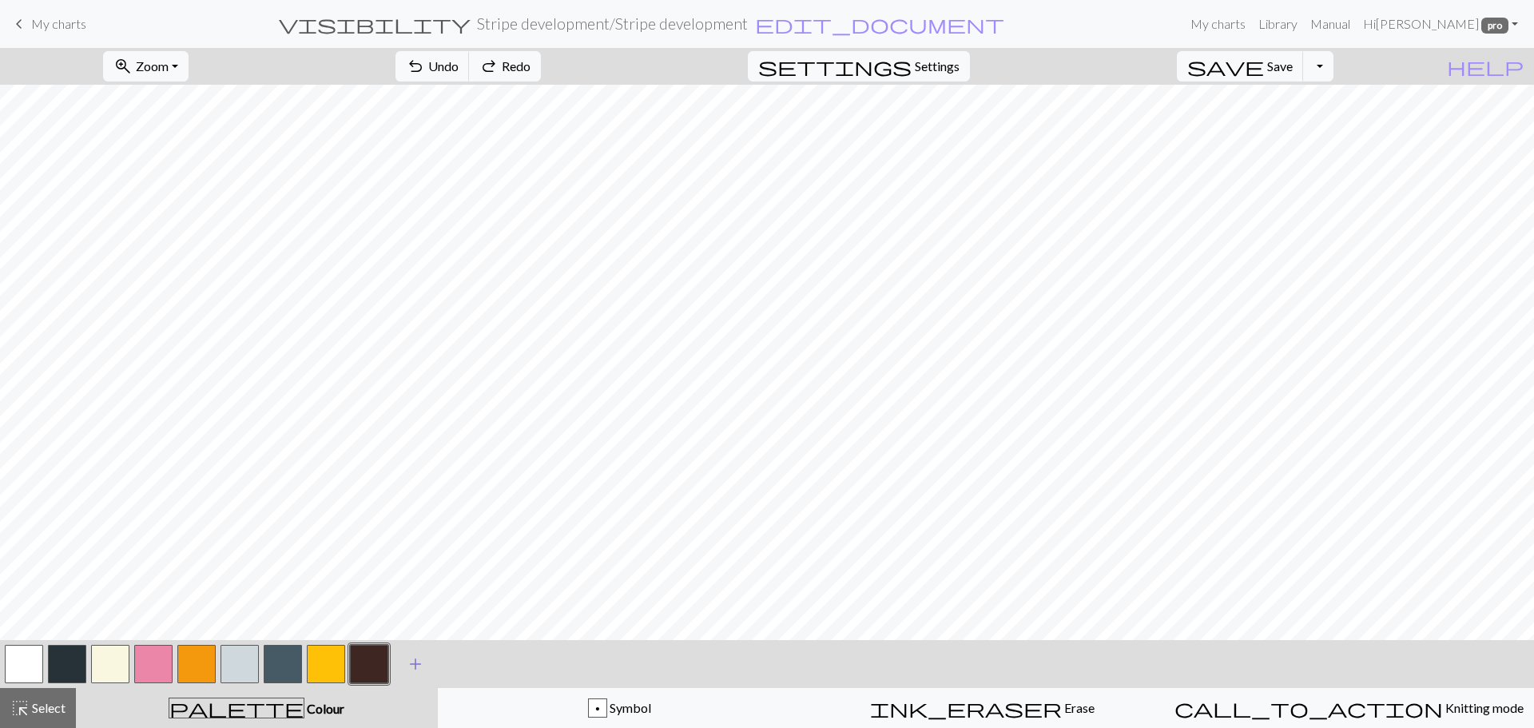
click at [423, 660] on span "add" at bounding box center [415, 664] width 19 height 22
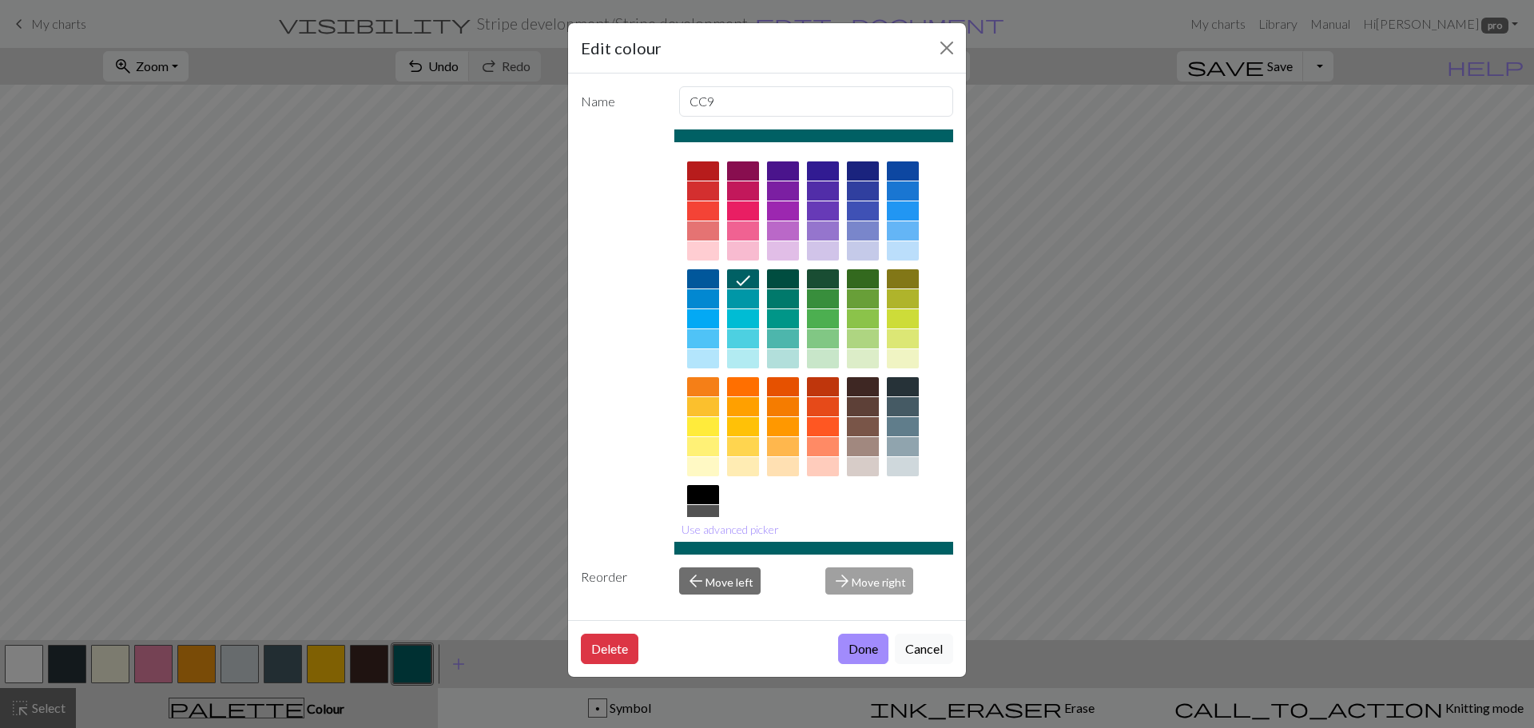
click at [411, 663] on div "Edit colour Name CC9 Use advanced picker Reorder arrow_back Move left arrow_for…" at bounding box center [767, 364] width 1534 height 728
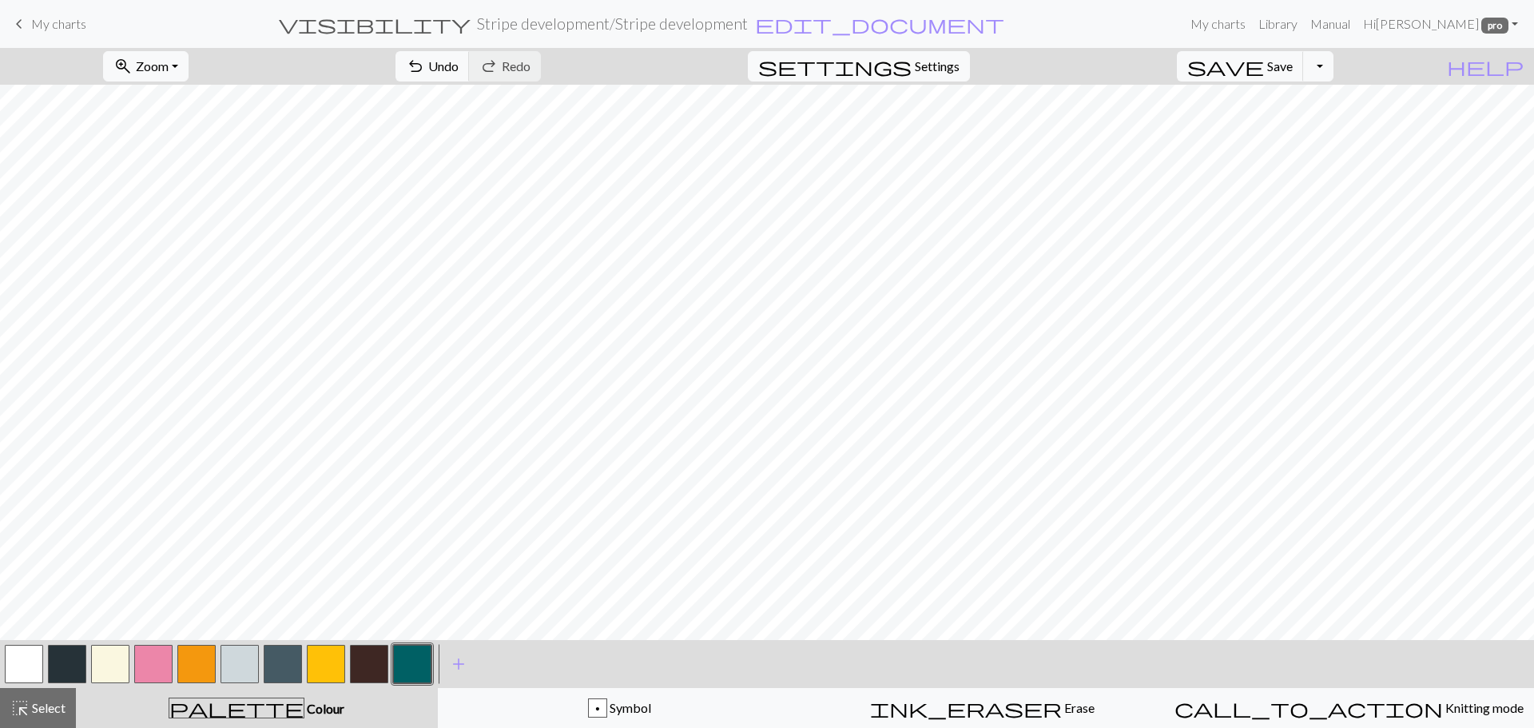
click at [407, 661] on button "button" at bounding box center [412, 664] width 38 height 38
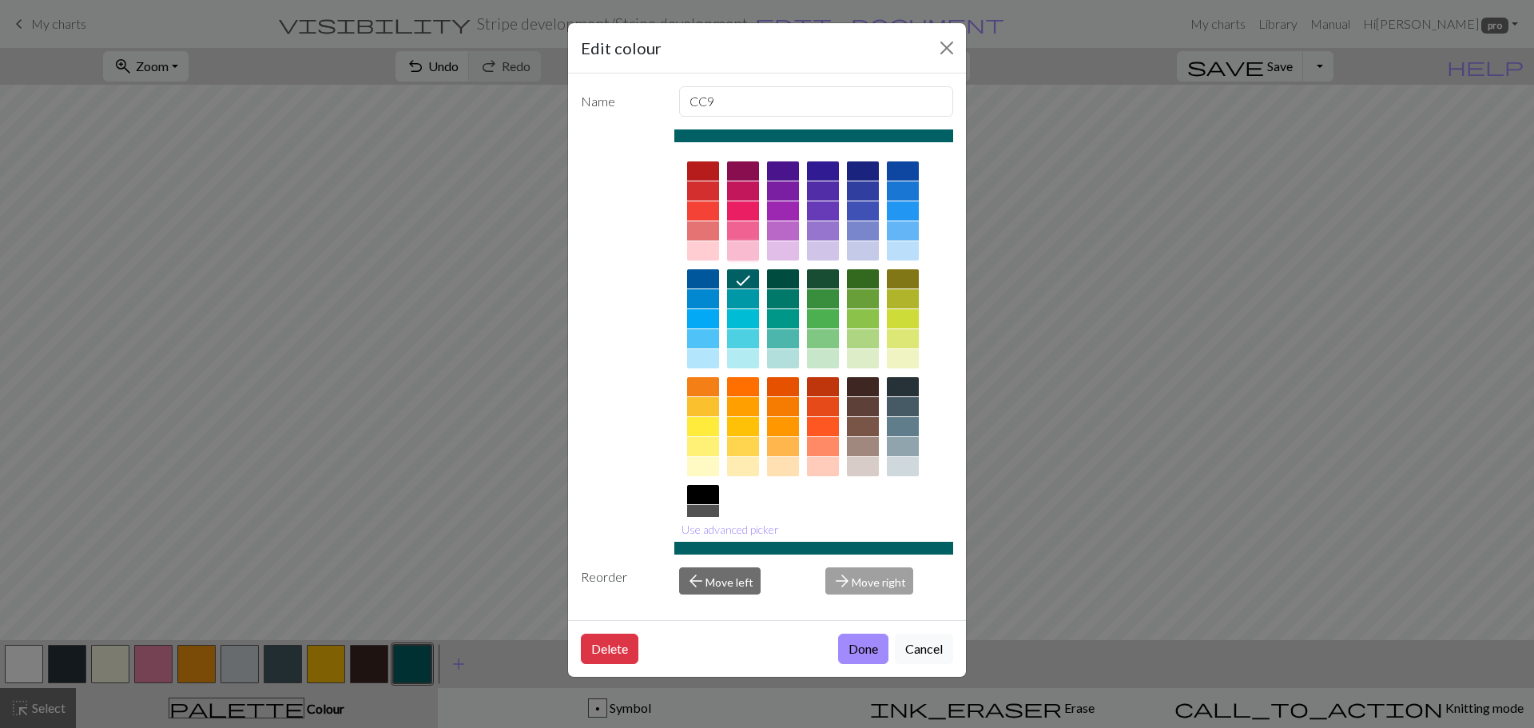
click at [748, 251] on div at bounding box center [743, 250] width 32 height 19
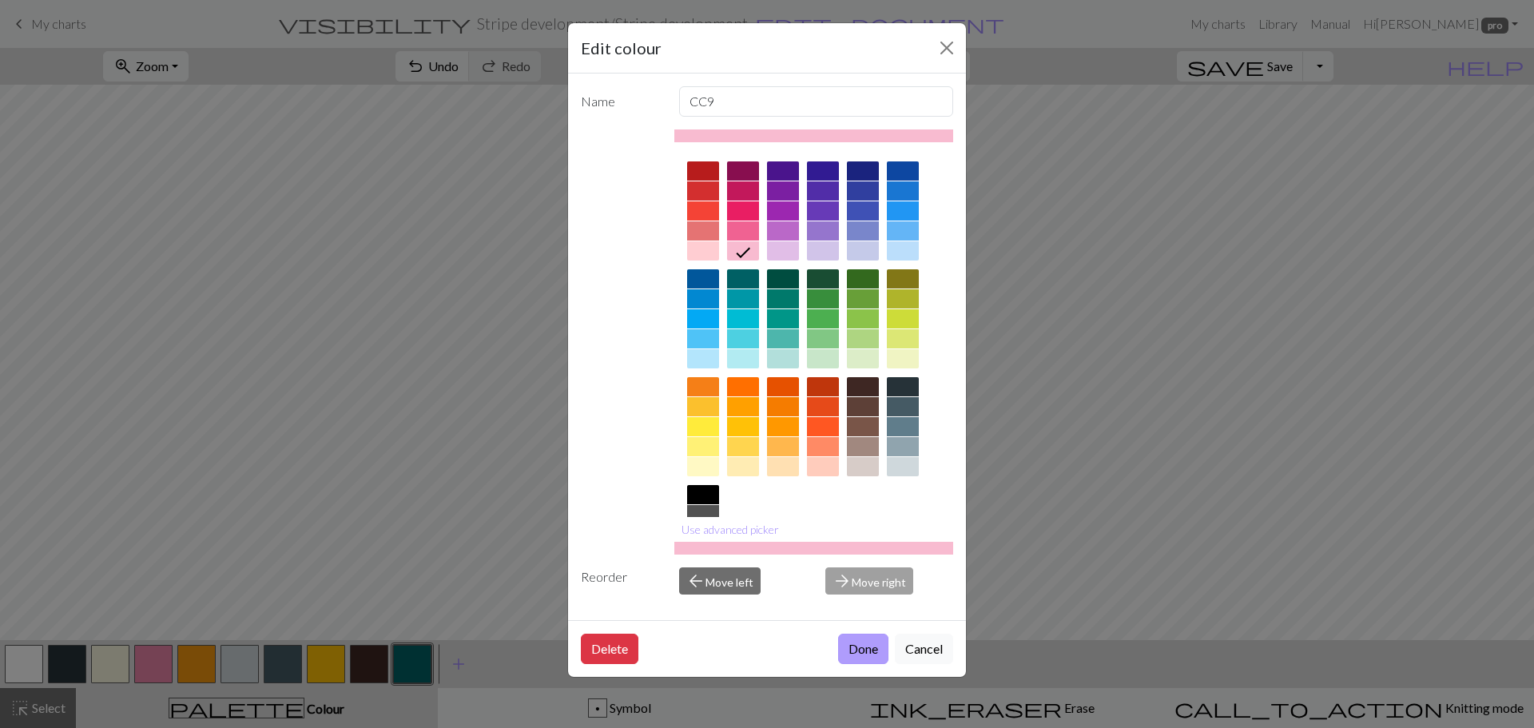
click at [856, 649] on button "Done" at bounding box center [863, 648] width 50 height 30
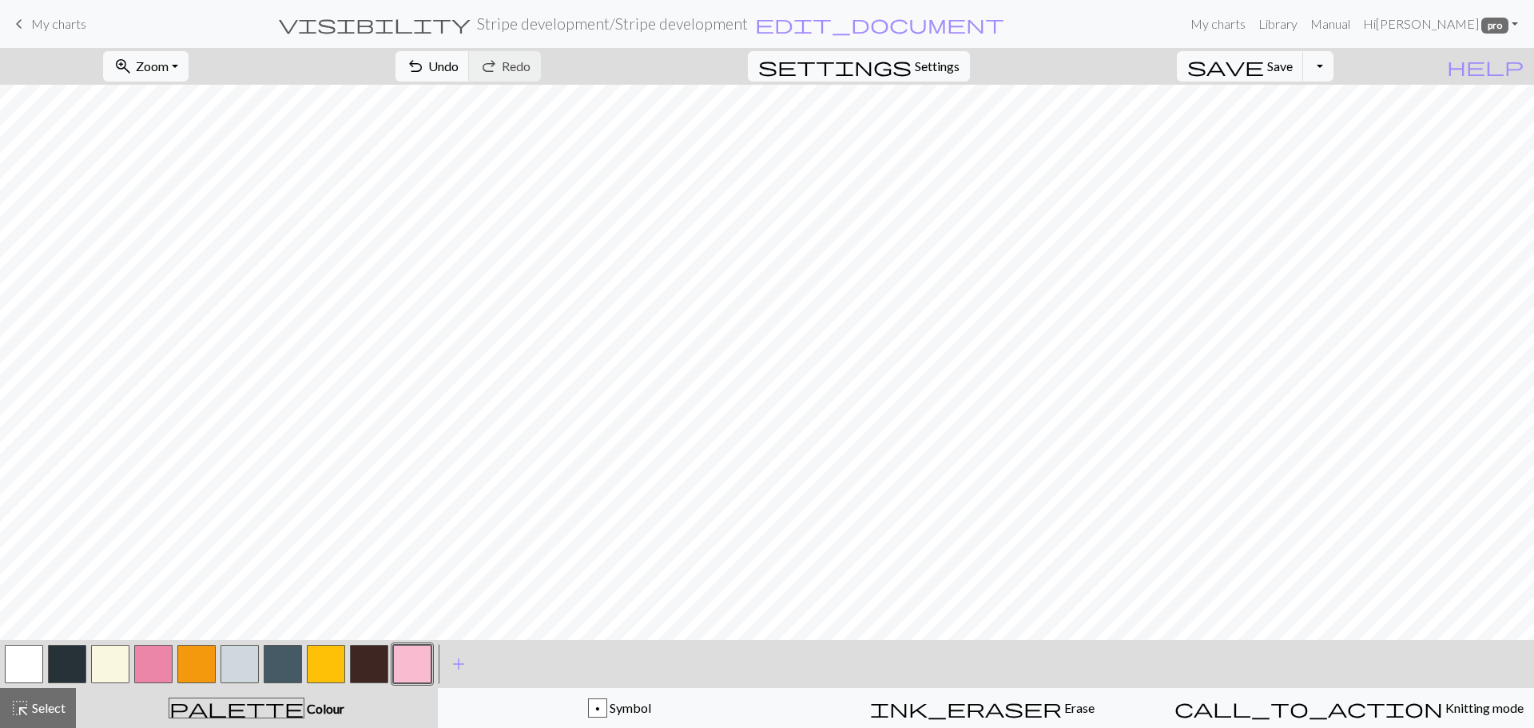
click at [370, 668] on button "button" at bounding box center [369, 664] width 38 height 38
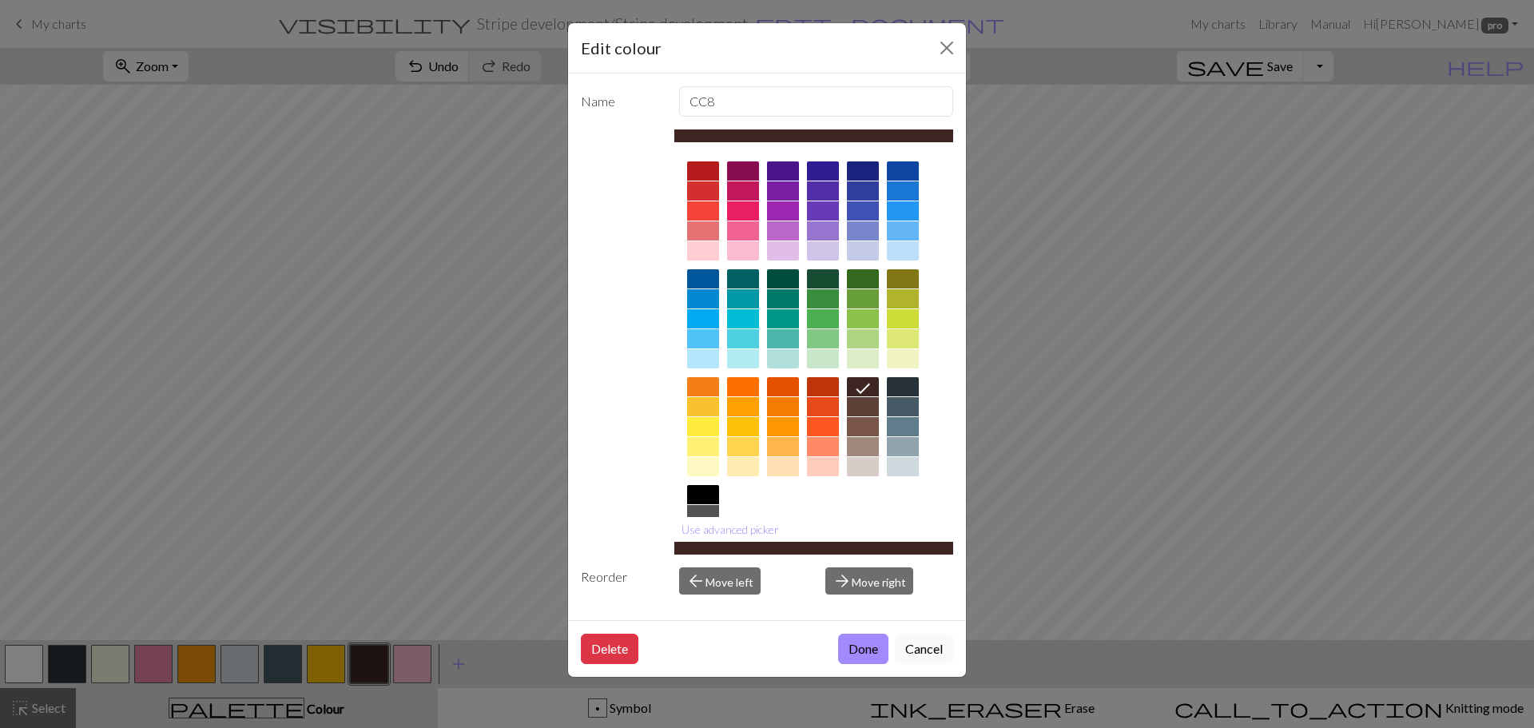
click at [830, 466] on div at bounding box center [823, 466] width 32 height 19
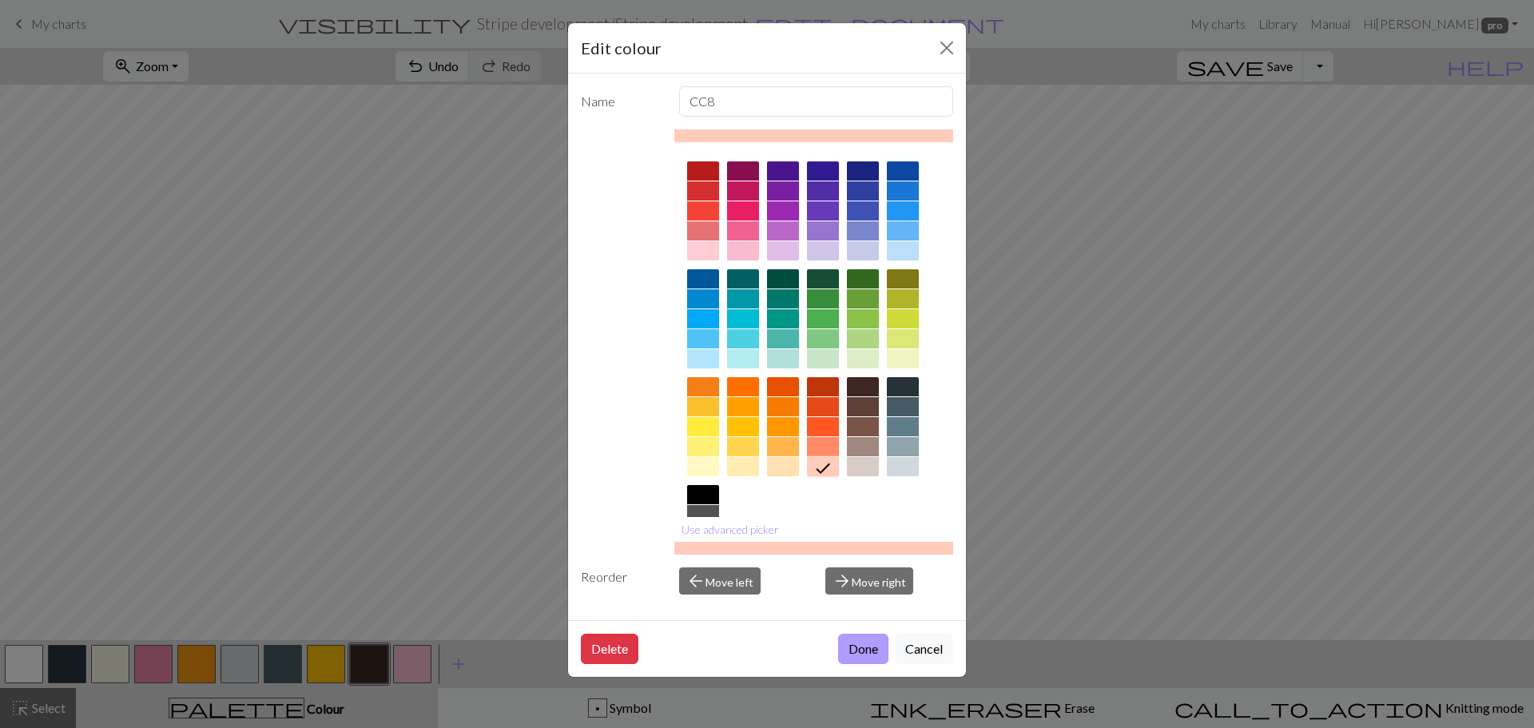
click at [853, 647] on button "Done" at bounding box center [863, 648] width 50 height 30
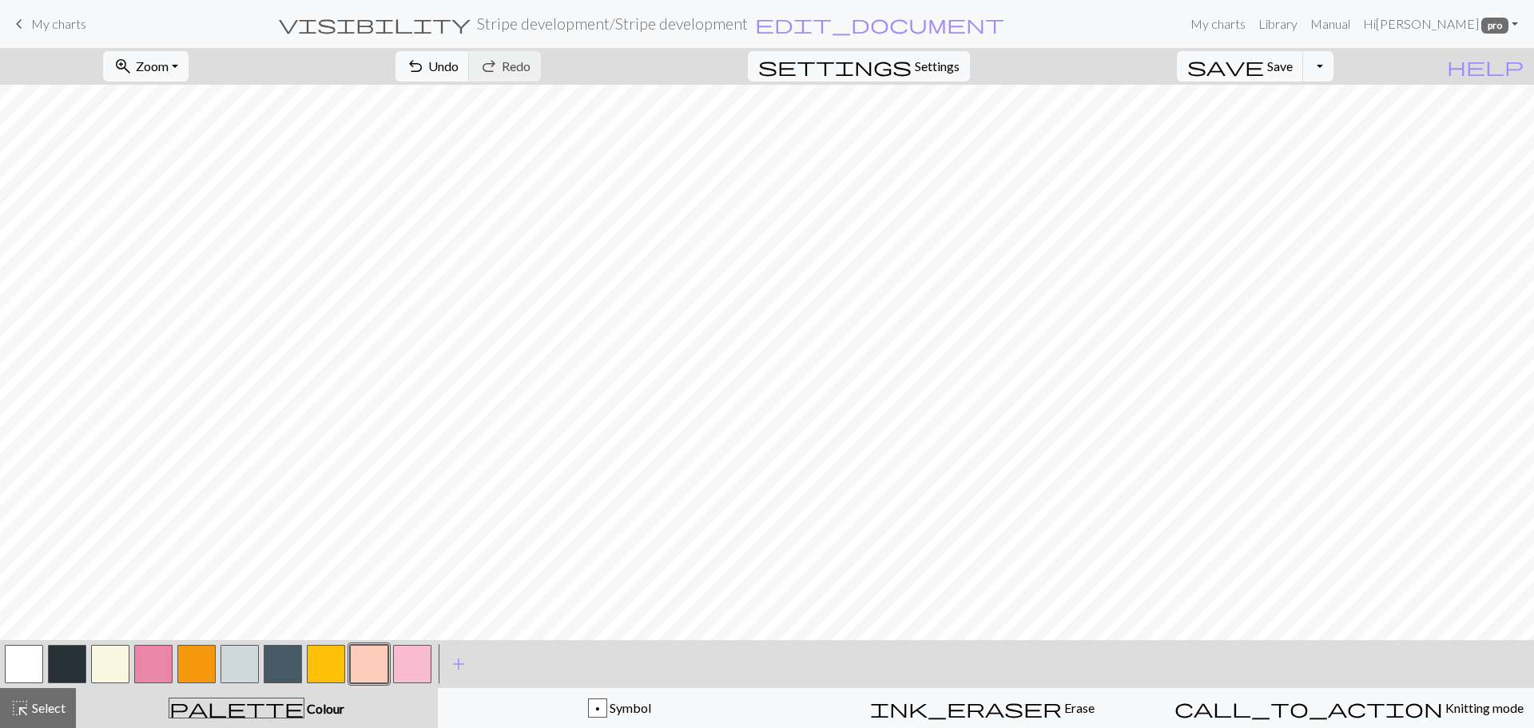
click at [364, 665] on button "button" at bounding box center [369, 664] width 38 height 38
click at [364, 665] on div "Edit colour Name CC8 Use advanced picker Reorder arrow_back Move left arrow_for…" at bounding box center [767, 364] width 1534 height 728
click at [364, 665] on button "button" at bounding box center [369, 664] width 38 height 38
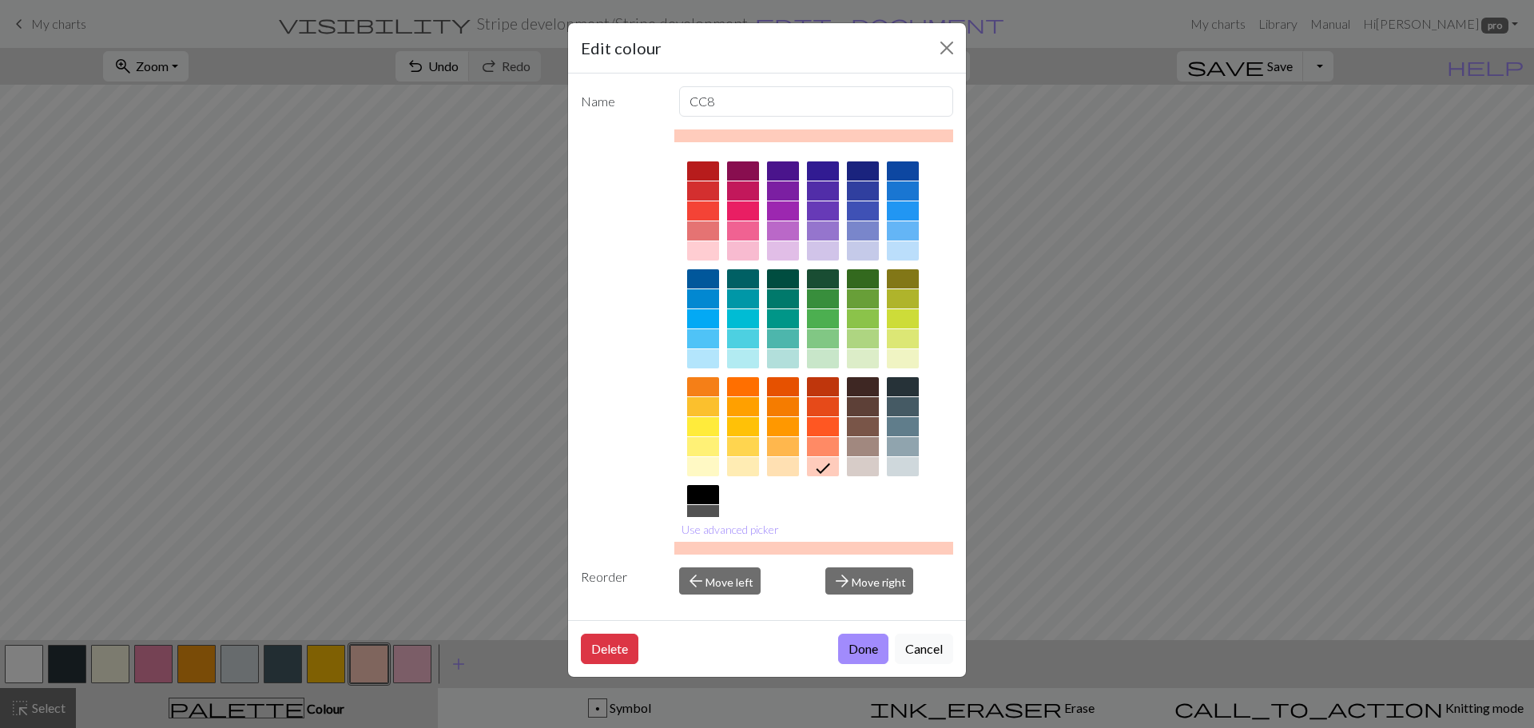
click at [791, 465] on div at bounding box center [783, 466] width 32 height 19
click at [849, 652] on button "Done" at bounding box center [863, 648] width 50 height 30
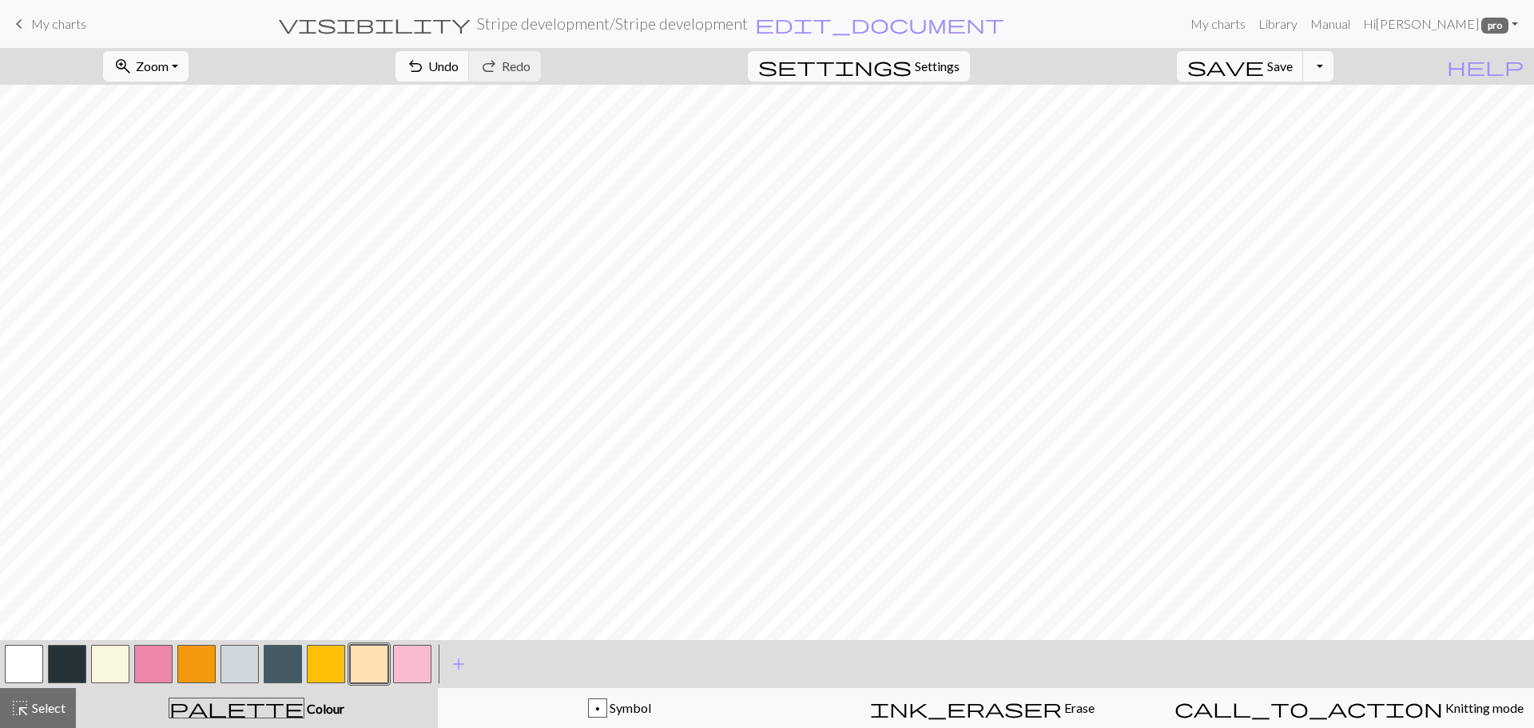
click at [406, 669] on button "button" at bounding box center [412, 664] width 38 height 38
click at [1333, 67] on button "Toggle Dropdown" at bounding box center [1318, 66] width 30 height 30
click at [1292, 128] on button "save_alt Download" at bounding box center [1201, 127] width 264 height 26
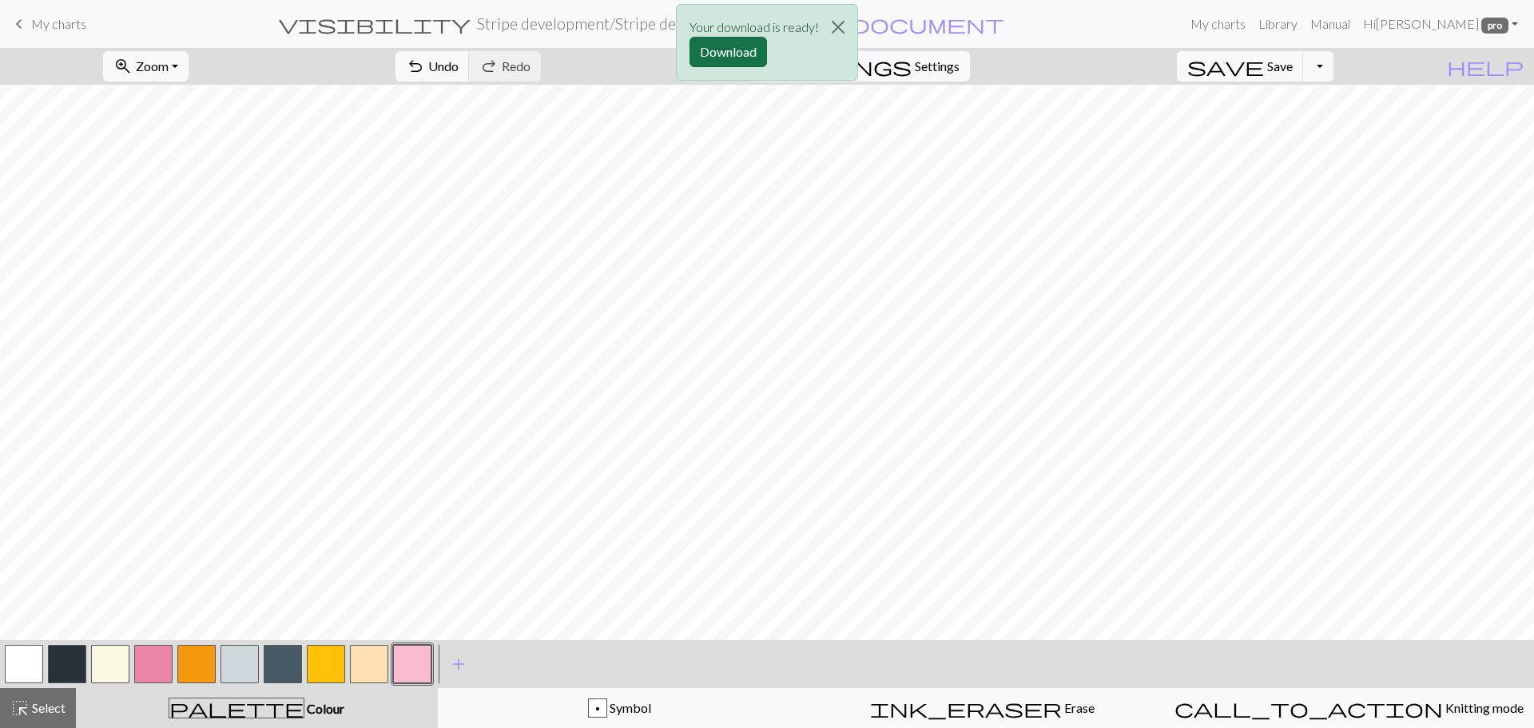
drag, startPoint x: 720, startPoint y: 38, endPoint x: 729, endPoint y: 52, distance: 16.6
click at [728, 50] on button "Download" at bounding box center [727, 52] width 77 height 30
click at [159, 661] on button "button" at bounding box center [153, 664] width 38 height 38
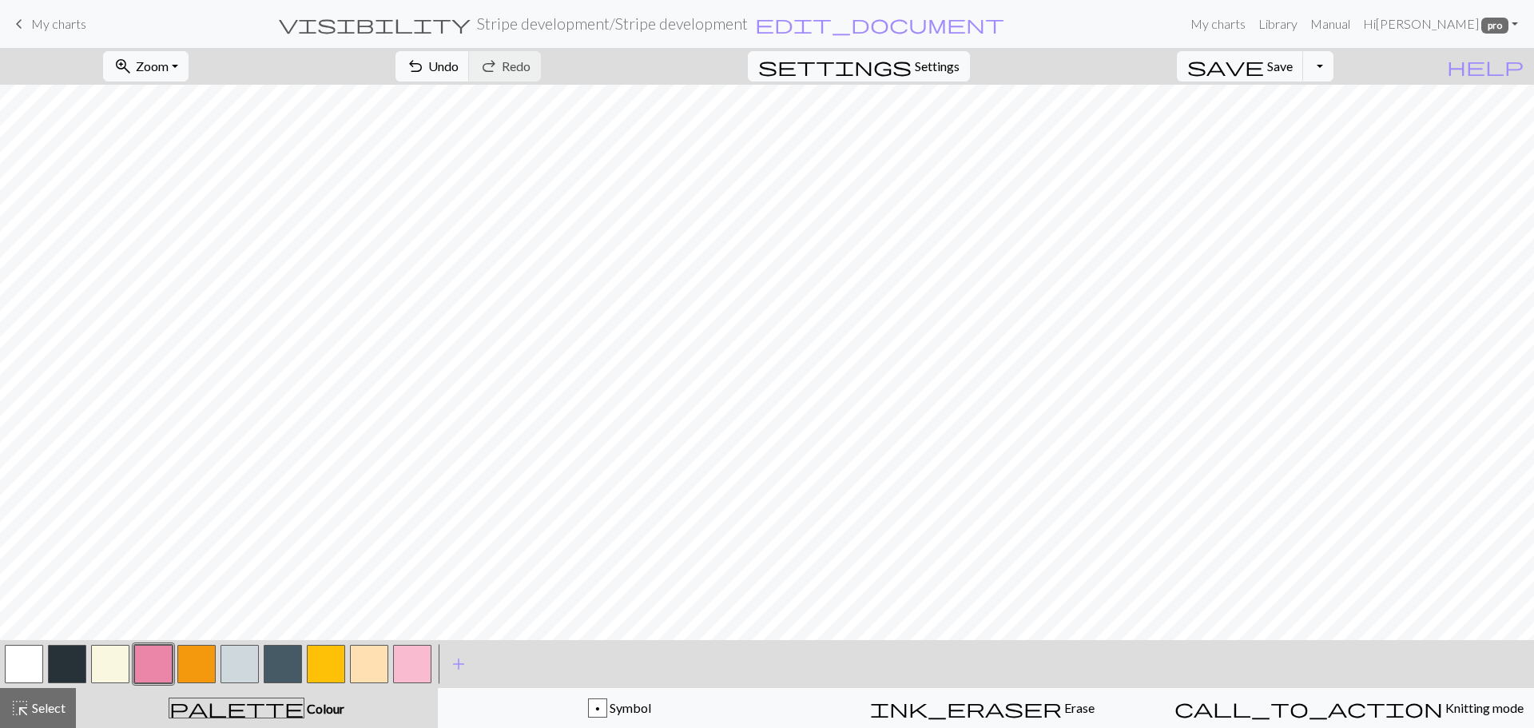
click at [106, 653] on button "button" at bounding box center [110, 664] width 38 height 38
click at [1333, 65] on button "Toggle Dropdown" at bounding box center [1318, 66] width 30 height 30
click at [1292, 119] on button "save_alt Download" at bounding box center [1201, 127] width 264 height 26
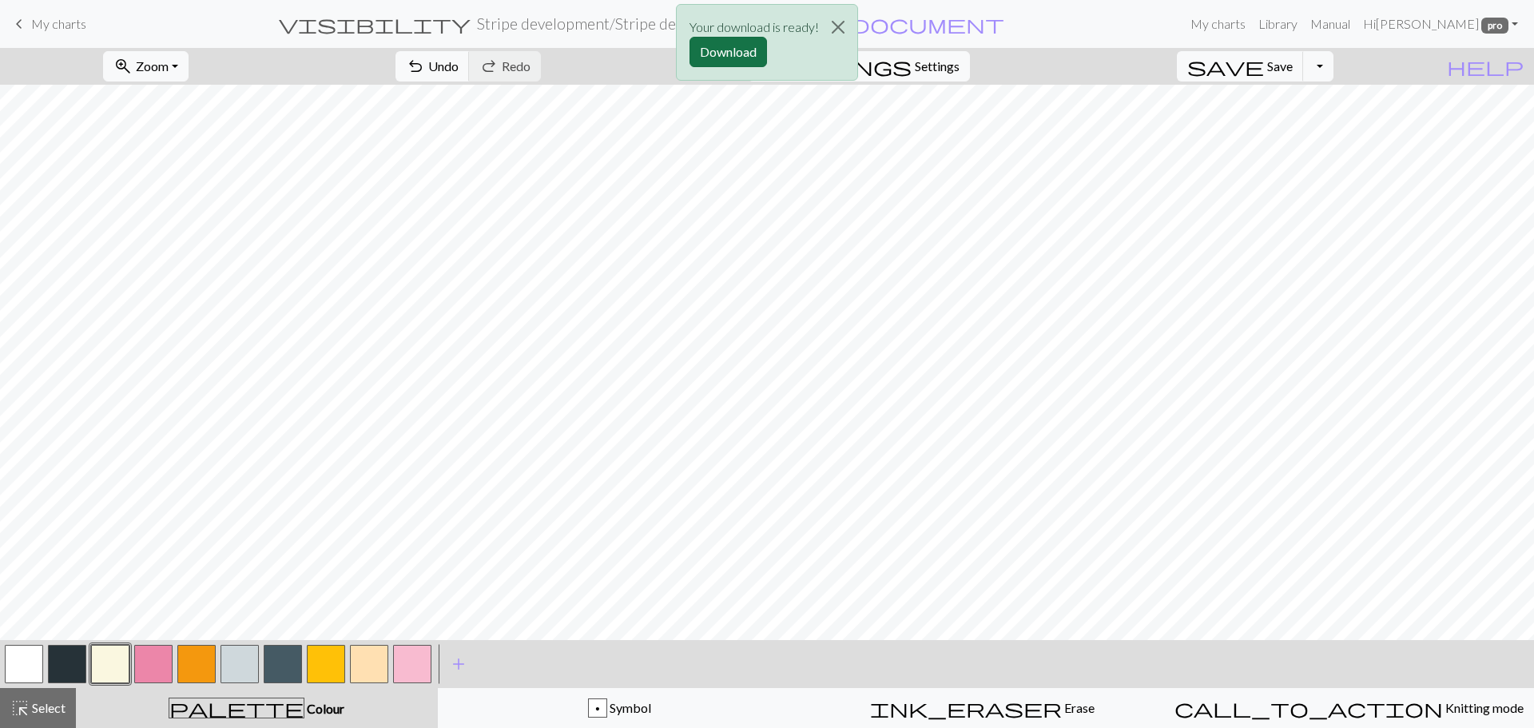
click at [709, 56] on button "Download" at bounding box center [727, 52] width 77 height 30
click at [70, 662] on button "button" at bounding box center [67, 664] width 38 height 38
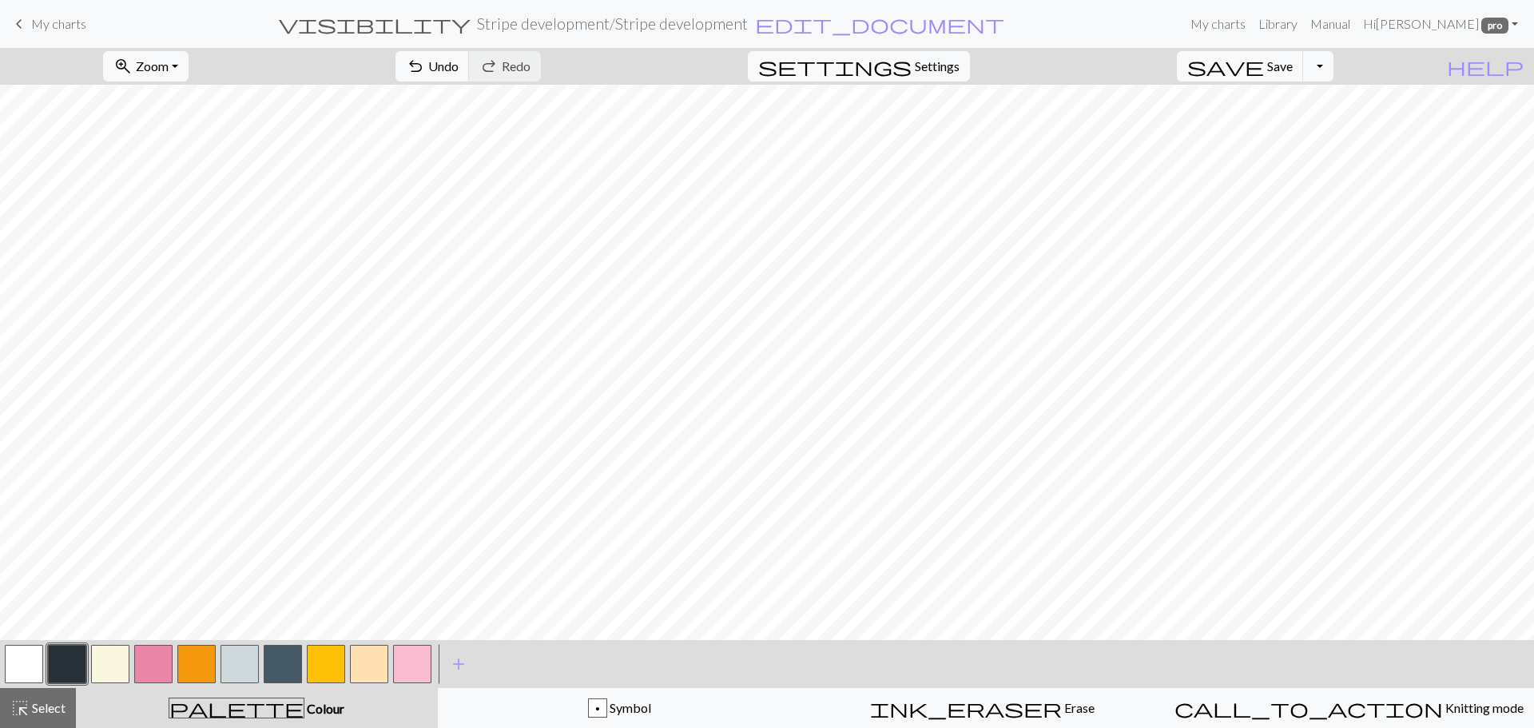
click at [26, 657] on button "button" at bounding box center [24, 664] width 38 height 38
click at [1333, 65] on button "Toggle Dropdown" at bounding box center [1318, 66] width 30 height 30
click at [1273, 121] on button "save_alt Download" at bounding box center [1201, 127] width 264 height 26
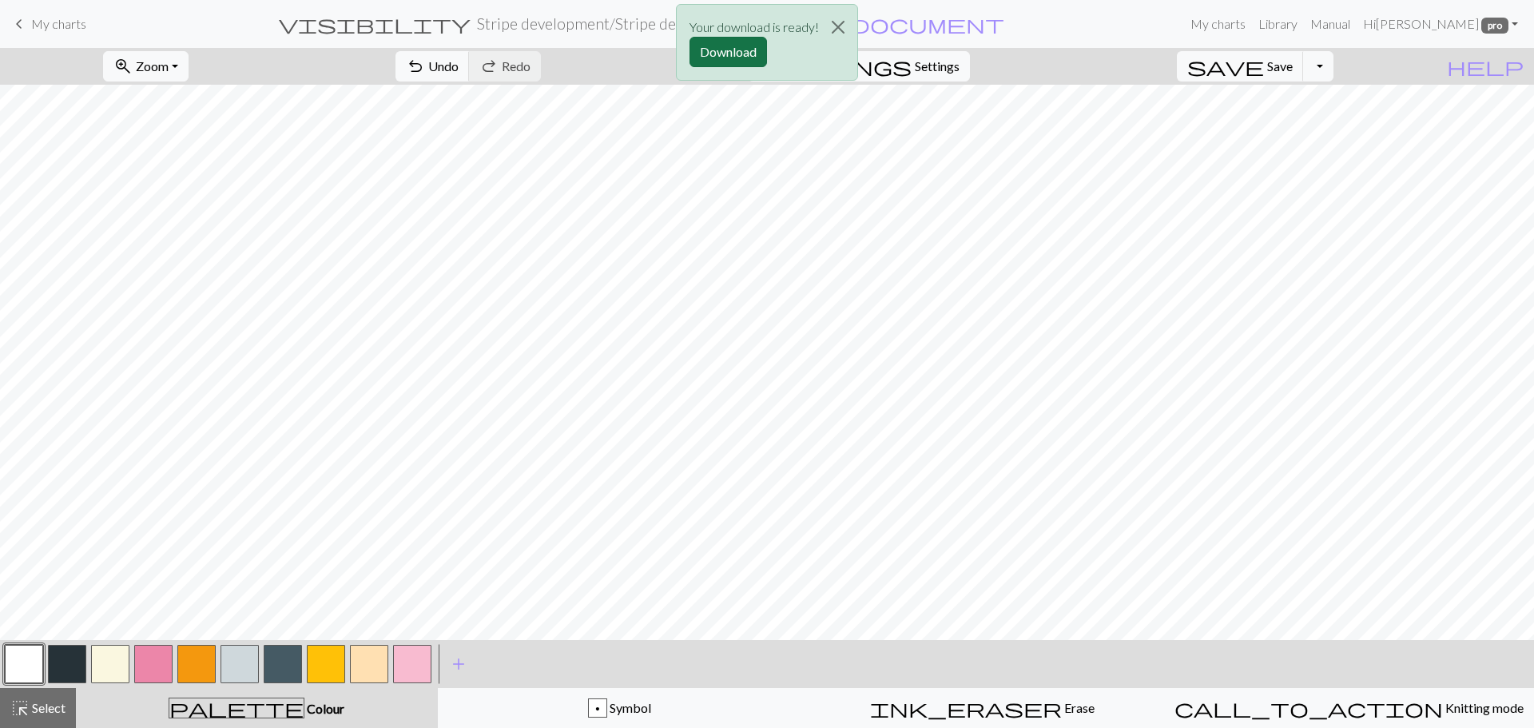
click at [737, 50] on button "Download" at bounding box center [727, 52] width 77 height 30
click at [281, 669] on button "button" at bounding box center [283, 664] width 38 height 38
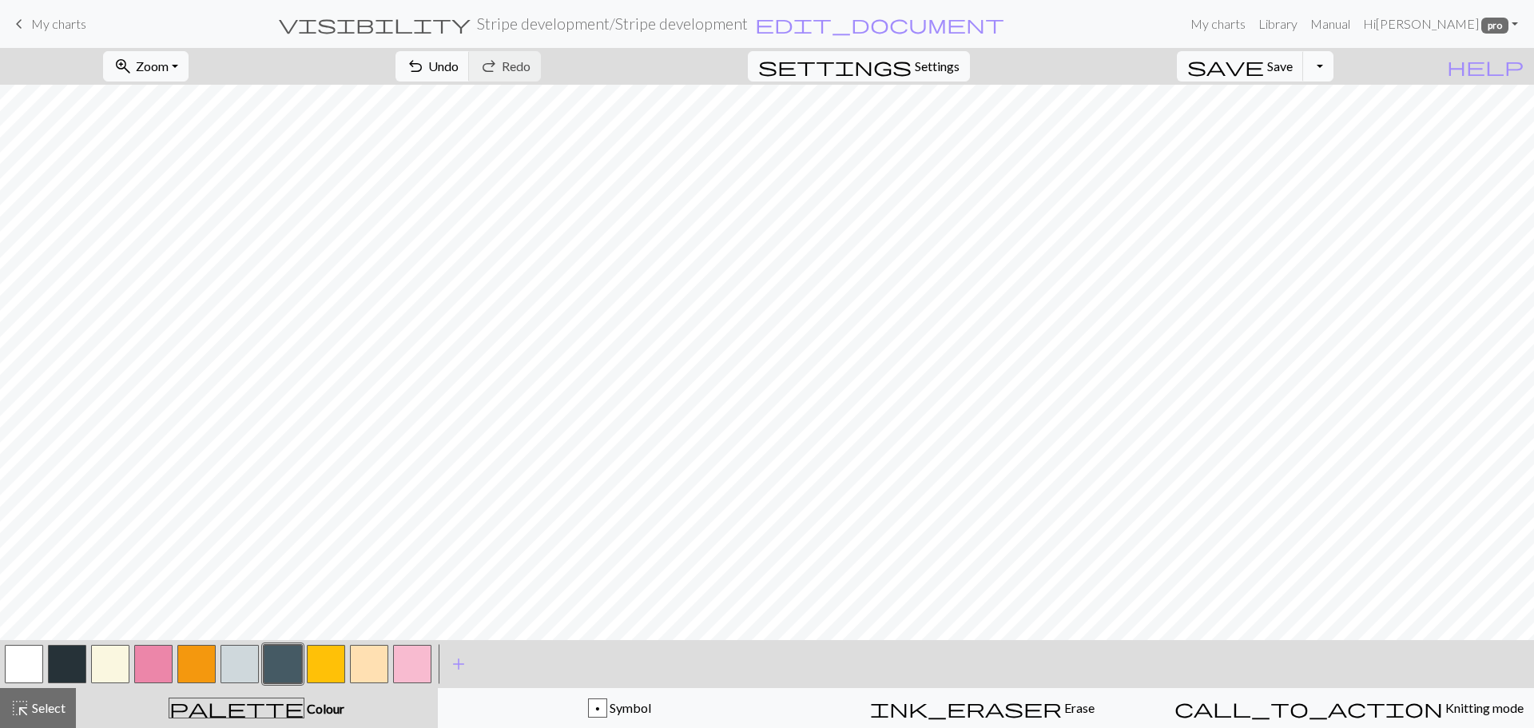
click at [1333, 61] on button "Toggle Dropdown" at bounding box center [1318, 66] width 30 height 30
click at [1286, 125] on button "save_alt Download" at bounding box center [1201, 127] width 264 height 26
click at [726, 50] on button "Download" at bounding box center [727, 52] width 77 height 30
click at [158, 661] on button "button" at bounding box center [153, 664] width 38 height 38
click at [190, 668] on button "button" at bounding box center [196, 664] width 38 height 38
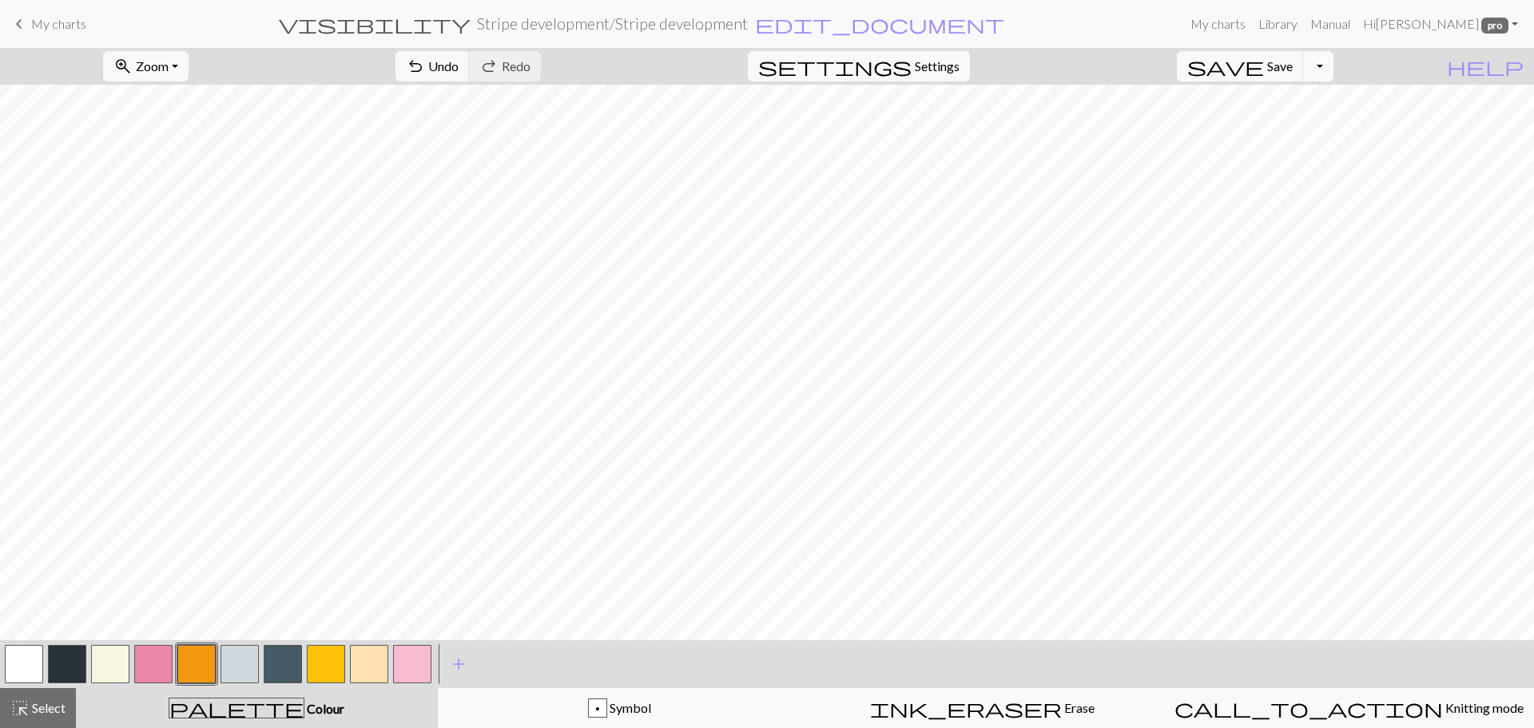
click at [1333, 61] on button "Toggle Dropdown" at bounding box center [1318, 66] width 30 height 30
click at [1285, 120] on button "save_alt Download" at bounding box center [1201, 127] width 264 height 26
click at [724, 54] on button "Download" at bounding box center [727, 52] width 77 height 30
click at [156, 665] on button "button" at bounding box center [153, 664] width 38 height 38
drag, startPoint x: 180, startPoint y: 663, endPoint x: 236, endPoint y: 643, distance: 60.1
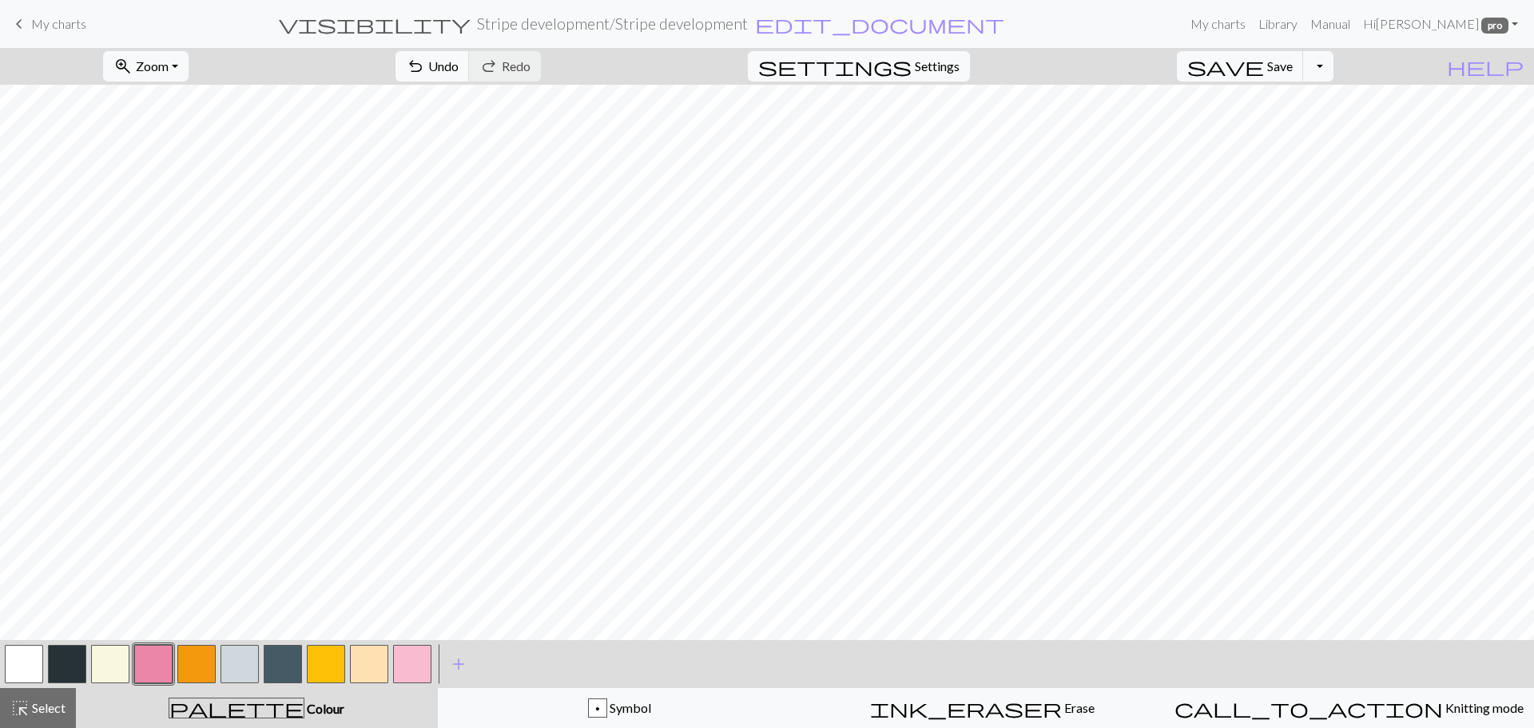
click at [185, 663] on button "button" at bounding box center [196, 664] width 38 height 38
click at [141, 677] on button "button" at bounding box center [153, 664] width 38 height 38
drag, startPoint x: 180, startPoint y: 658, endPoint x: 193, endPoint y: 646, distance: 18.1
click at [181, 657] on button "button" at bounding box center [196, 664] width 38 height 38
click at [1333, 62] on button "Toggle Dropdown" at bounding box center [1318, 66] width 30 height 30
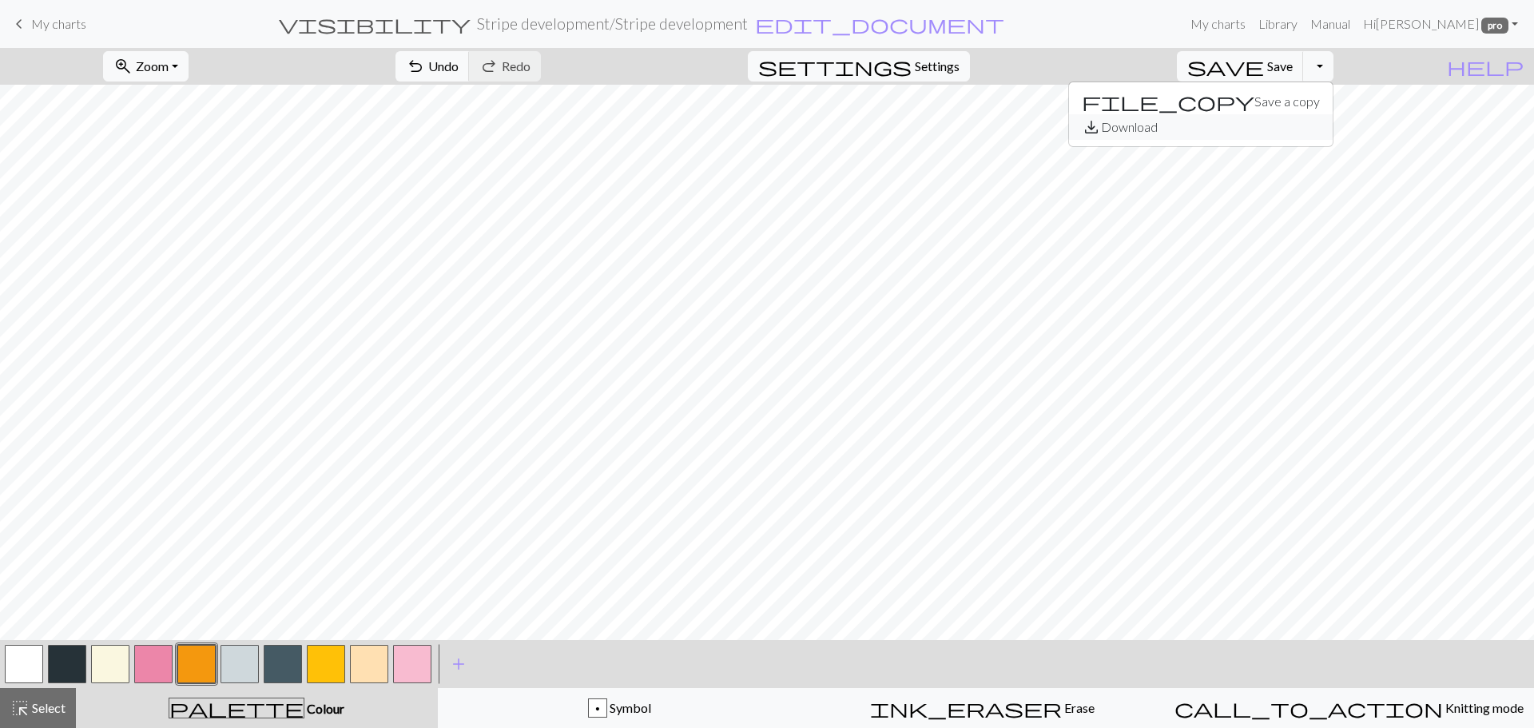
click at [1307, 123] on button "save_alt Download" at bounding box center [1201, 127] width 264 height 26
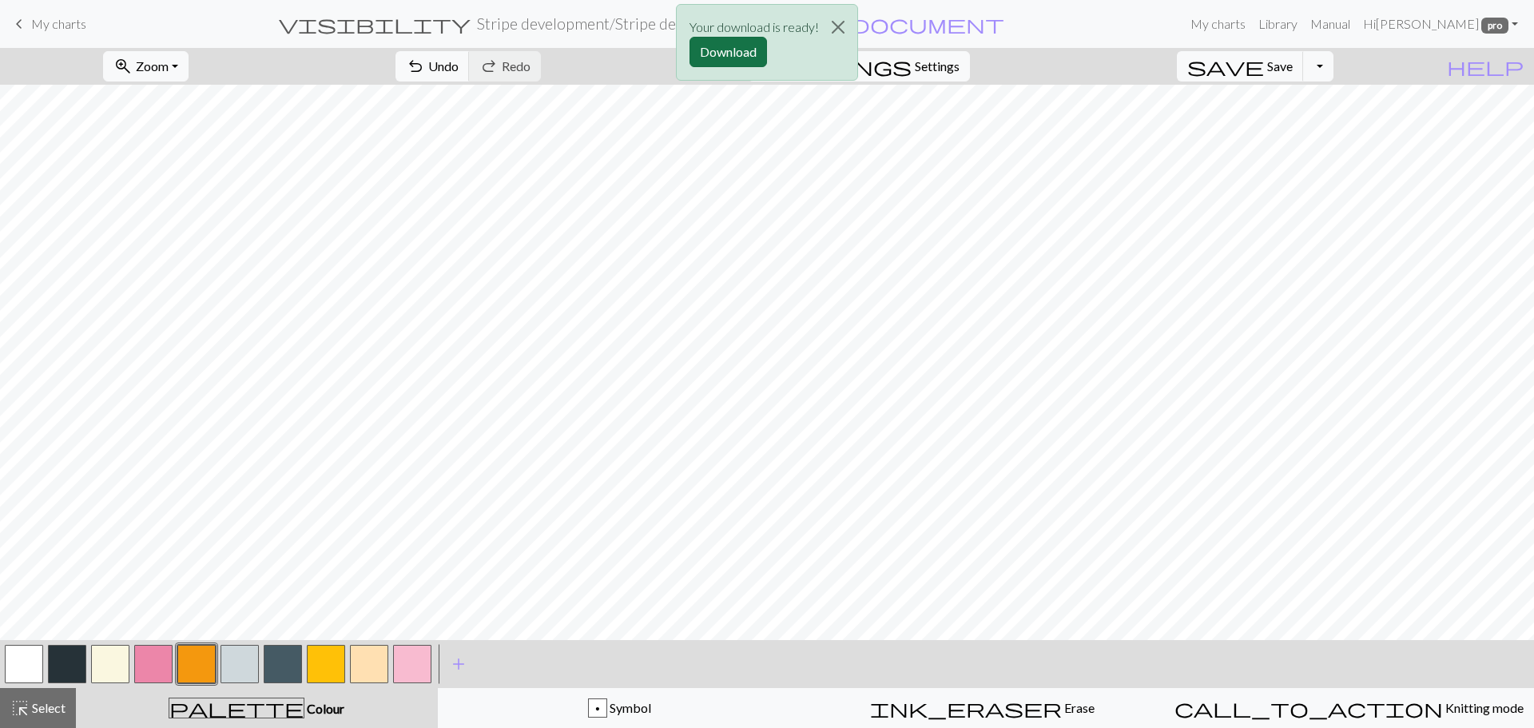
click at [752, 61] on button "Download" at bounding box center [727, 52] width 77 height 30
click at [185, 663] on button "button" at bounding box center [196, 664] width 38 height 38
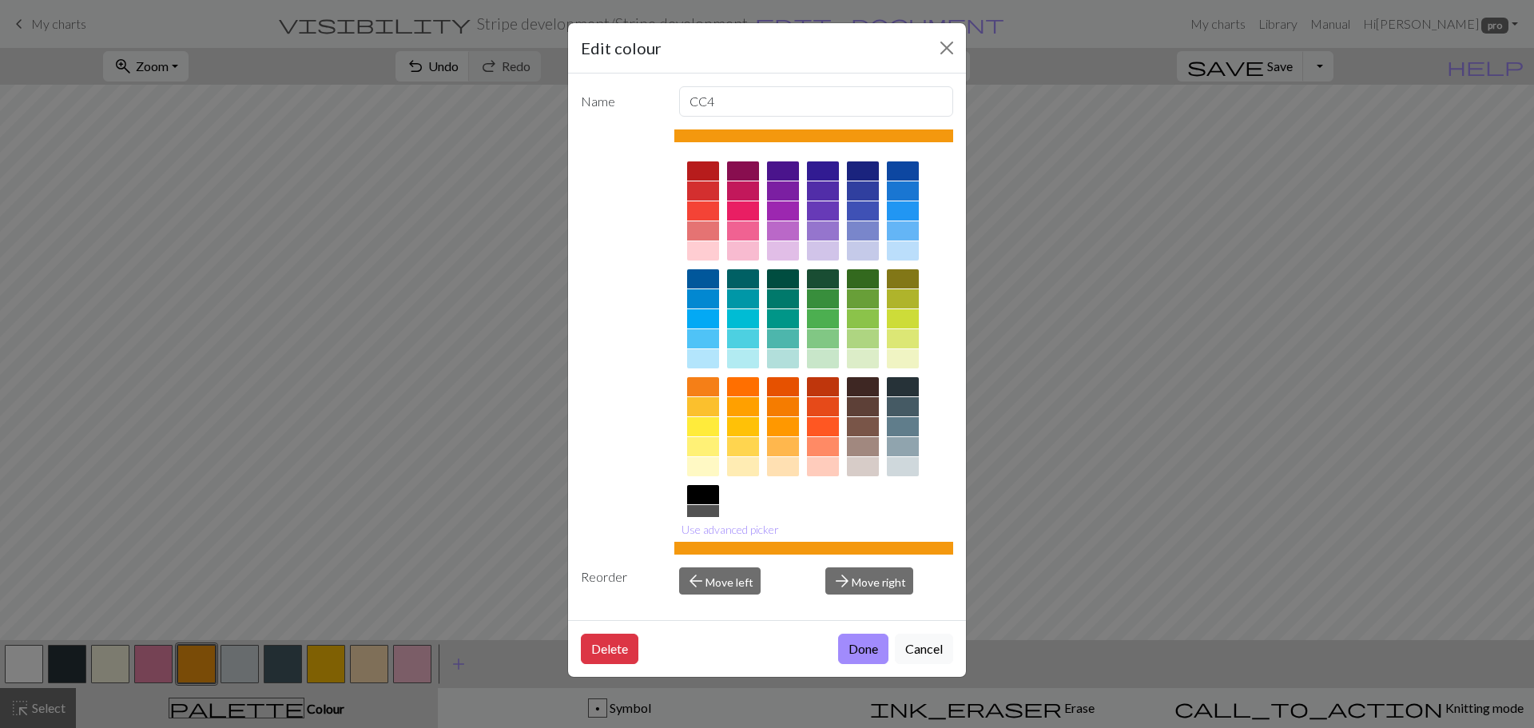
drag, startPoint x: 931, startPoint y: 652, endPoint x: 804, endPoint y: 650, distance: 127.8
click at [930, 652] on button "Cancel" at bounding box center [924, 648] width 58 height 30
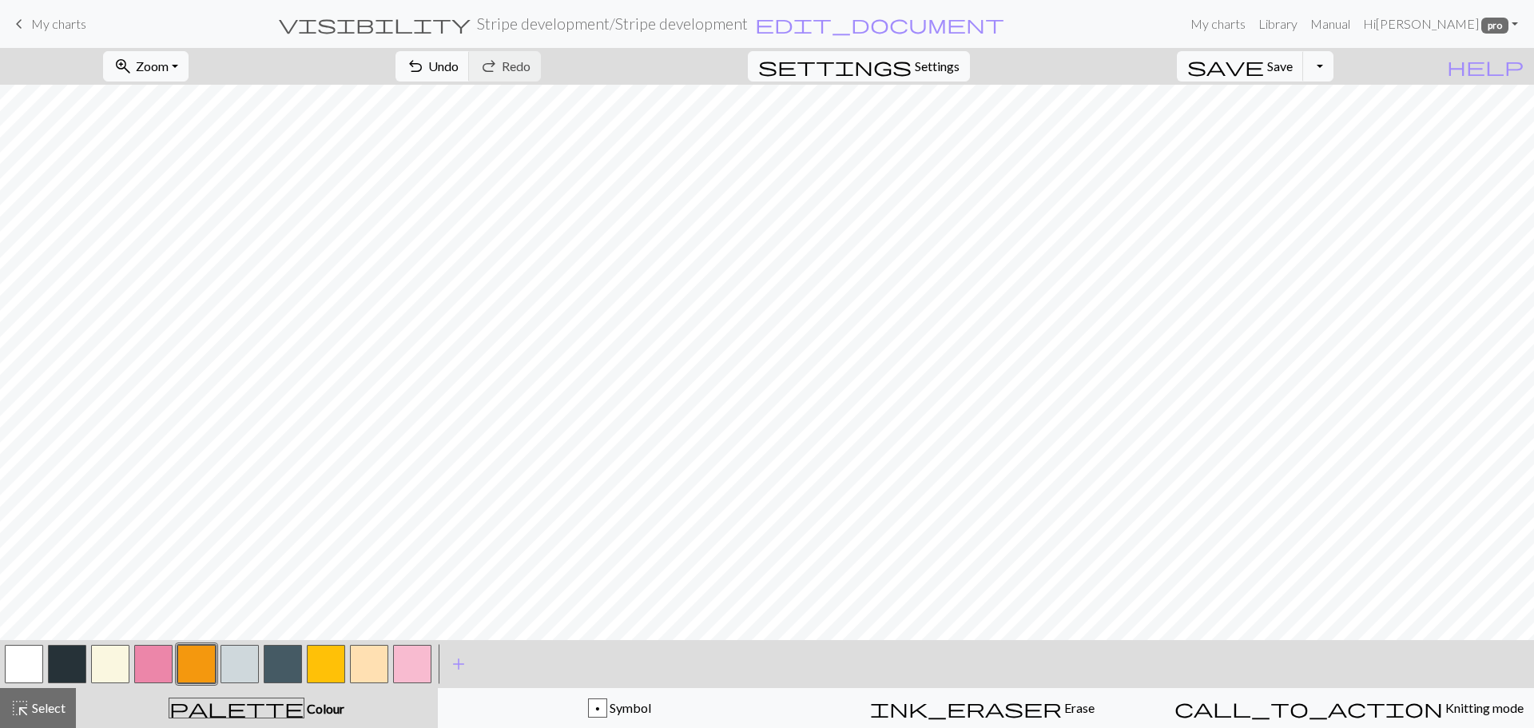
click at [147, 666] on button "button" at bounding box center [153, 664] width 38 height 38
click at [1333, 71] on button "Toggle Dropdown" at bounding box center [1318, 66] width 30 height 30
click at [1272, 124] on button "save_alt Download" at bounding box center [1201, 127] width 264 height 26
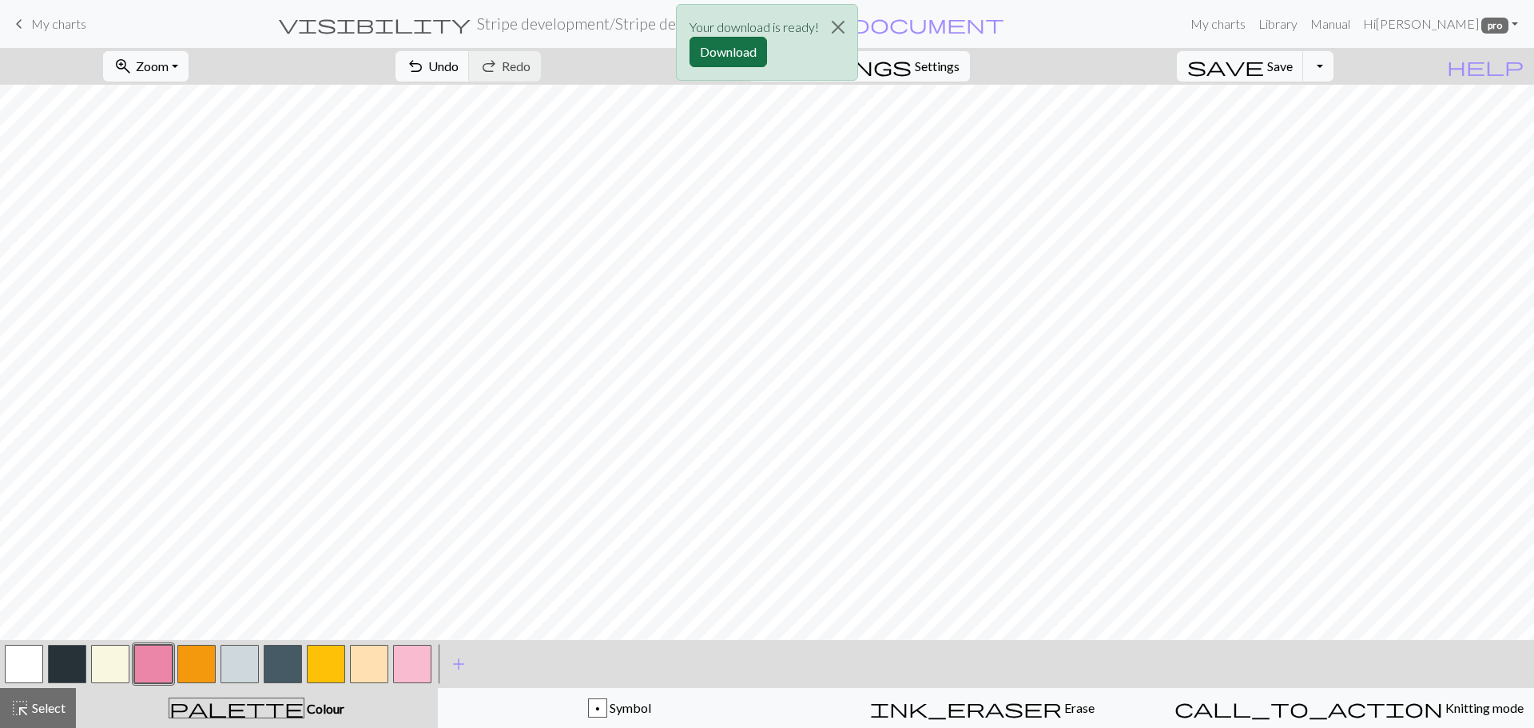
click at [728, 49] on button "Download" at bounding box center [727, 52] width 77 height 30
click at [194, 666] on button "button" at bounding box center [196, 664] width 38 height 38
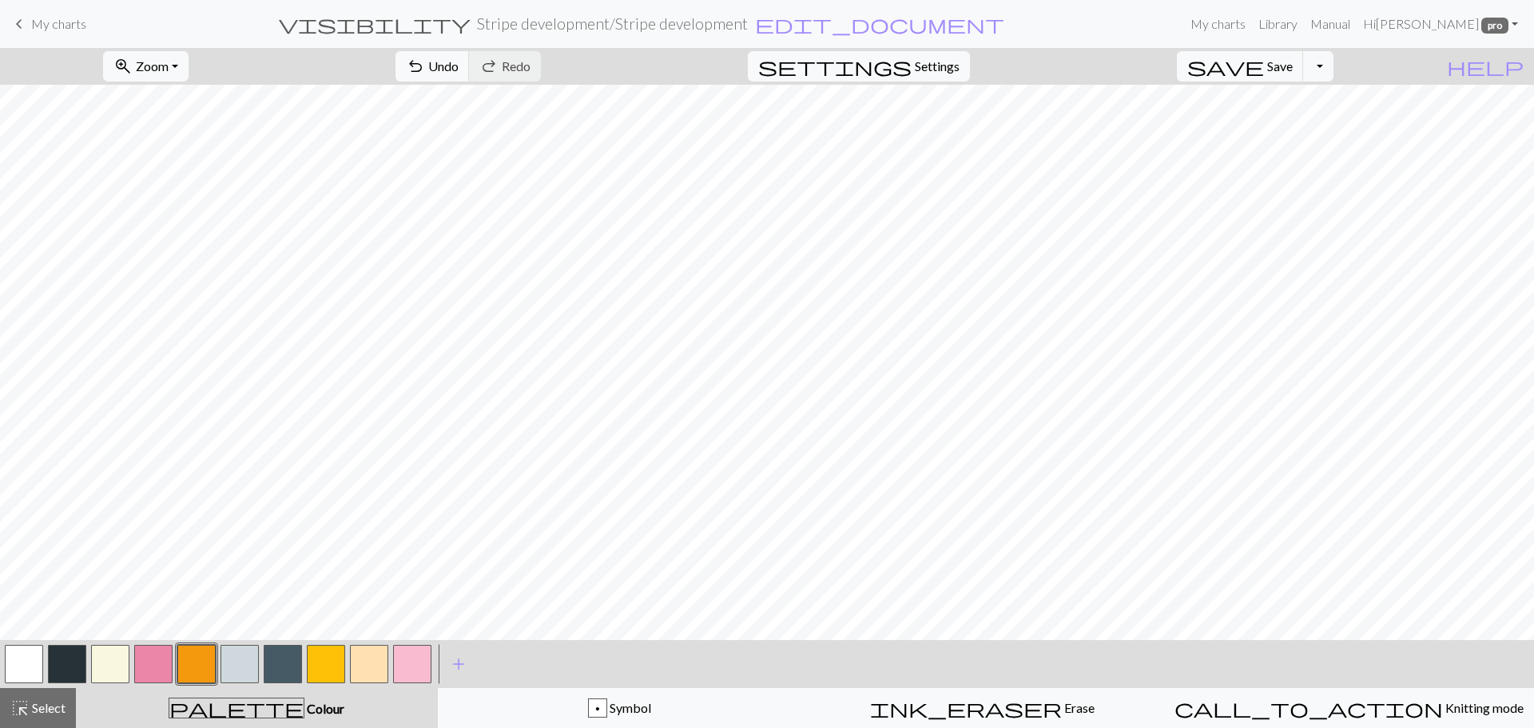
click at [153, 657] on button "button" at bounding box center [153, 664] width 38 height 38
click at [1333, 60] on button "Toggle Dropdown" at bounding box center [1318, 66] width 30 height 30
click at [1298, 125] on button "save_alt Download" at bounding box center [1201, 127] width 264 height 26
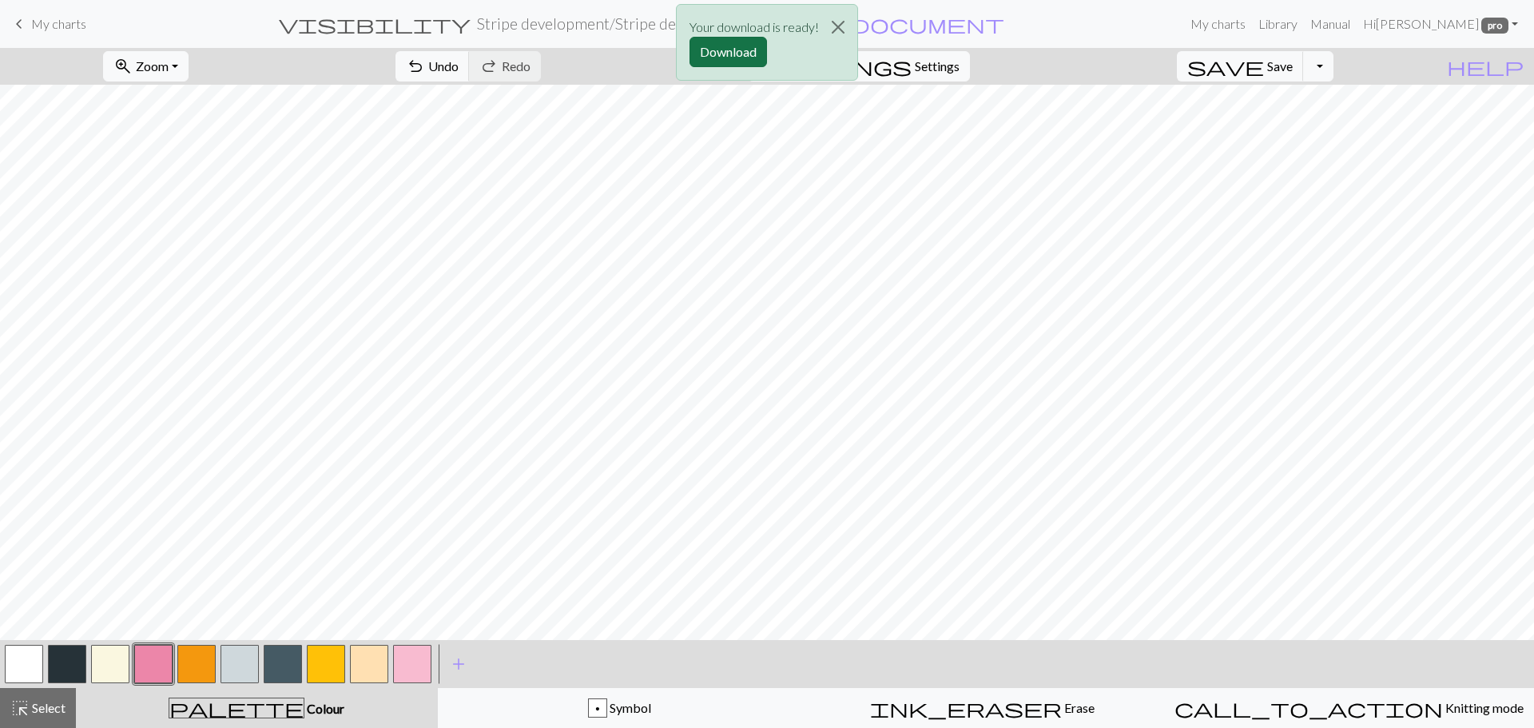
click at [728, 40] on button "Download" at bounding box center [727, 52] width 77 height 30
